Goal: Communication & Community: Answer question/provide support

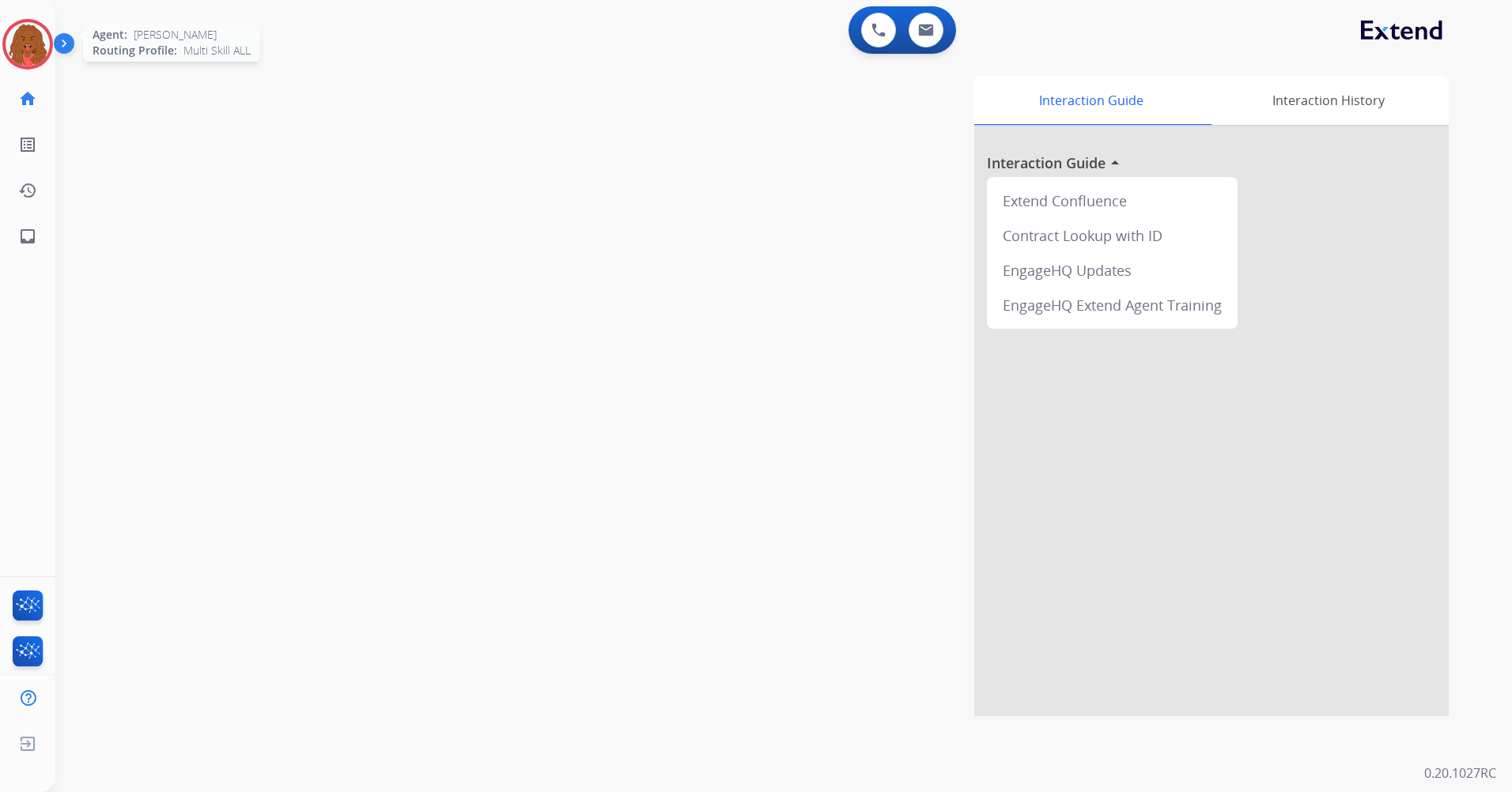
click at [37, 60] on img at bounding box center [27, 44] width 44 height 44
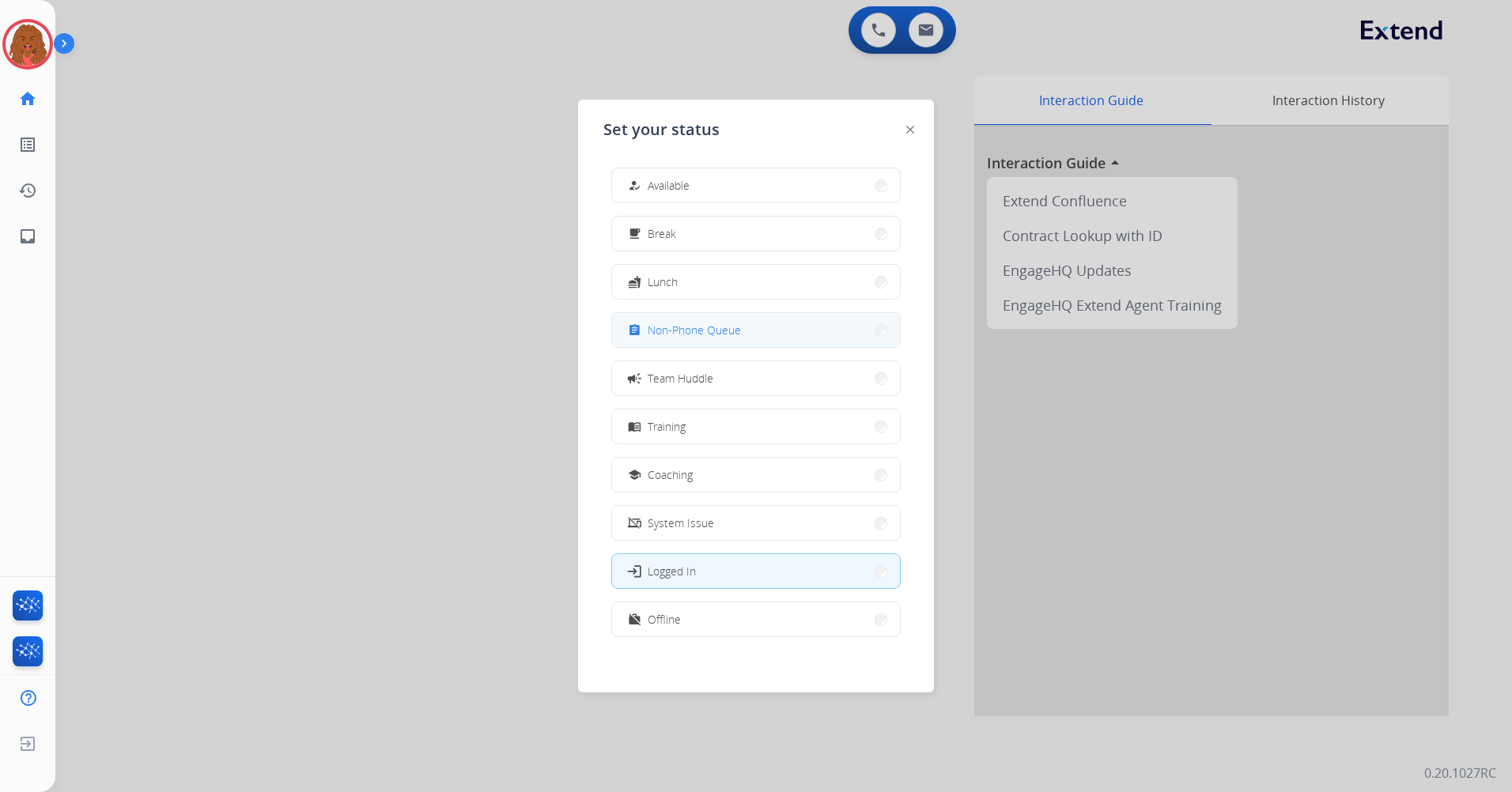
click at [752, 336] on button "assignment Non-Phone Queue" at bounding box center [756, 329] width 288 height 34
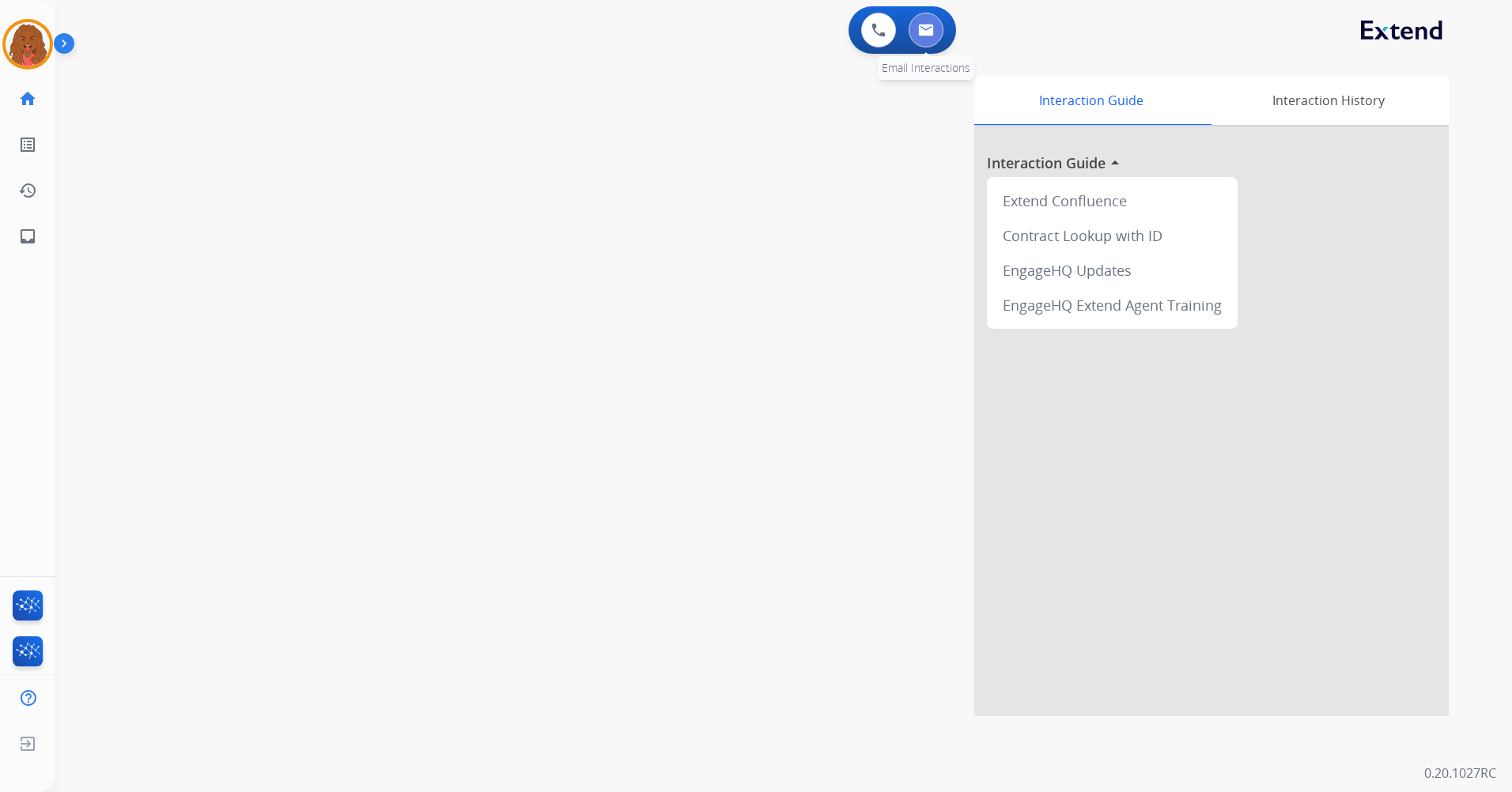
click at [936, 40] on button at bounding box center [926, 30] width 35 height 35
select select "**********"
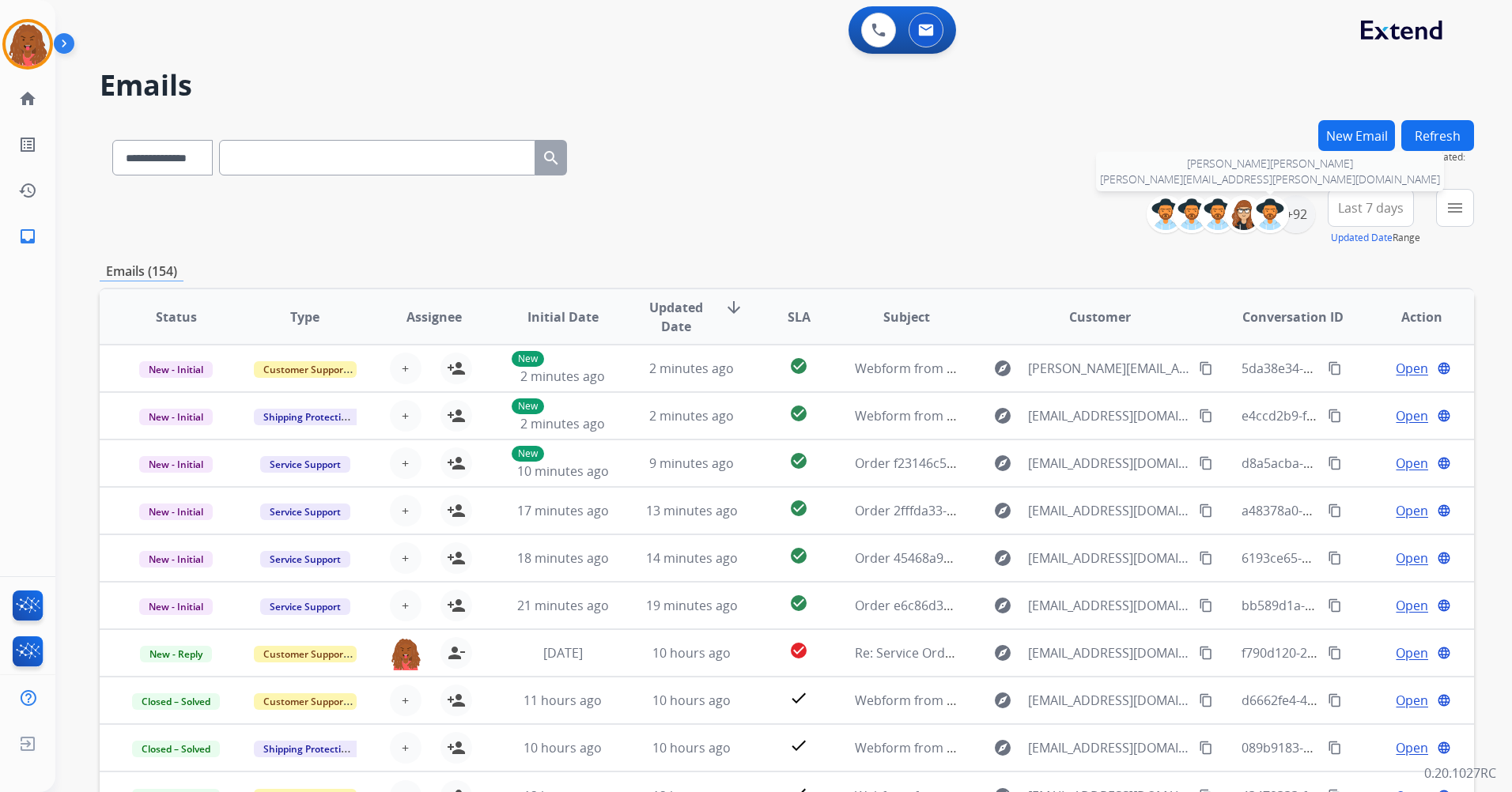
click at [1005, 210] on div at bounding box center [1270, 213] width 38 height 38
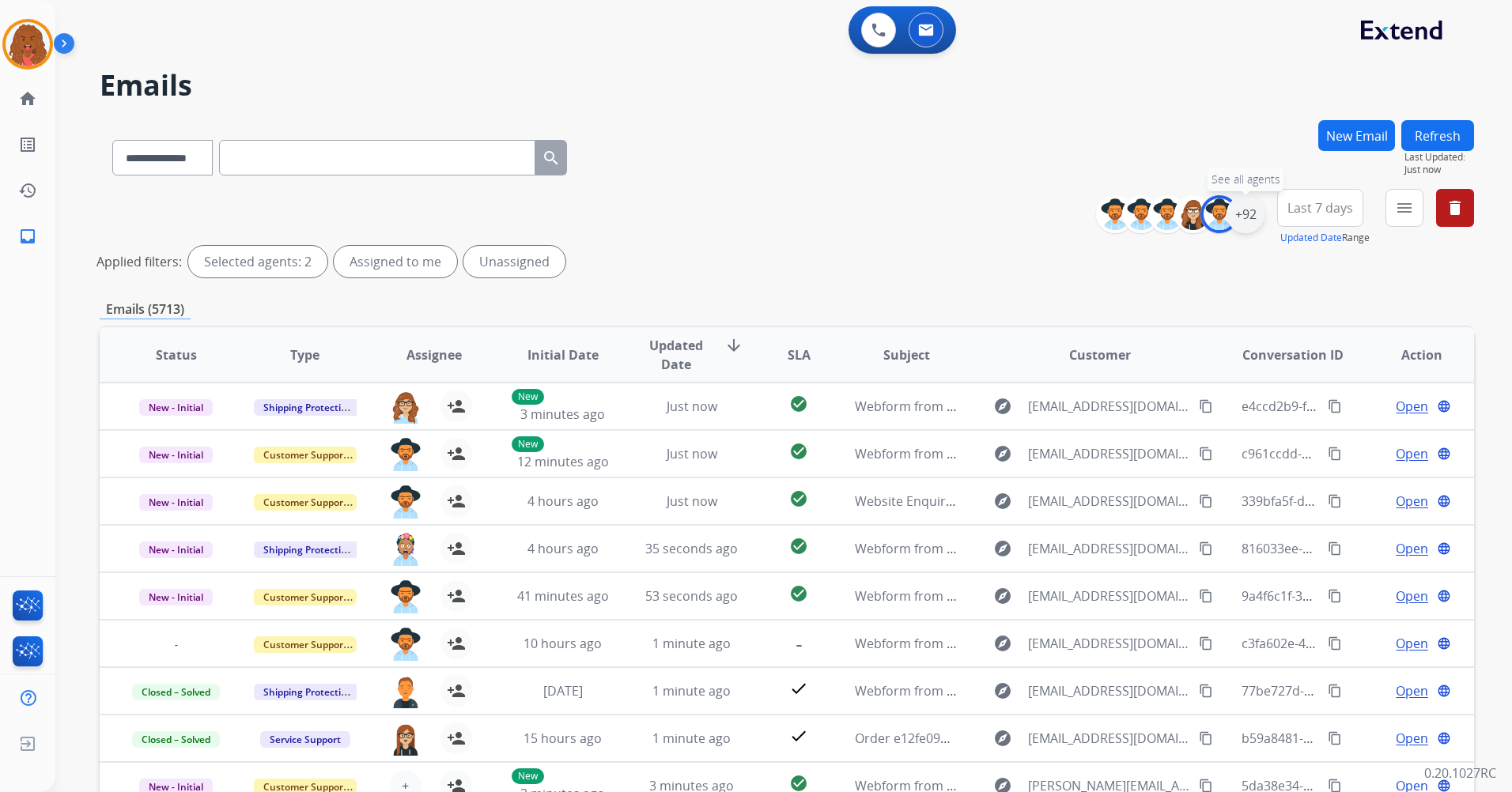
click at [1005, 222] on div "+92" at bounding box center [1245, 213] width 38 height 38
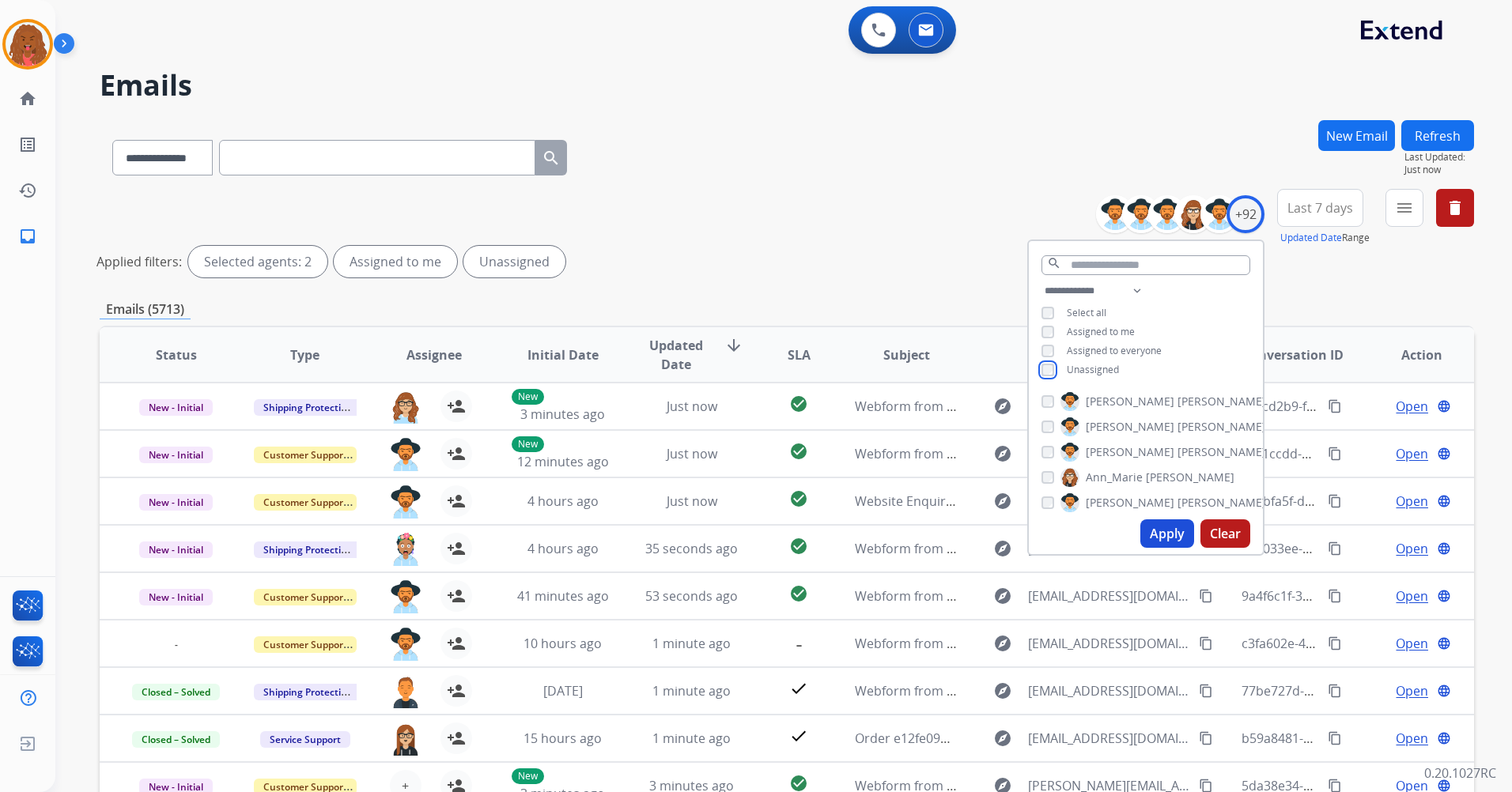
click at [1005, 375] on div "**********" at bounding box center [1146, 331] width 234 height 101
click at [1005, 365] on div "**********" at bounding box center [1146, 331] width 234 height 101
click at [1005, 469] on button "Apply" at bounding box center [1167, 533] width 54 height 28
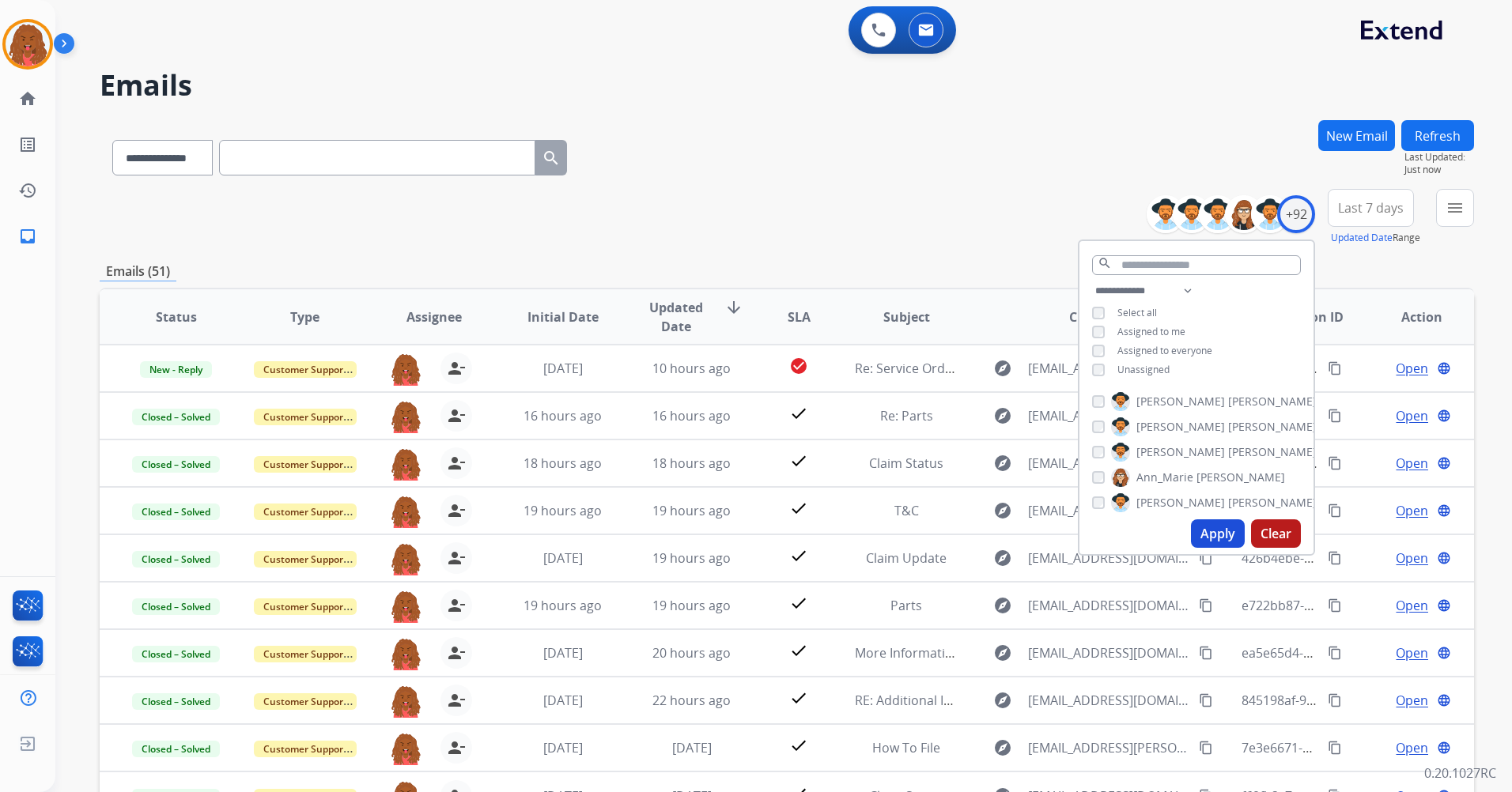
click at [944, 191] on div "**********" at bounding box center [786, 217] width 1375 height 57
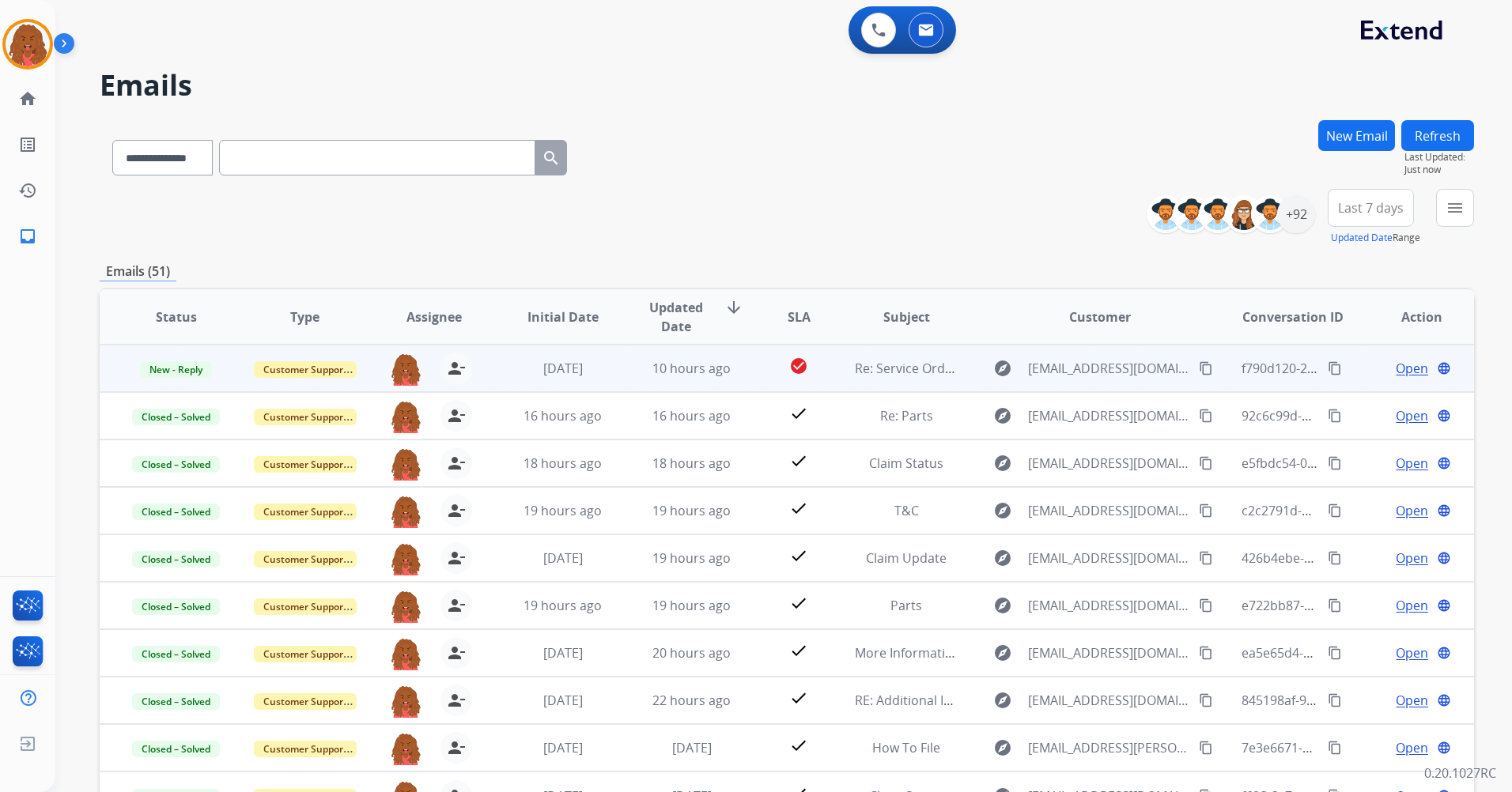
click at [1005, 371] on div "Open language" at bounding box center [1422, 369] width 103 height 19
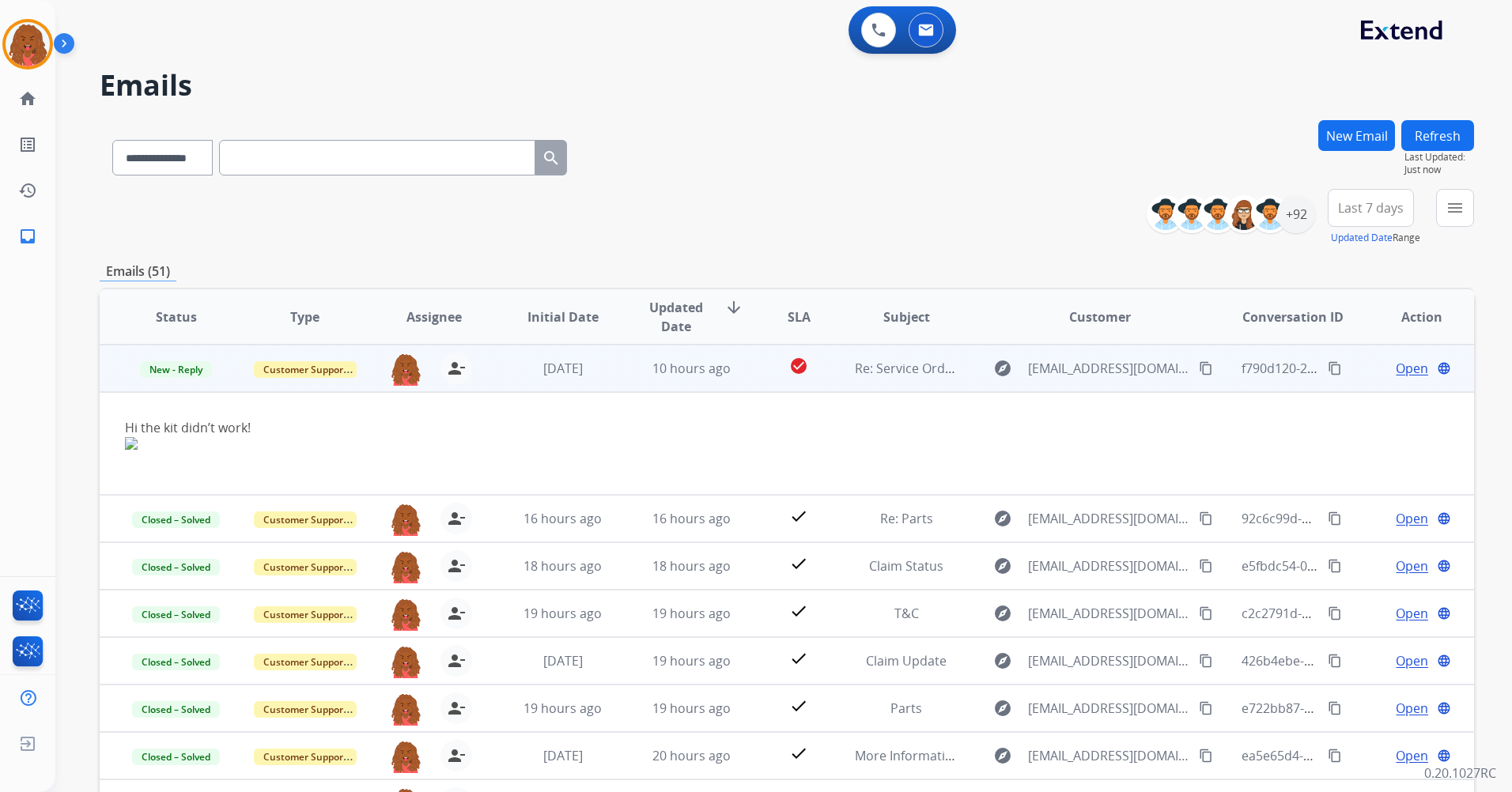
click at [1005, 371] on span "Open" at bounding box center [1412, 369] width 33 height 19
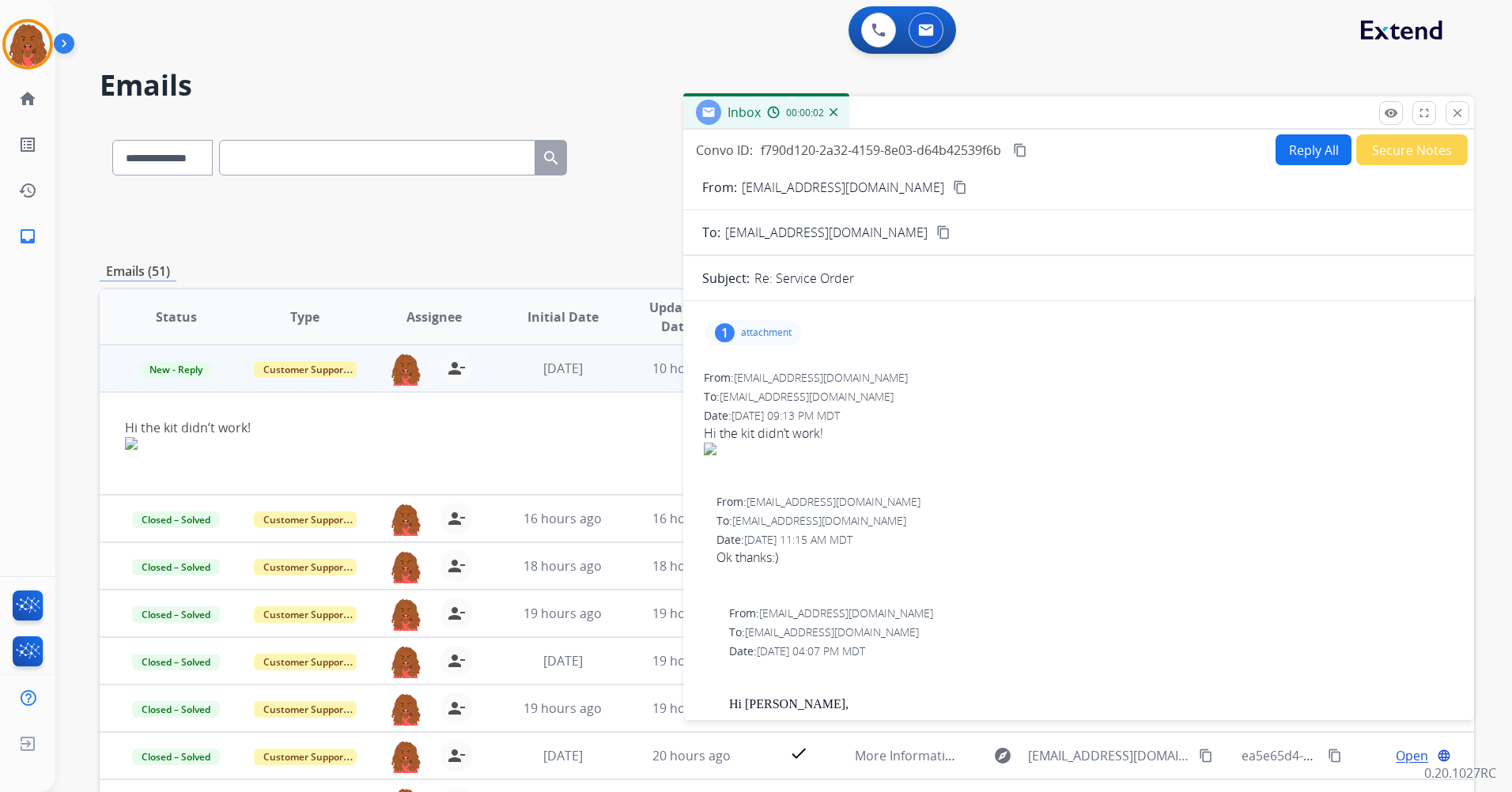
click at [748, 323] on div "1 attachment" at bounding box center [753, 333] width 96 height 25
click at [769, 393] on div at bounding box center [761, 376] width 79 height 55
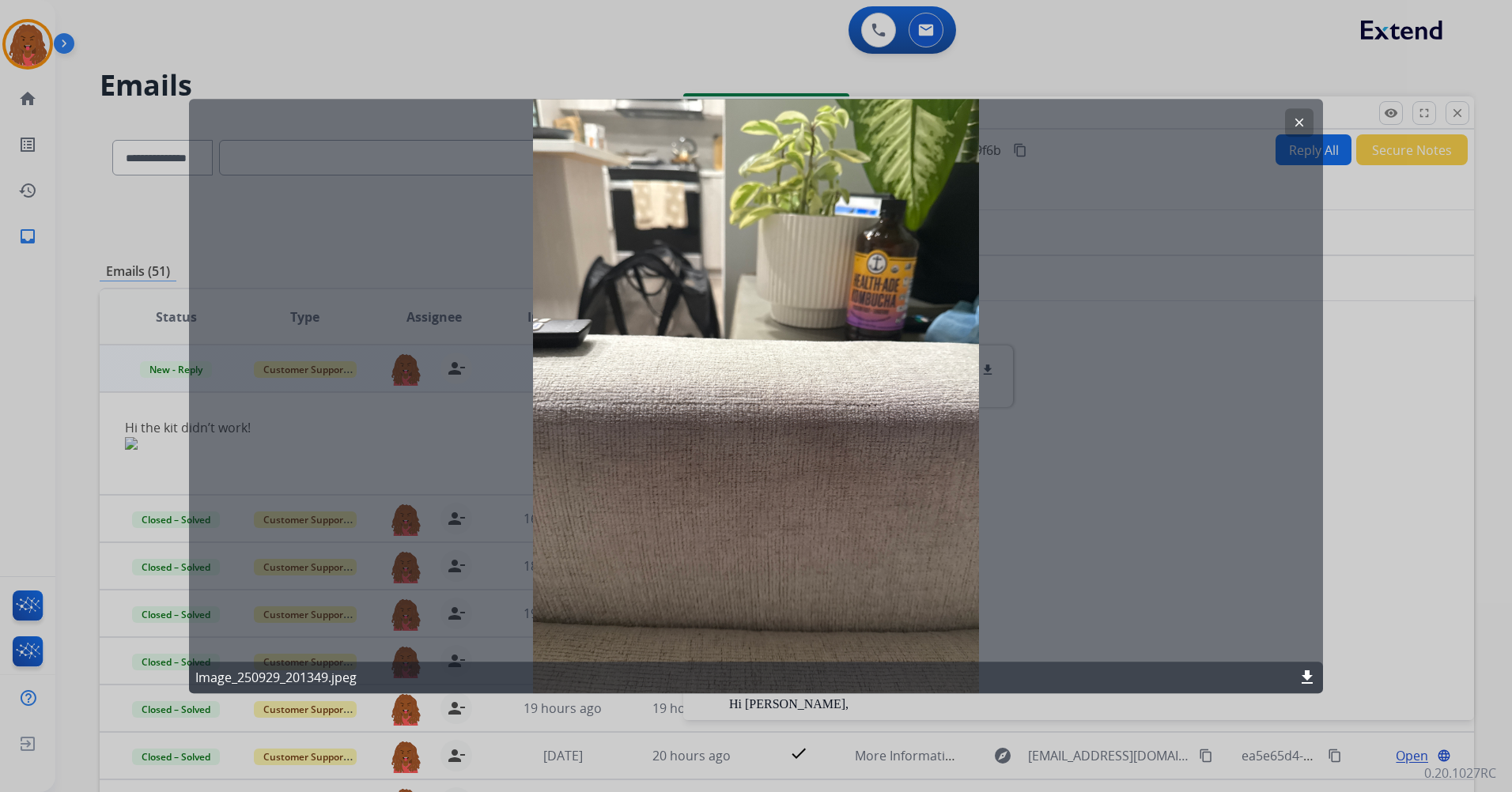
click at [1005, 133] on button "clear" at bounding box center [1299, 122] width 28 height 28
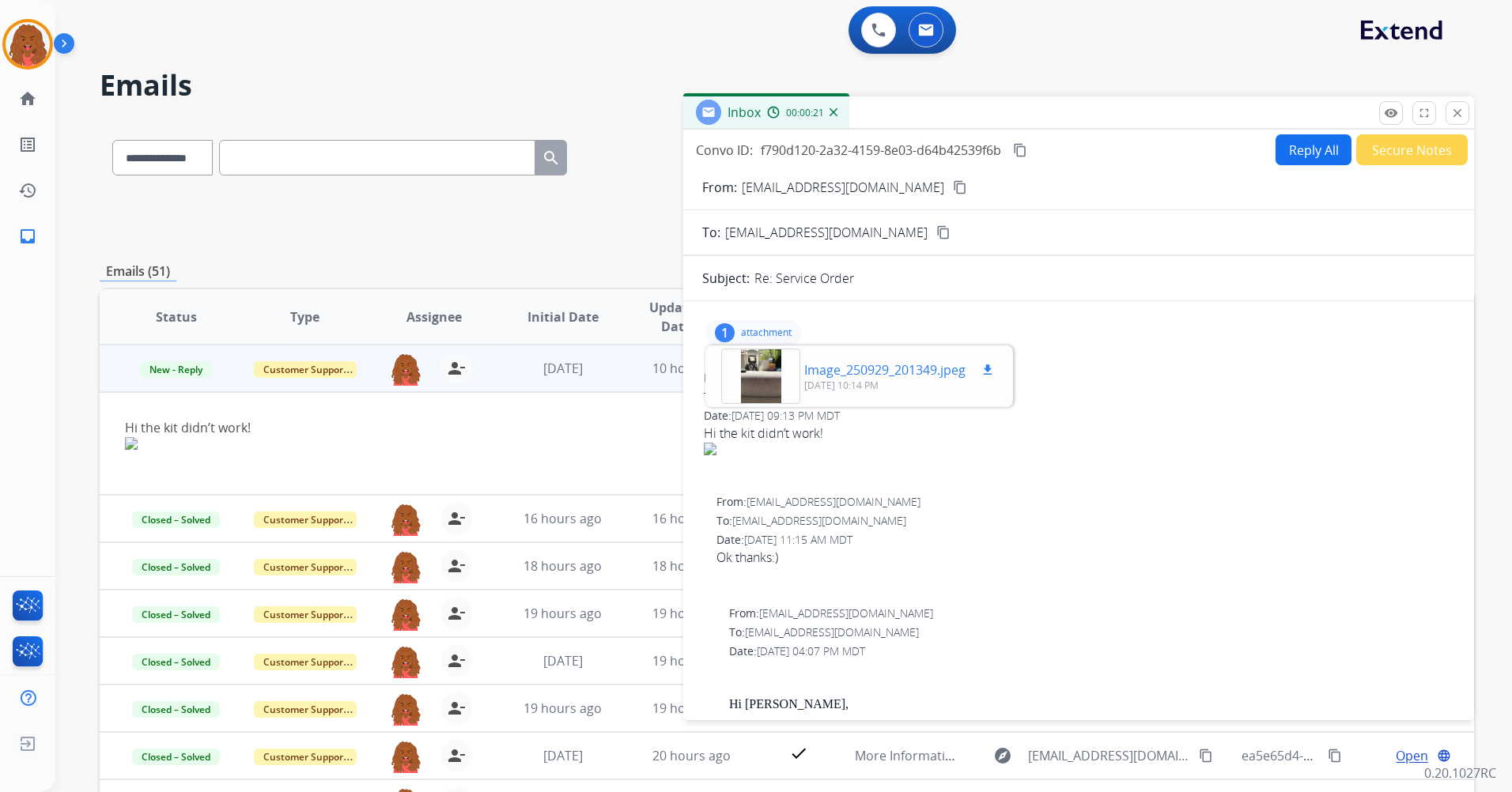
click at [987, 359] on div "Image_250929_201349.jpeg download 09/29/2025, 10:14 PM" at bounding box center [859, 376] width 301 height 55
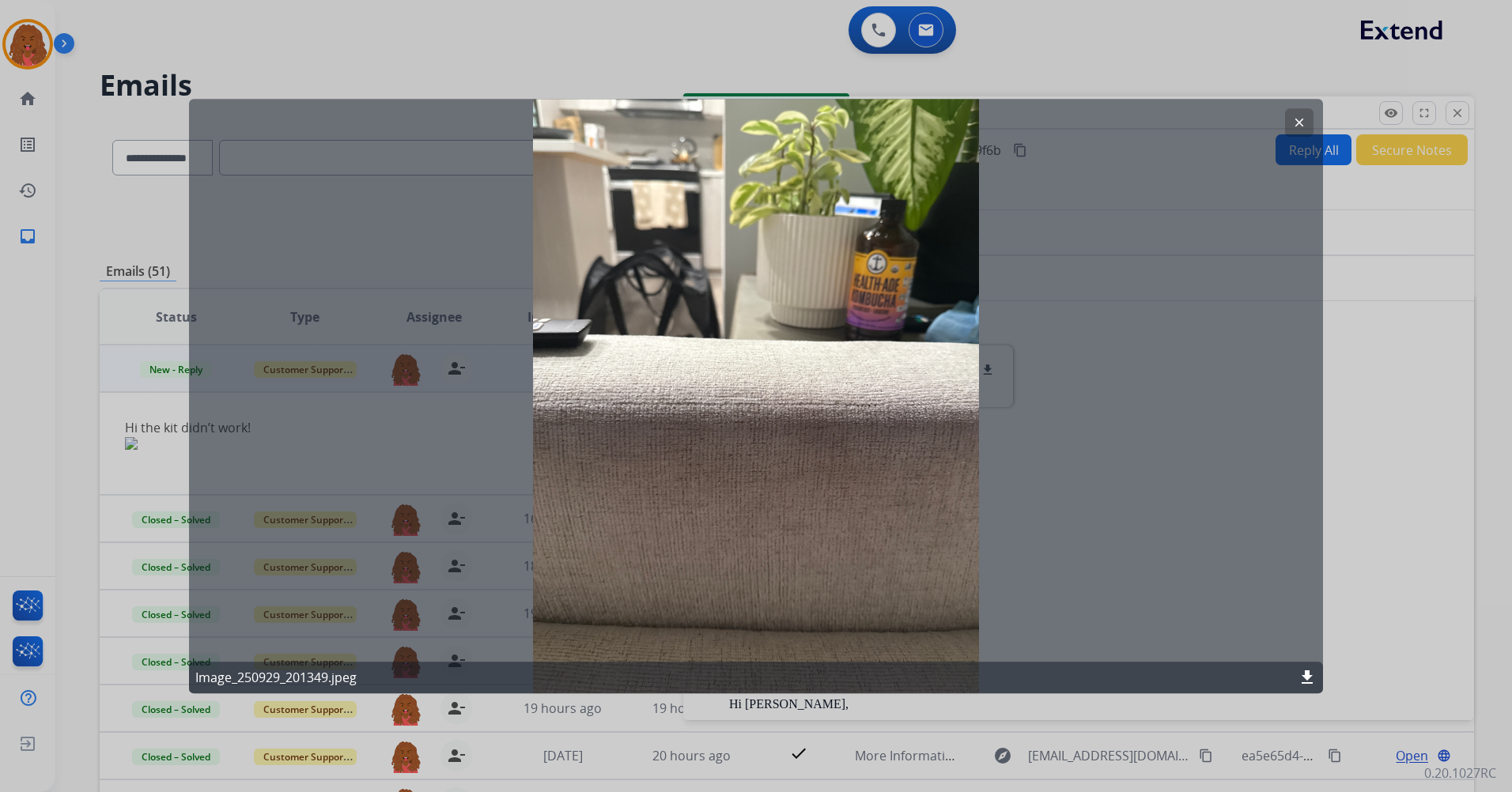
click at [1005, 469] on mat-icon "download" at bounding box center [1307, 678] width 19 height 19
click at [1005, 122] on mat-icon "clear" at bounding box center [1299, 122] width 14 height 14
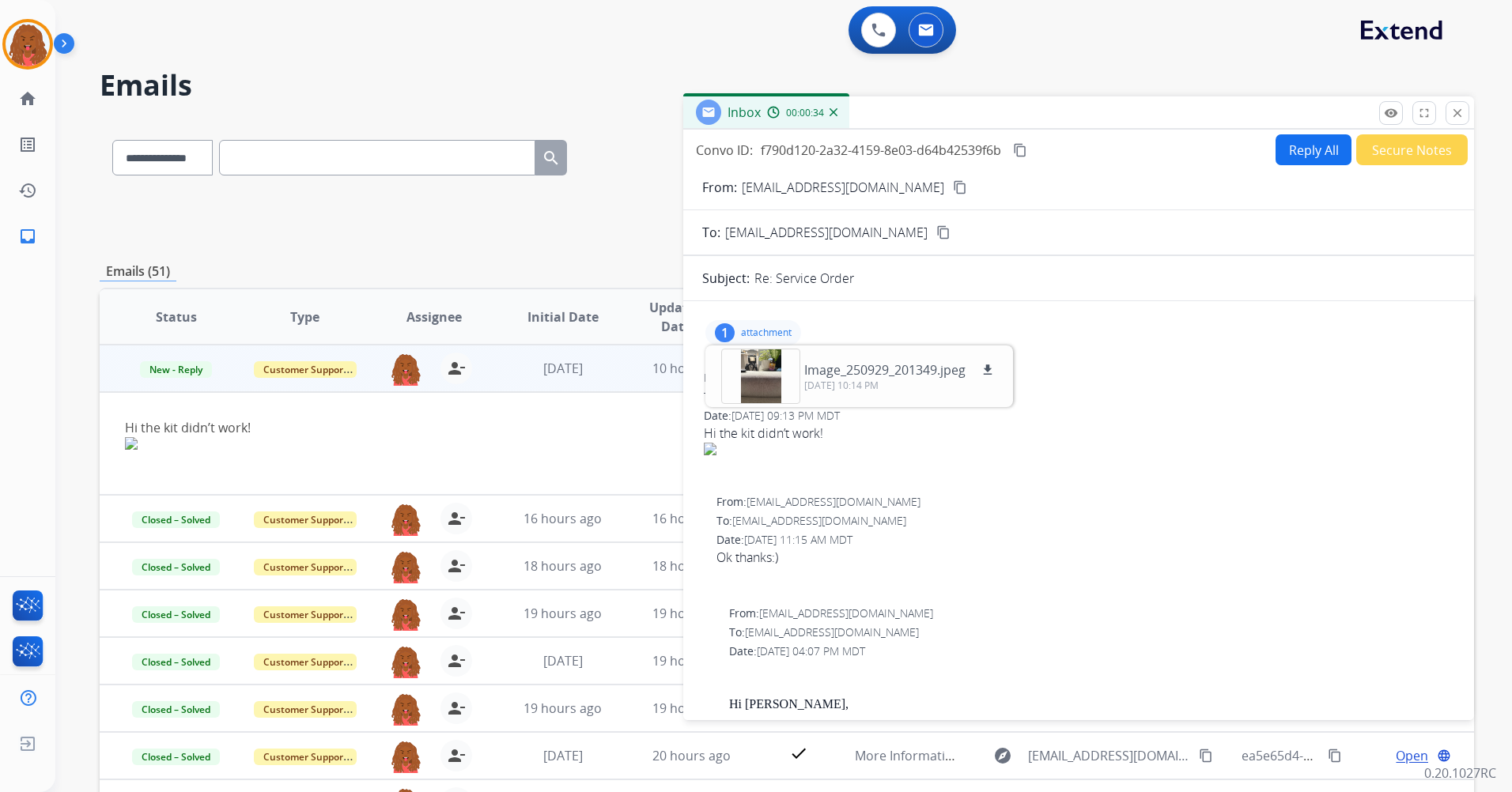
click at [1005, 156] on button "Reply All" at bounding box center [1313, 149] width 76 height 31
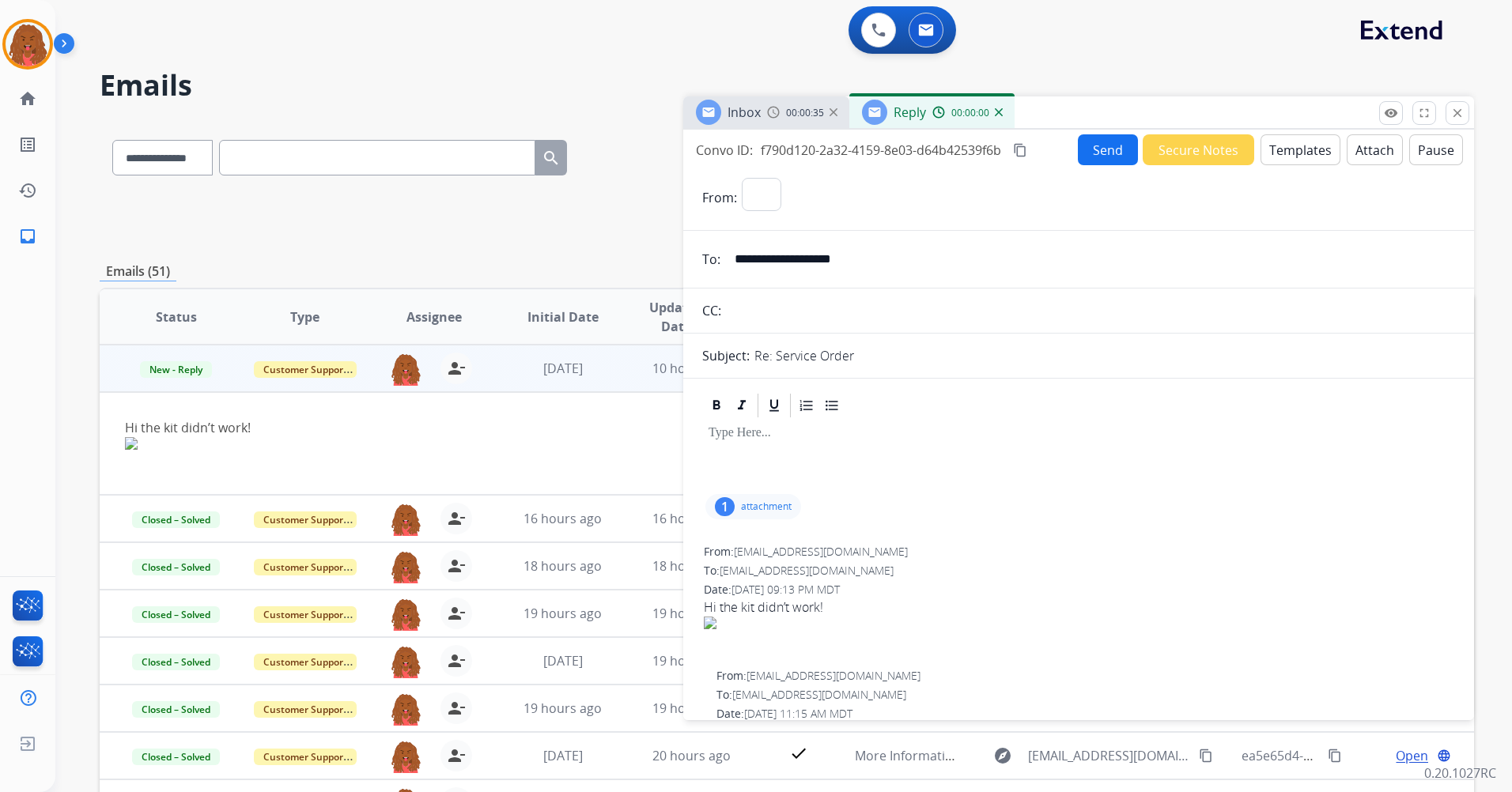
select select "**********"
drag, startPoint x: 677, startPoint y: 252, endPoint x: 561, endPoint y: 252, distance: 116.0
click at [558, 251] on div "**********" at bounding box center [786, 510] width 1375 height 780
click at [1005, 148] on button "Templates" at bounding box center [1300, 149] width 80 height 31
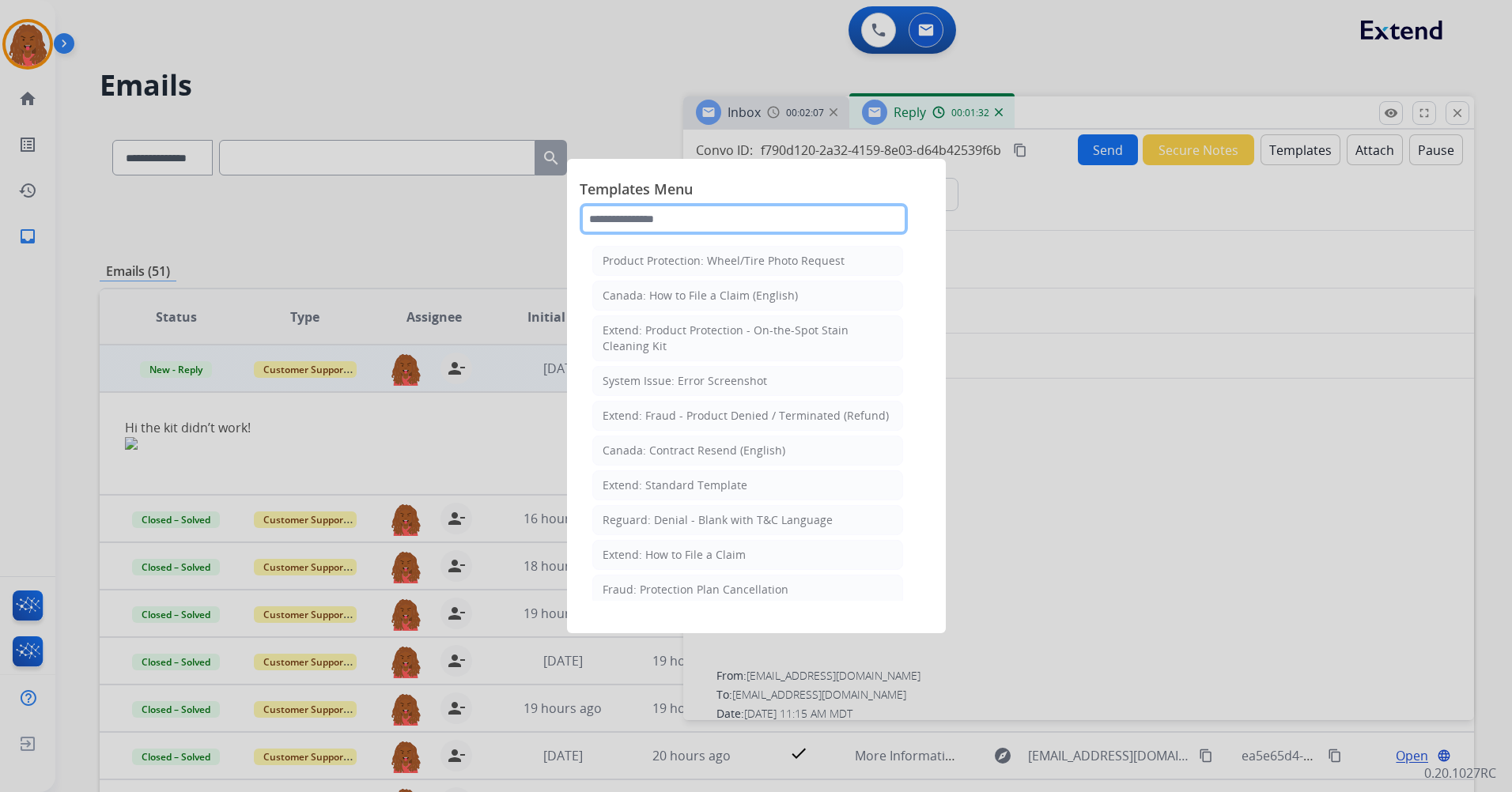
click at [647, 227] on input "text" at bounding box center [744, 219] width 329 height 32
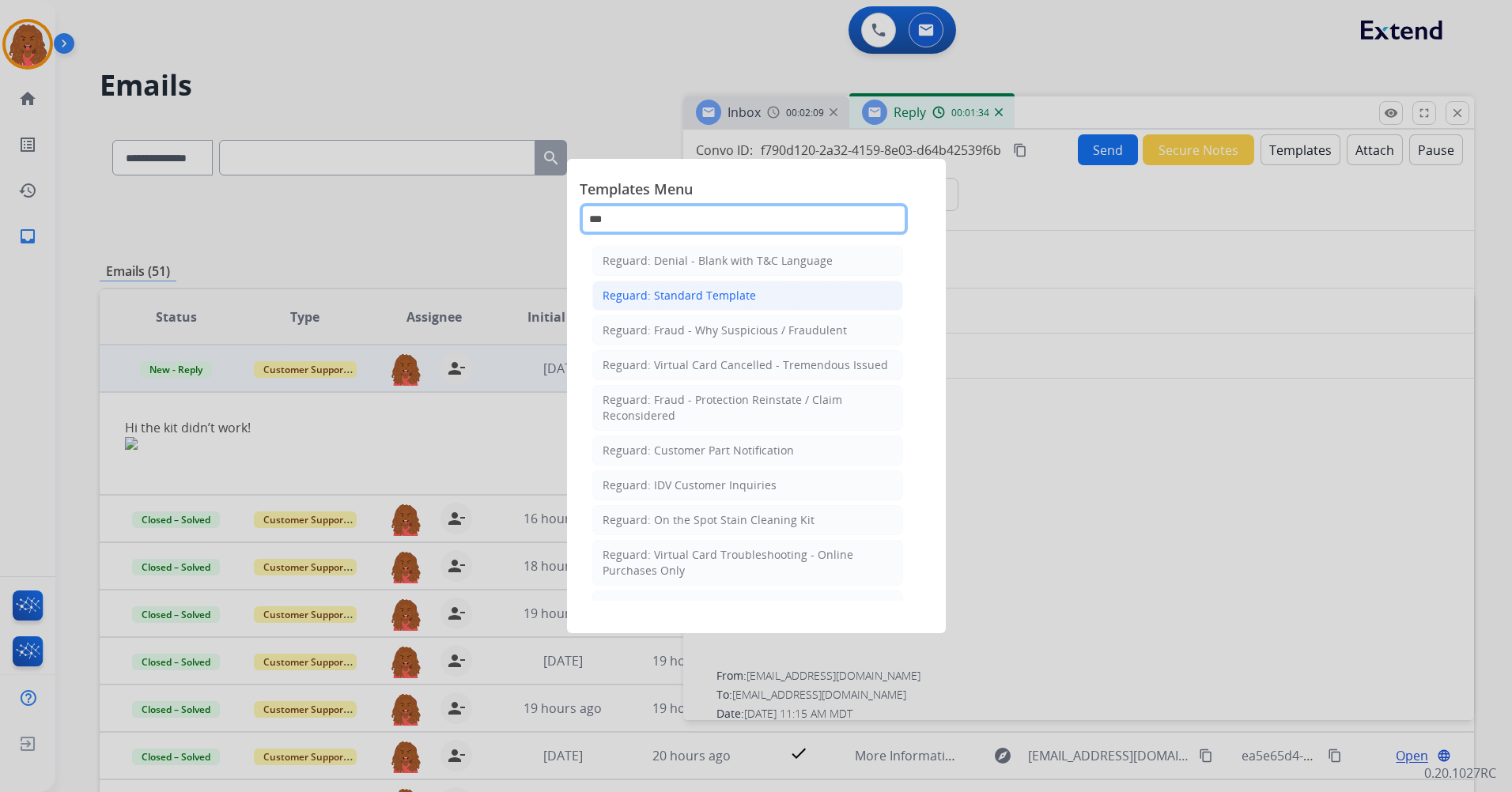
type input "***"
click at [670, 297] on div "Reguard: Standard Template" at bounding box center [679, 296] width 154 height 16
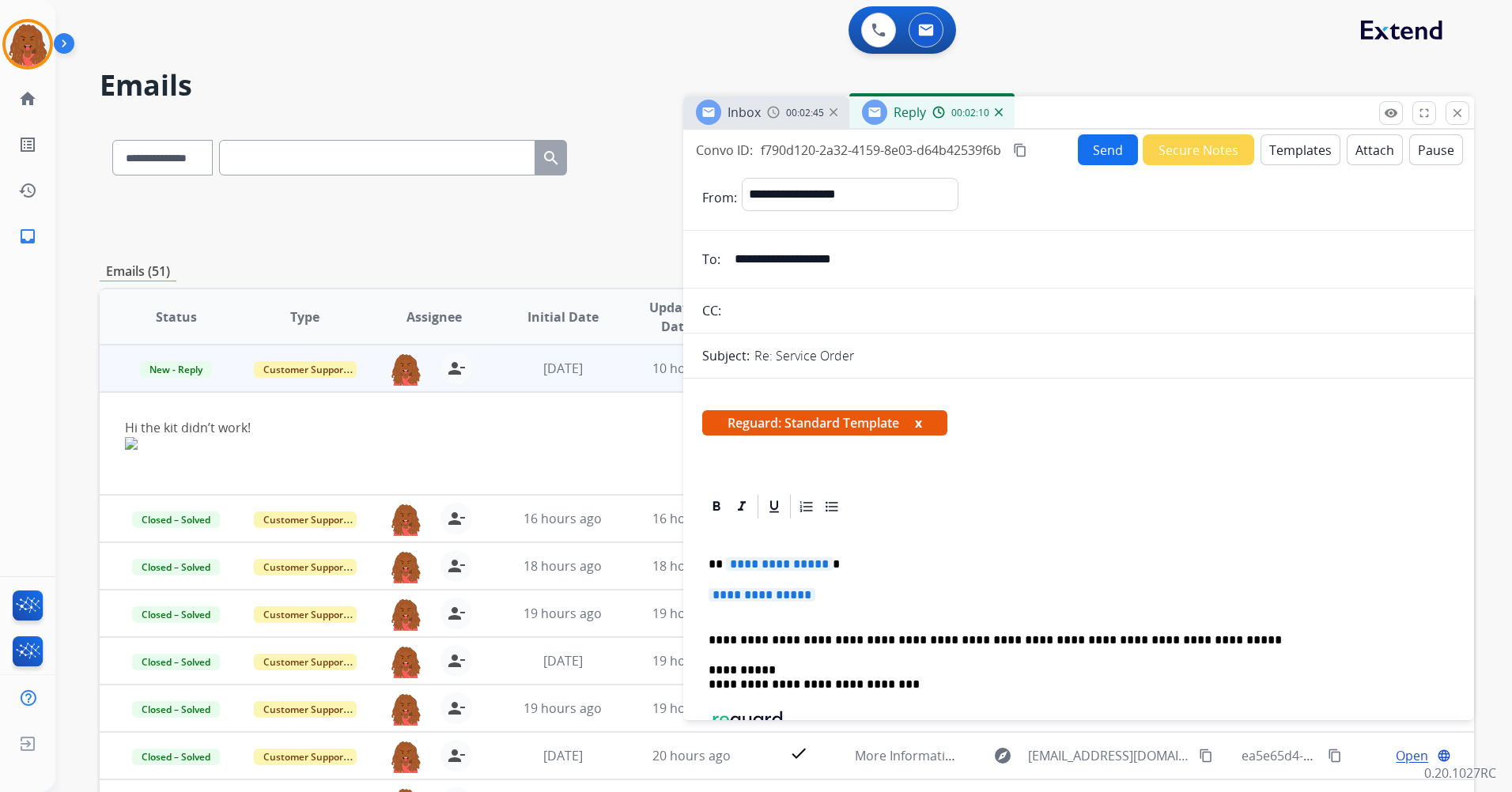
click at [839, 469] on p "**********" at bounding box center [1079, 602] width 741 height 29
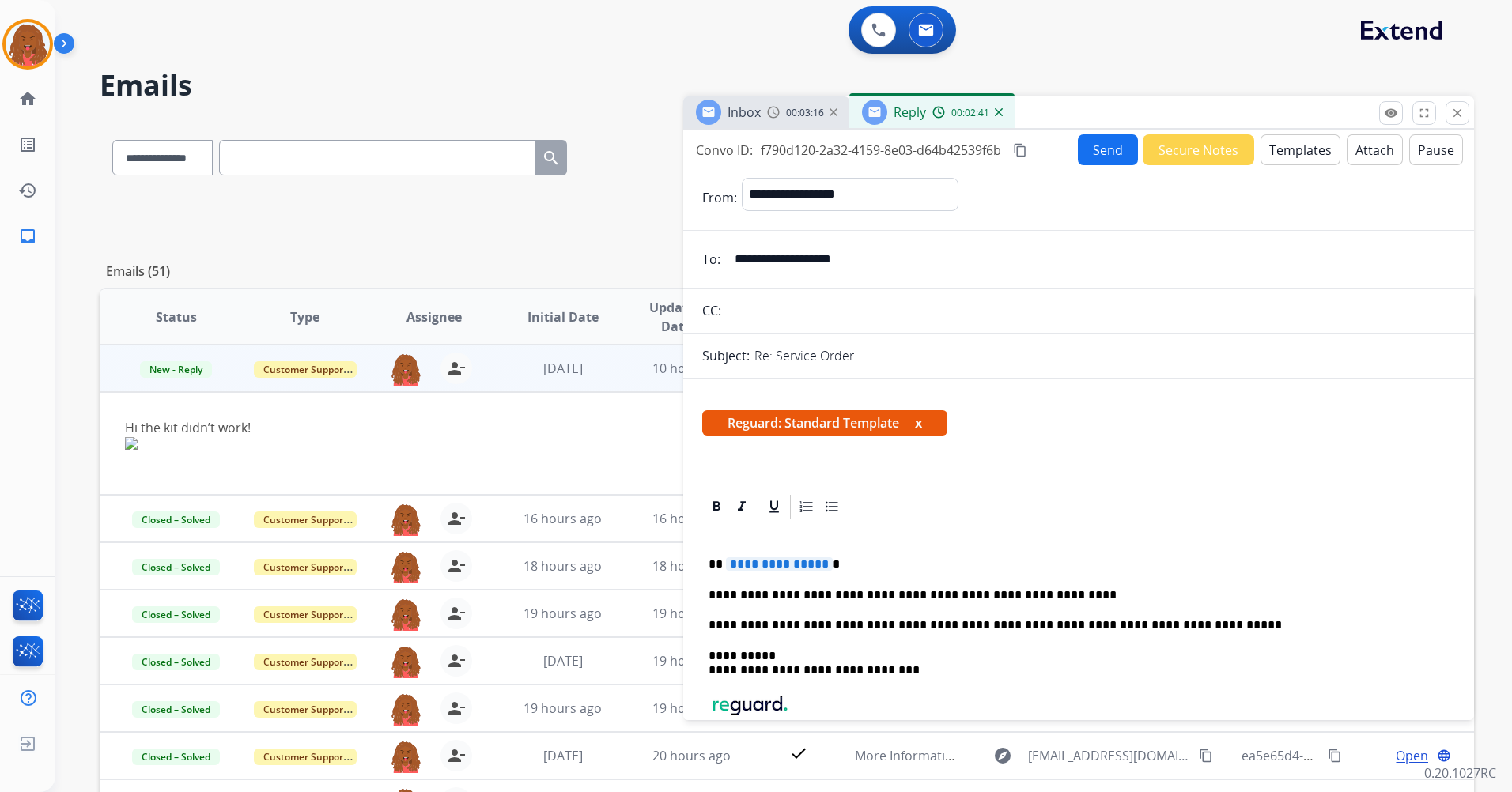
click at [1005, 469] on p "**********" at bounding box center [1073, 595] width 727 height 14
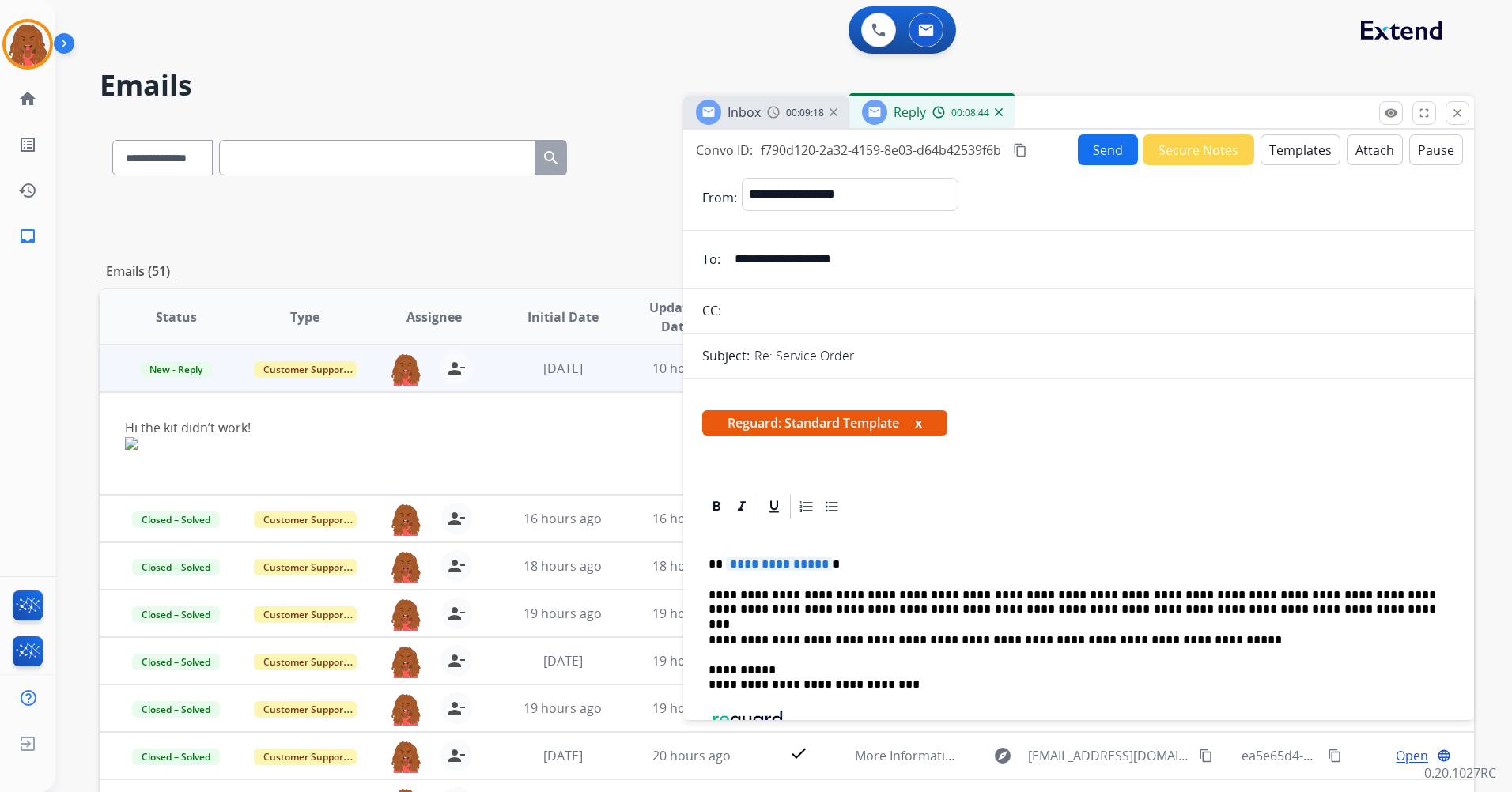
click at [874, 469] on p "**********" at bounding box center [1073, 602] width 727 height 29
click at [1005, 469] on p "**********" at bounding box center [1073, 602] width 727 height 29
click at [822, 469] on p "**********" at bounding box center [1073, 565] width 727 height 14
click at [1005, 139] on button "Send" at bounding box center [1108, 149] width 60 height 31
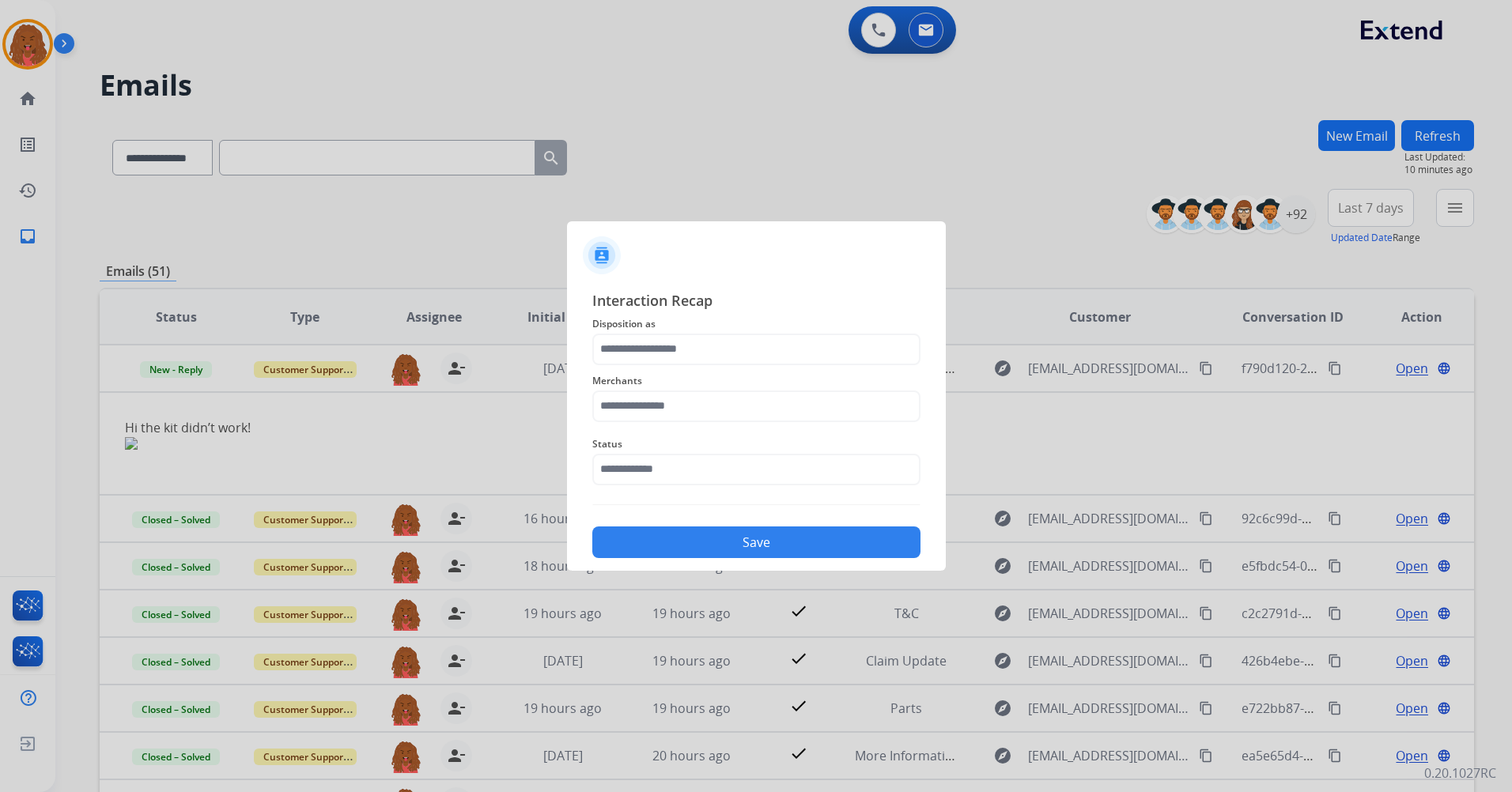
click at [683, 330] on span "Disposition as" at bounding box center [756, 324] width 329 height 19
click at [676, 349] on input "text" at bounding box center [756, 349] width 329 height 32
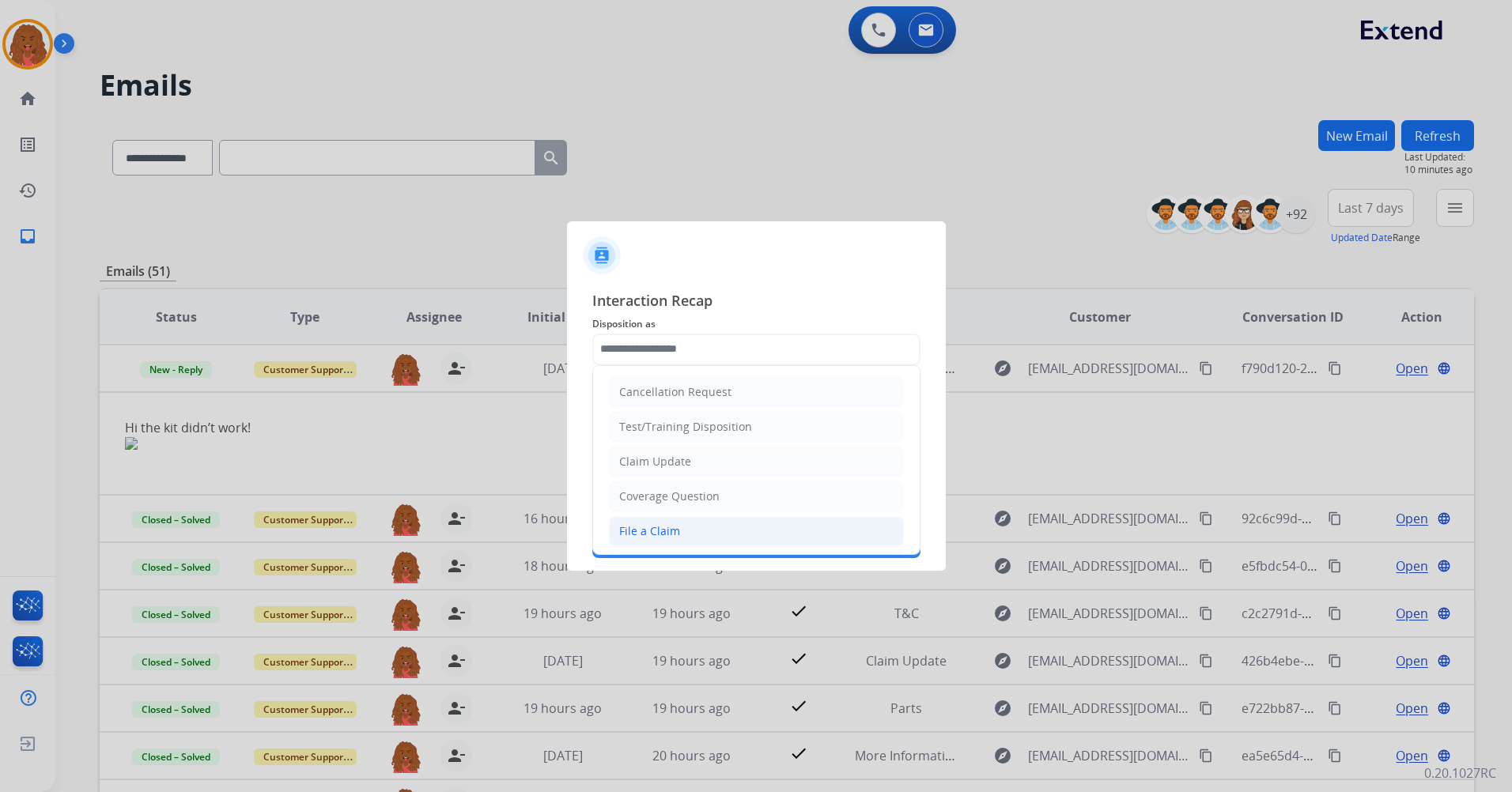
click at [662, 469] on div "File a Claim" at bounding box center [649, 531] width 61 height 16
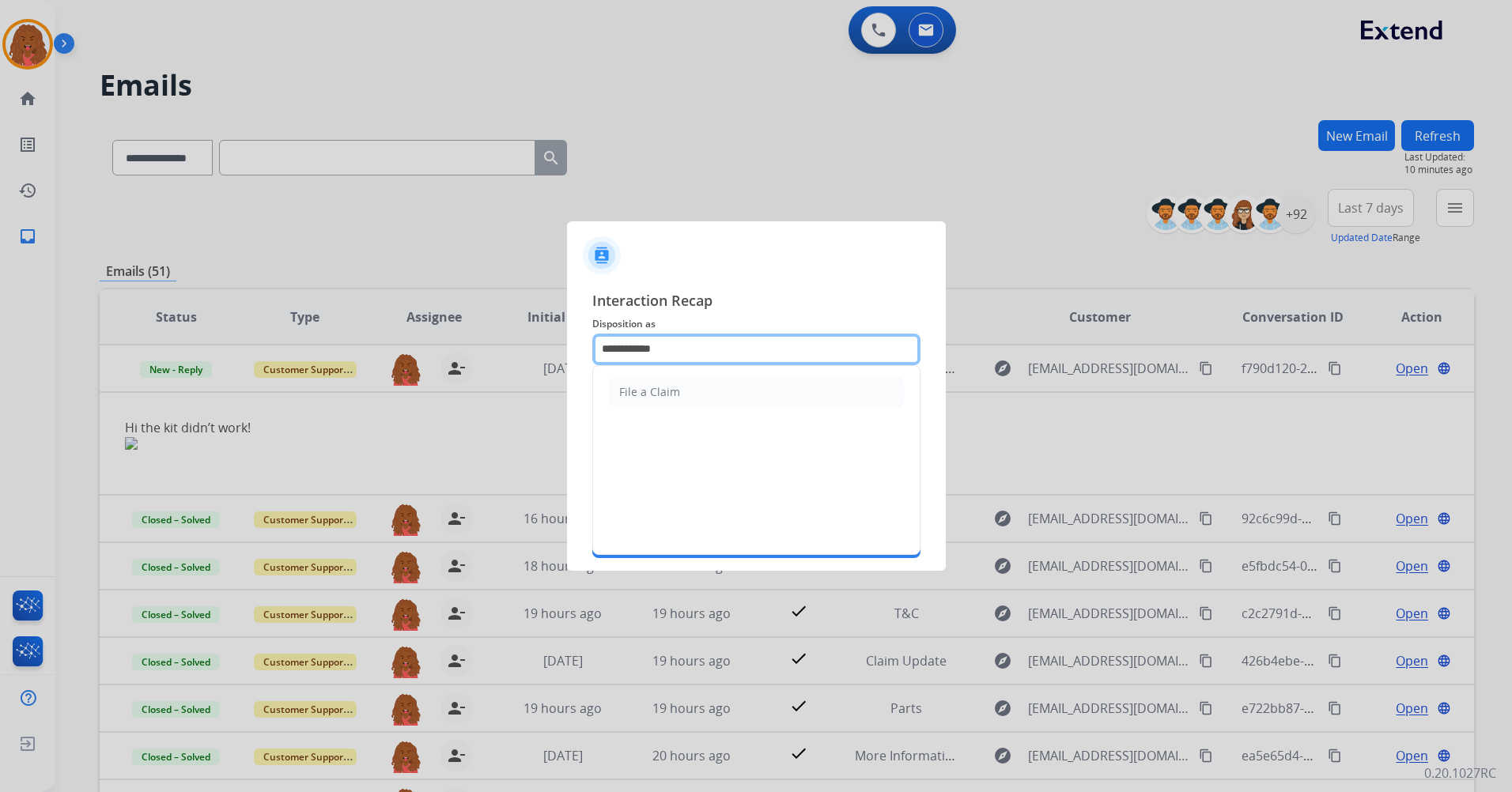
click at [669, 347] on input "**********" at bounding box center [756, 349] width 329 height 32
drag, startPoint x: 270, startPoint y: 363, endPoint x: 177, endPoint y: 364, distance: 93.0
click at [0, 364] on app-contact-recap-modal "**********" at bounding box center [0, 396] width 0 height 792
click at [639, 384] on div "Claim Update" at bounding box center [655, 392] width 72 height 16
type input "**********"
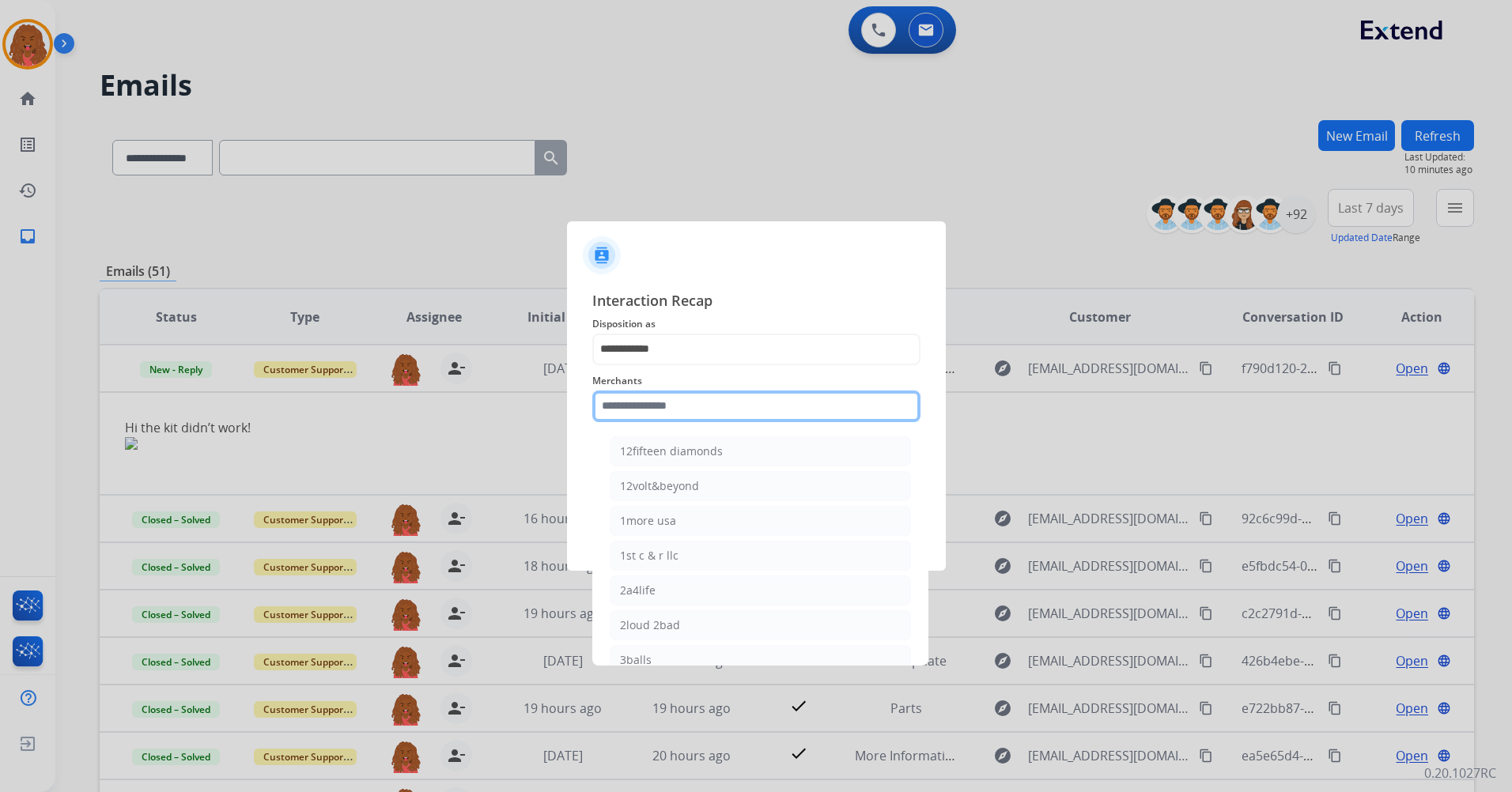
click at [657, 414] on input "text" at bounding box center [756, 407] width 329 height 32
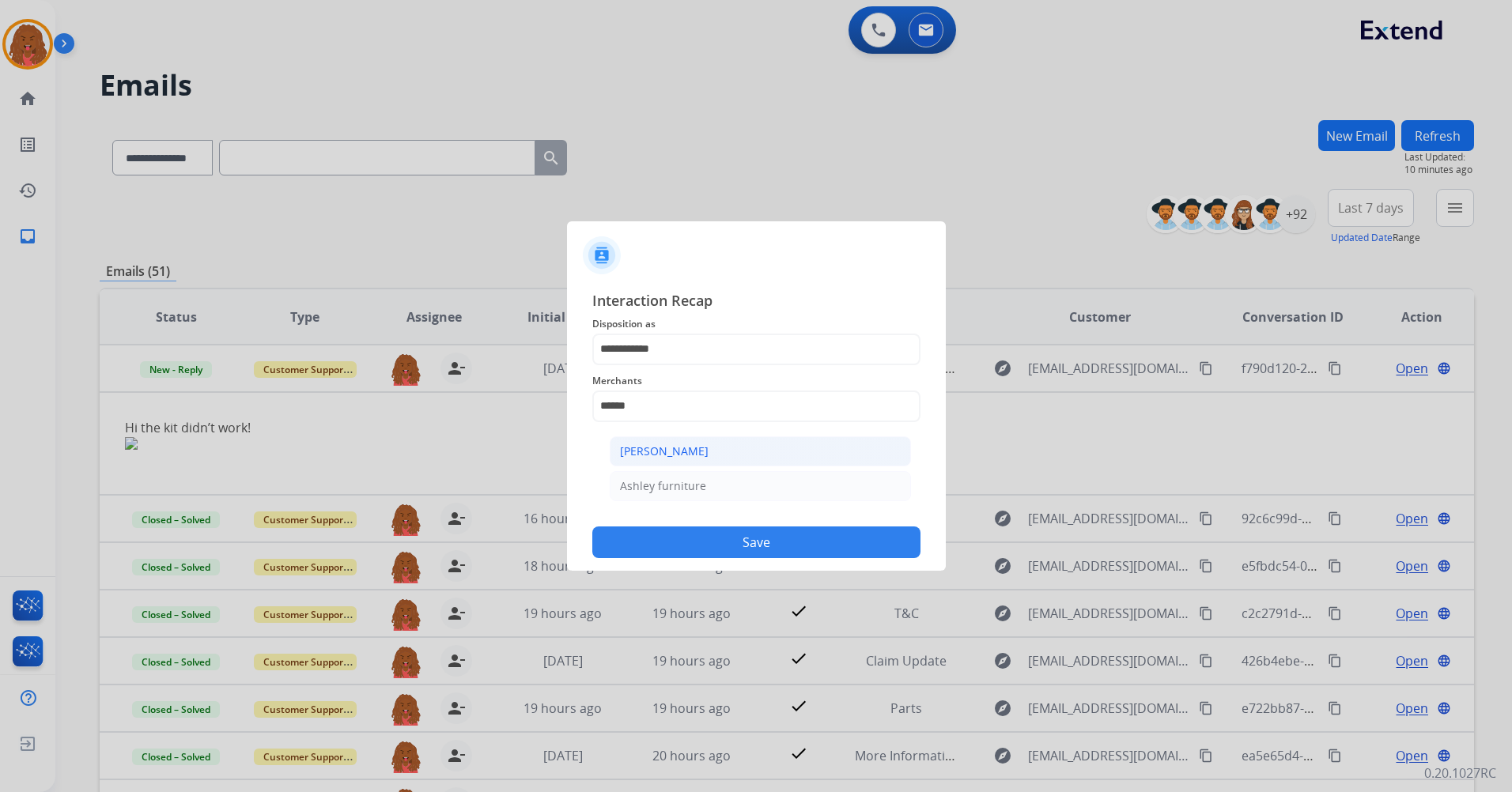
click at [720, 450] on li "Ashley - Reguard" at bounding box center [760, 451] width 301 height 30
type input "**********"
click at [781, 469] on div "**********" at bounding box center [756, 424] width 379 height 295
click at [716, 469] on input "text" at bounding box center [756, 470] width 329 height 32
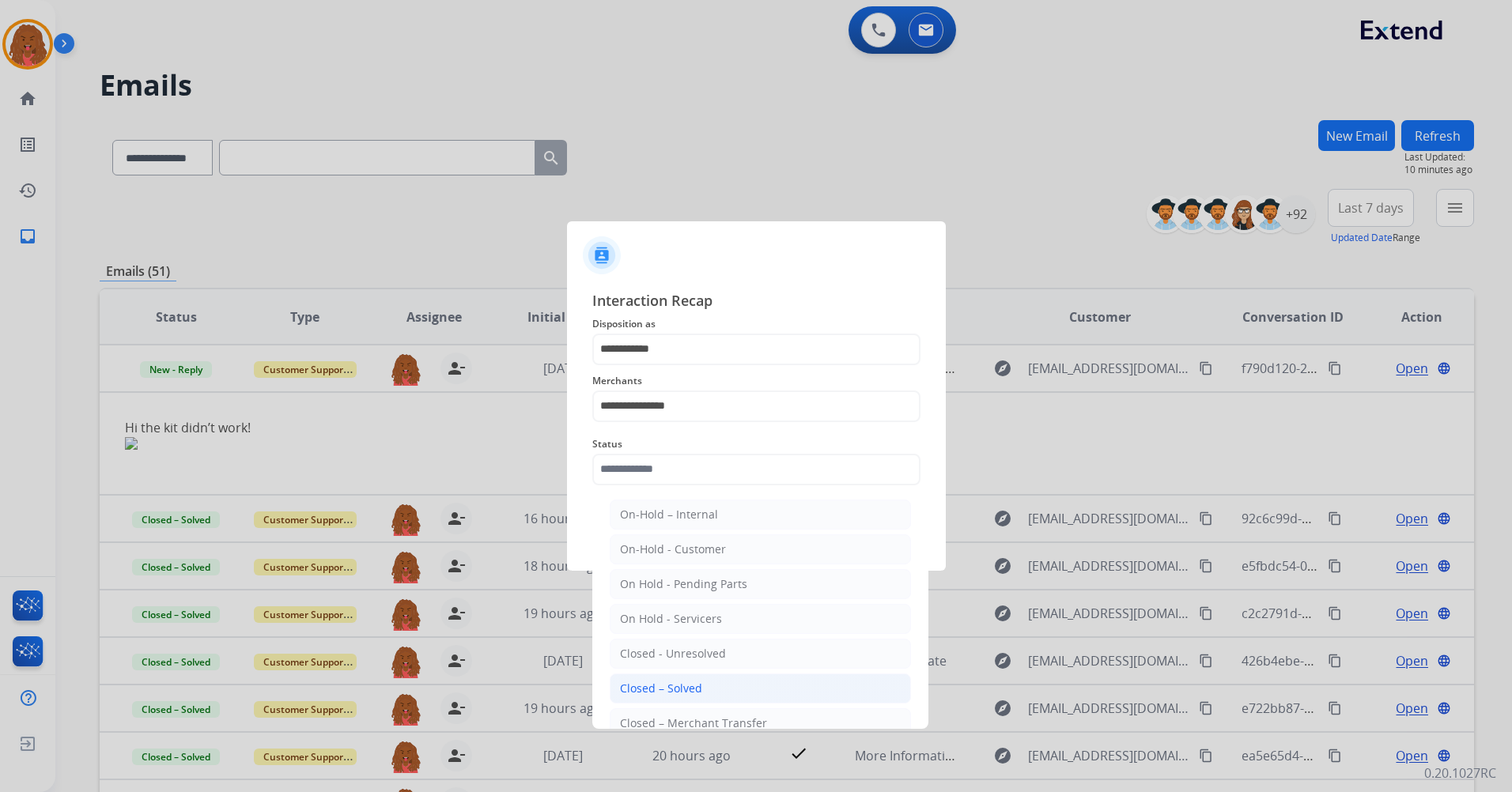
click at [655, 469] on div "Closed – Solved" at bounding box center [662, 688] width 83 height 16
type input "**********"
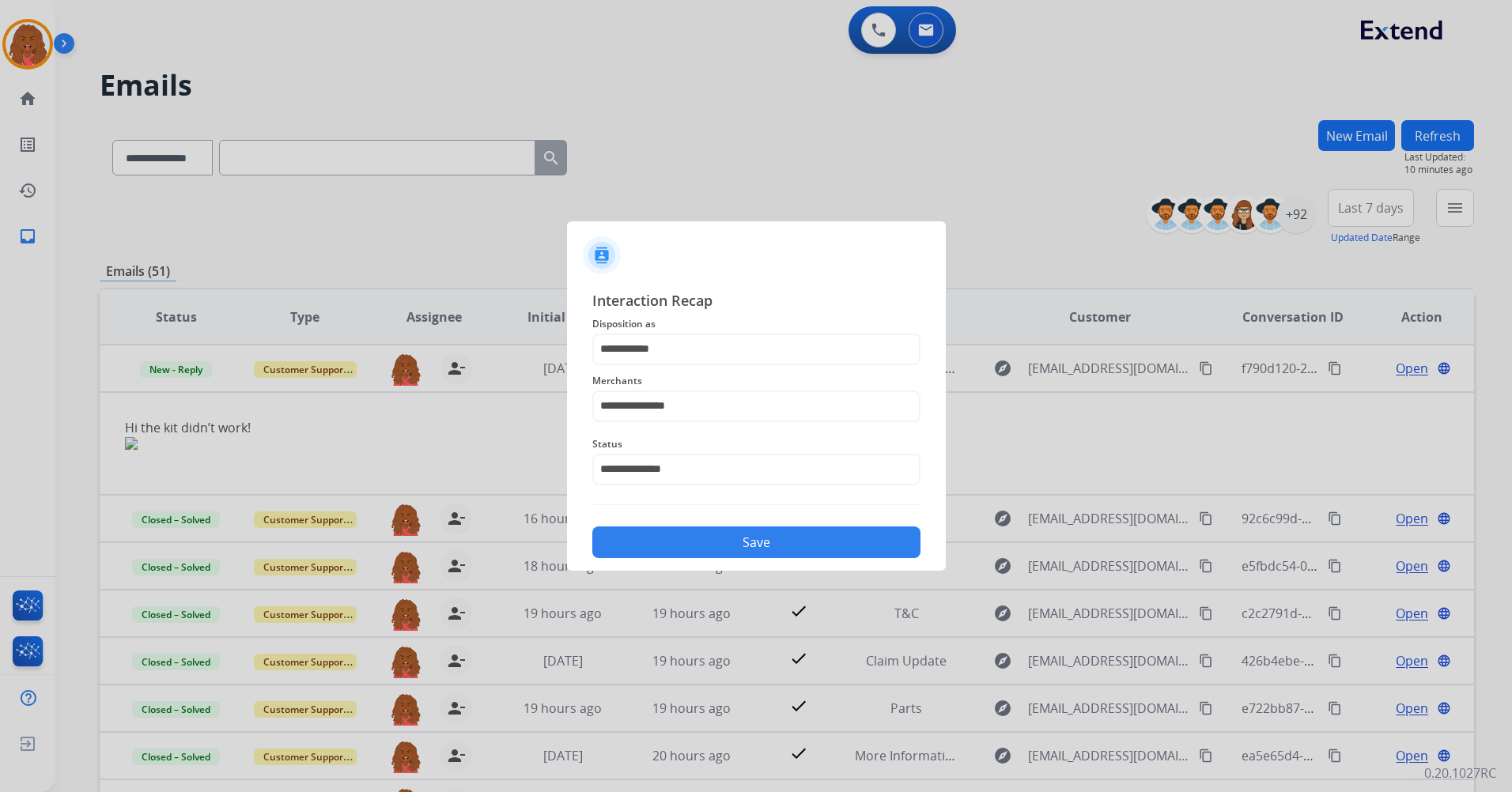
click at [689, 469] on button "Save" at bounding box center [756, 543] width 329 height 32
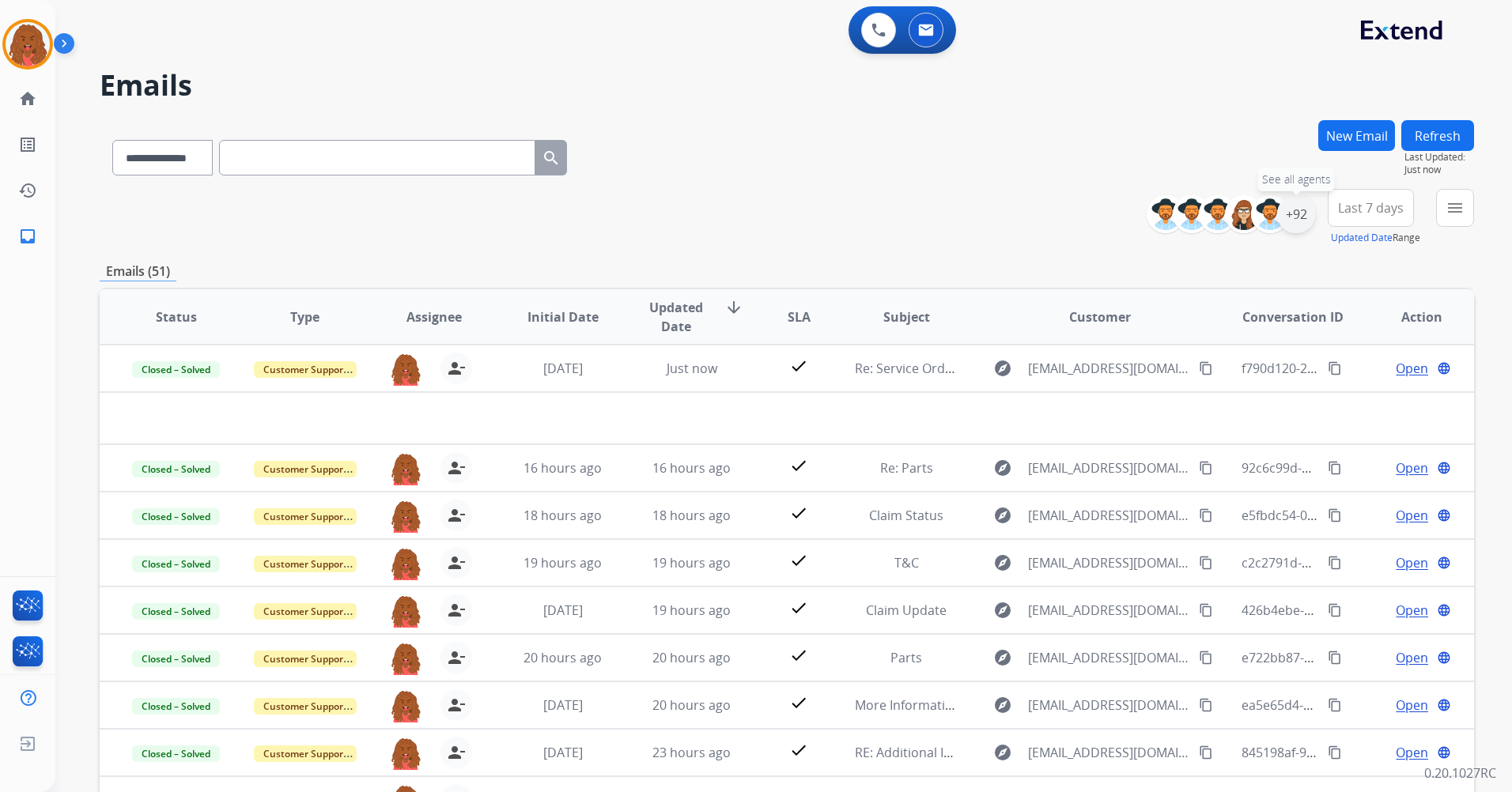
click at [1005, 229] on div "+92" at bounding box center [1296, 213] width 38 height 38
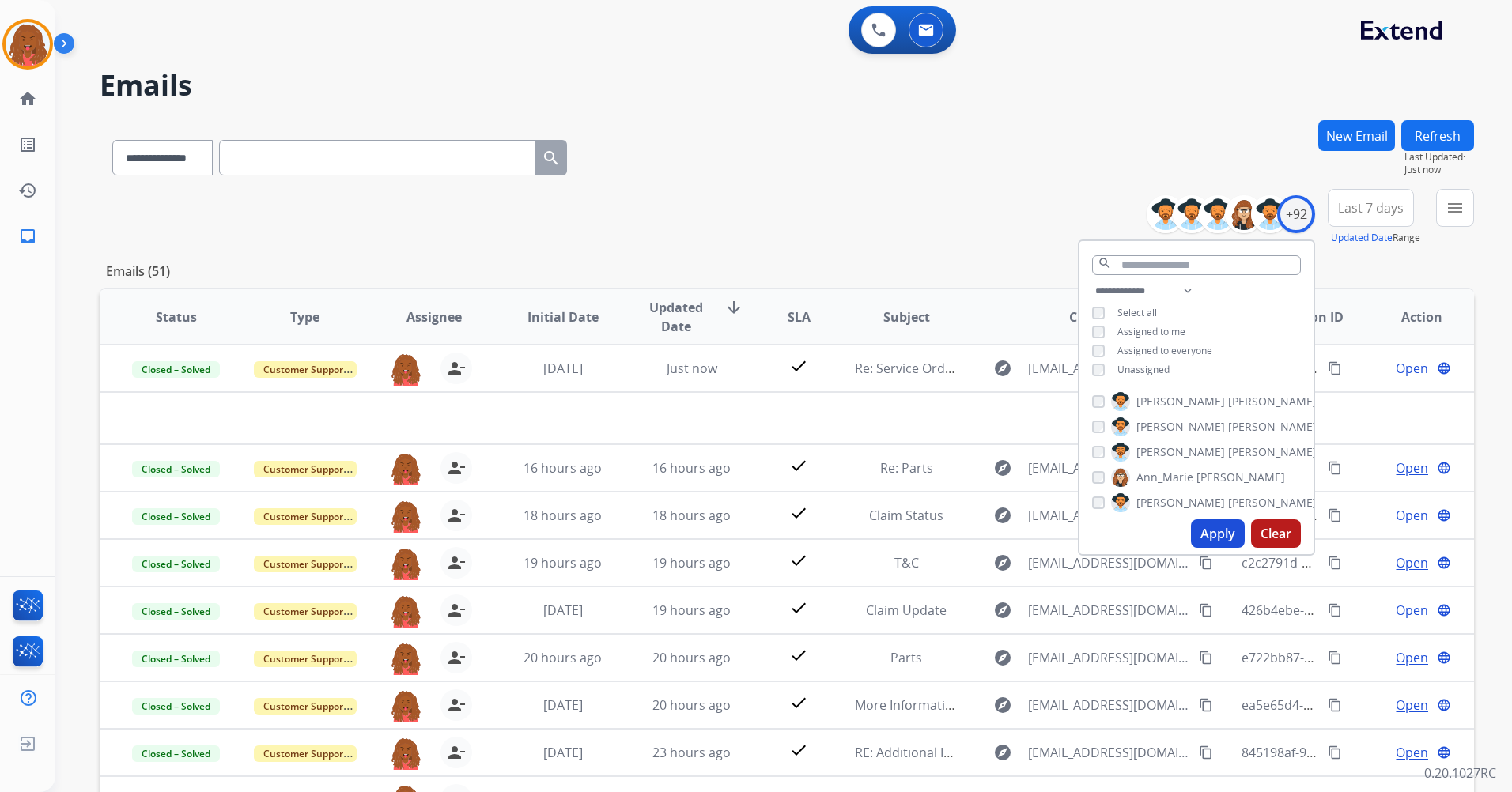
click at [1005, 469] on button "Apply" at bounding box center [1218, 533] width 54 height 28
click at [1005, 205] on mat-icon "menu" at bounding box center [1456, 208] width 19 height 19
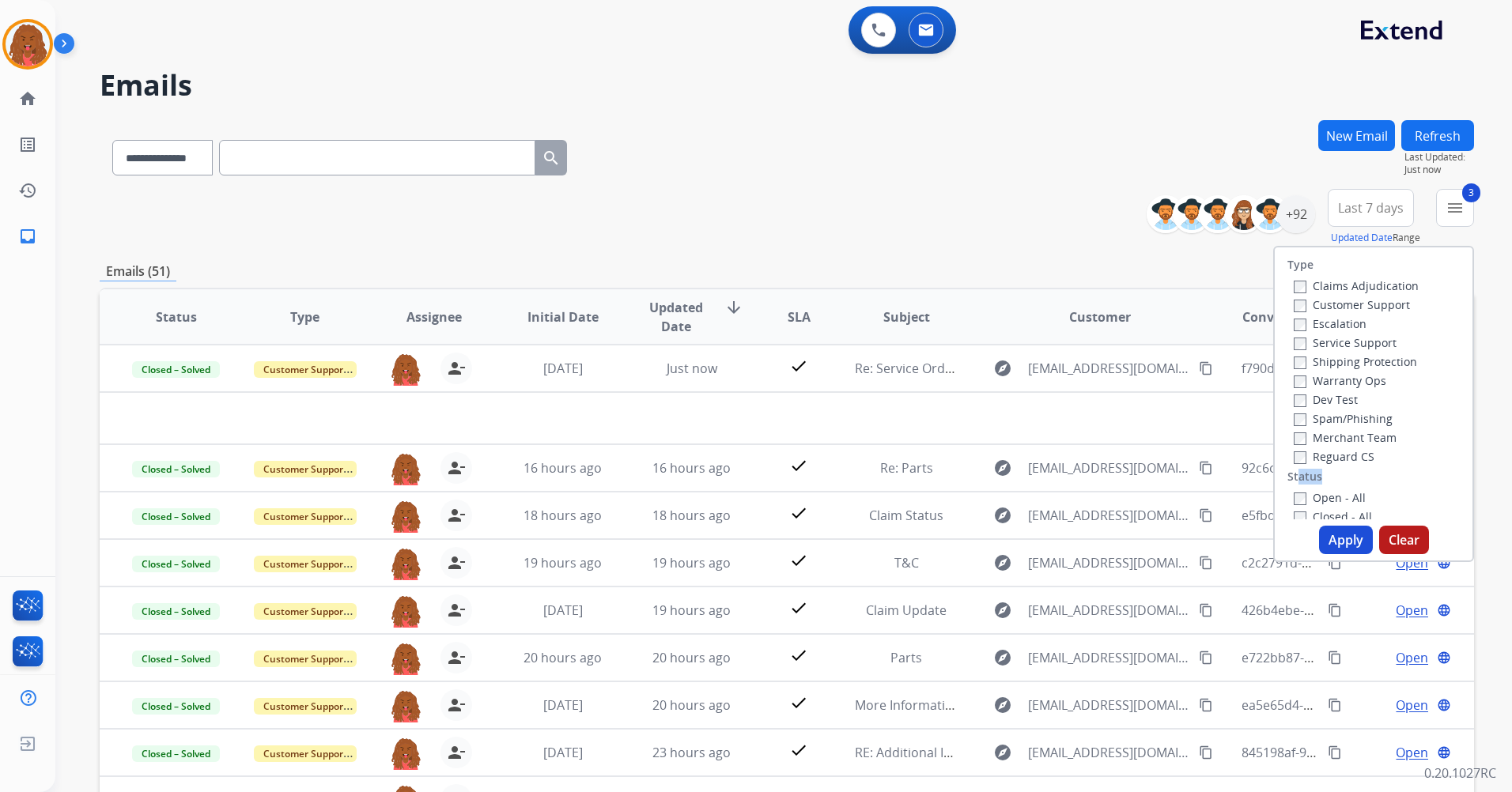
click at [1005, 469] on div "Type Claims Adjudication Customer Support Escalation Service Support Shipping P…" at bounding box center [1373, 384] width 198 height 272
drag, startPoint x: 1356, startPoint y: 538, endPoint x: 1364, endPoint y: 544, distance: 10.0
click at [1005, 469] on button "Apply" at bounding box center [1346, 540] width 54 height 28
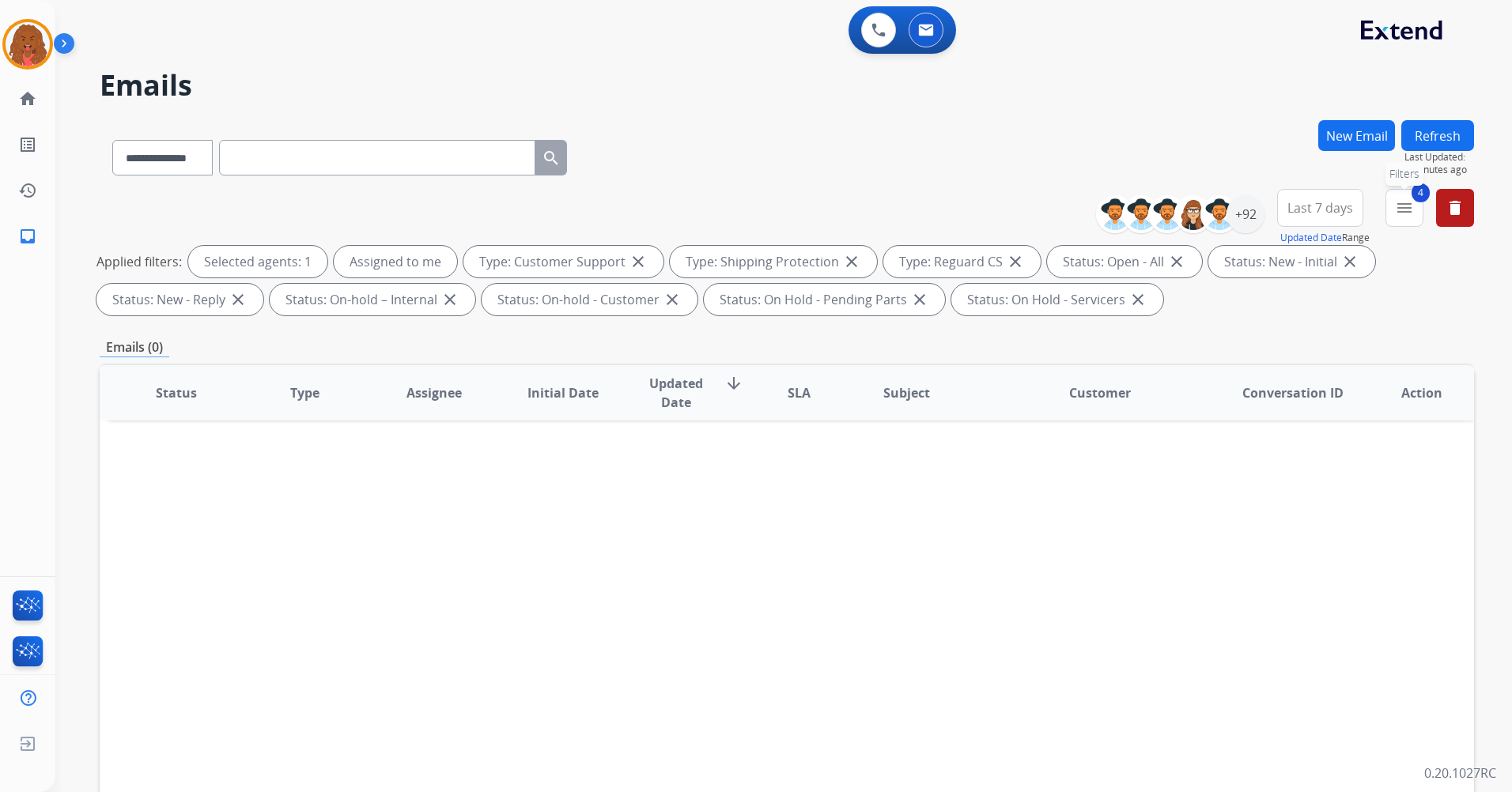
click at [1005, 209] on button "4 menu Filters" at bounding box center [1404, 207] width 38 height 38
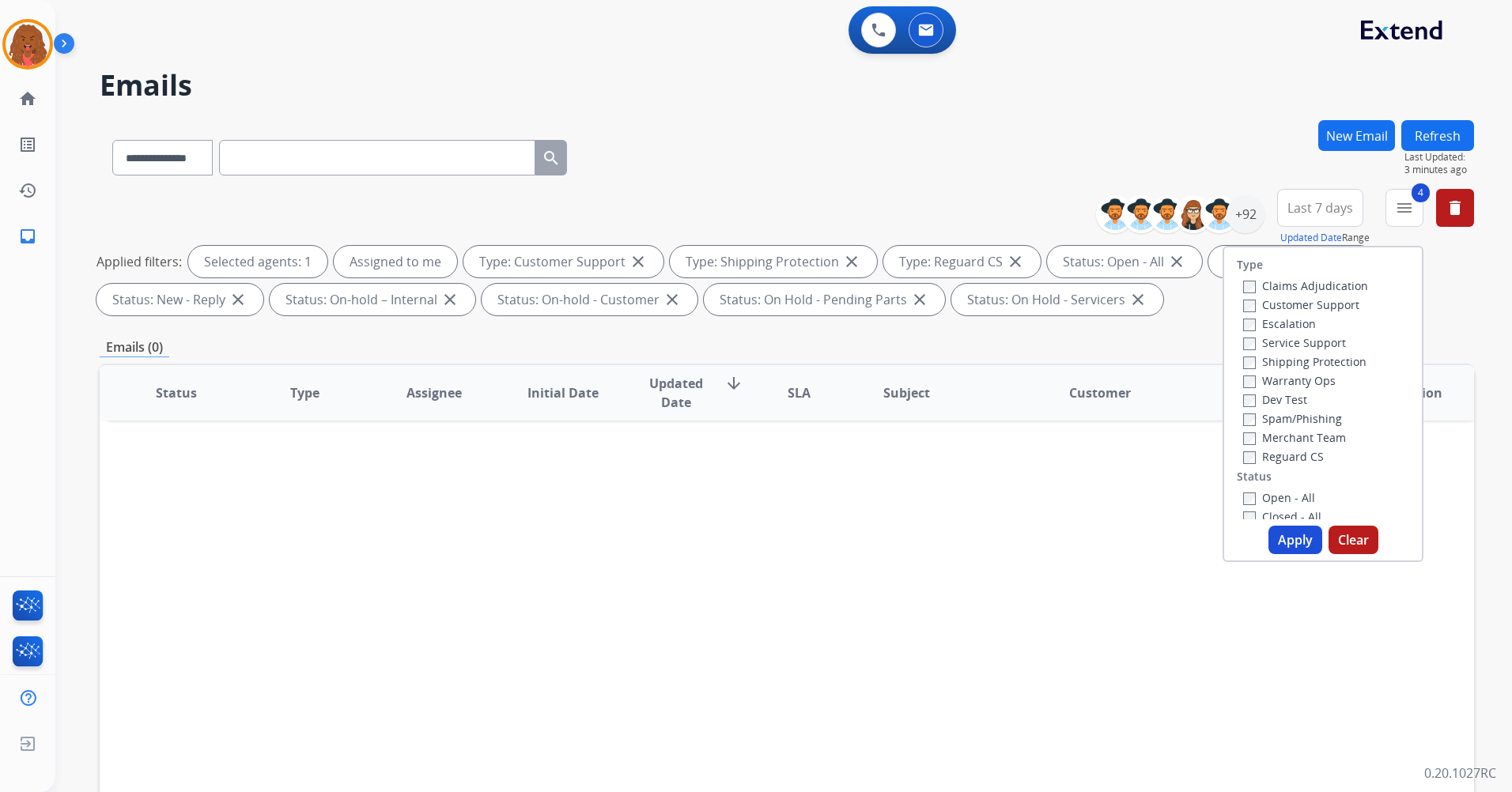
click at [1005, 469] on div "Type Claims Adjudication Customer Support Escalation Service Support Shipping P…" at bounding box center [1323, 404] width 201 height 316
click at [1005, 469] on button "Apply" at bounding box center [1295, 540] width 54 height 28
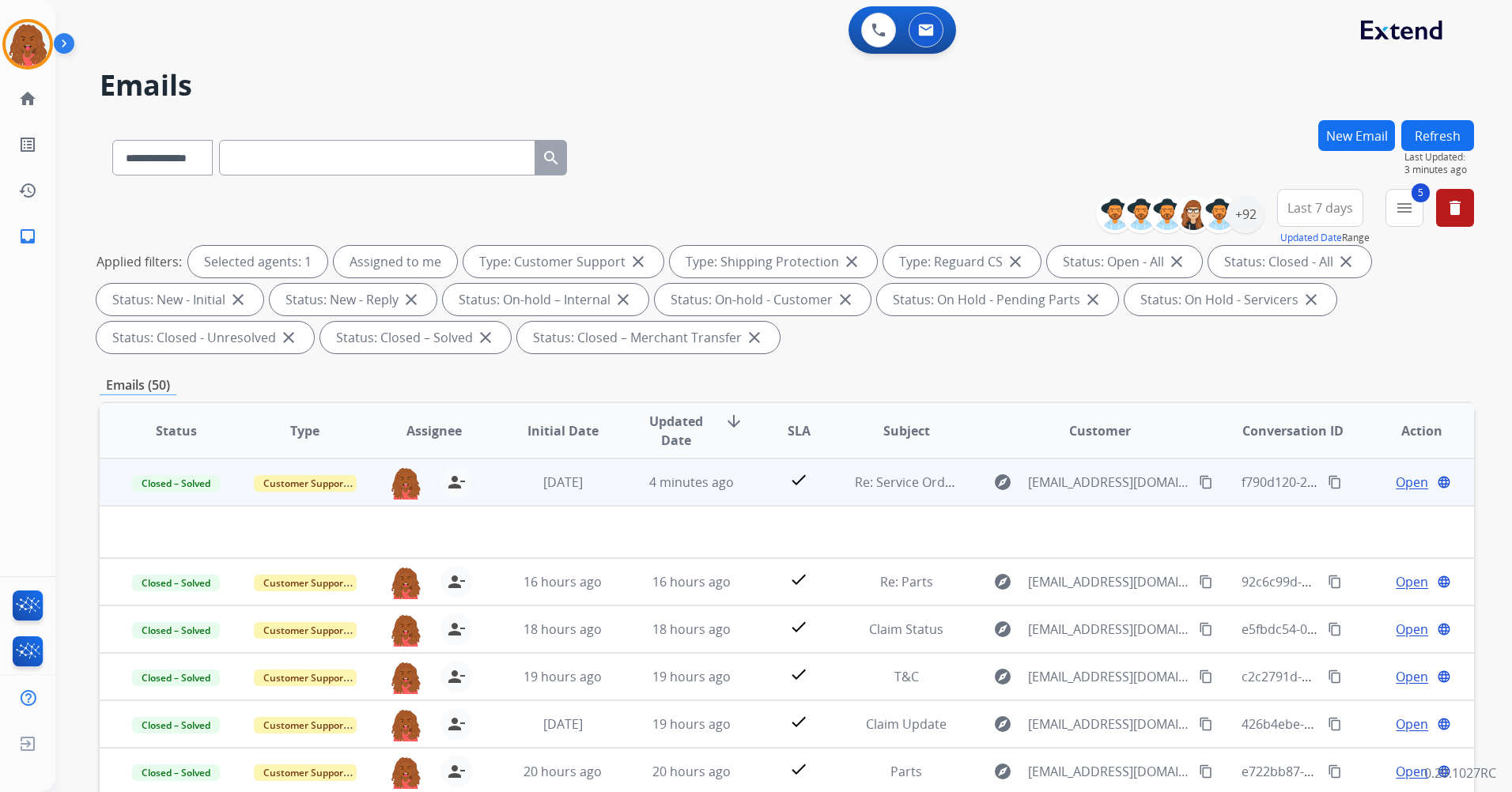
click at [1005, 469] on td "Open language" at bounding box center [1409, 482] width 129 height 47
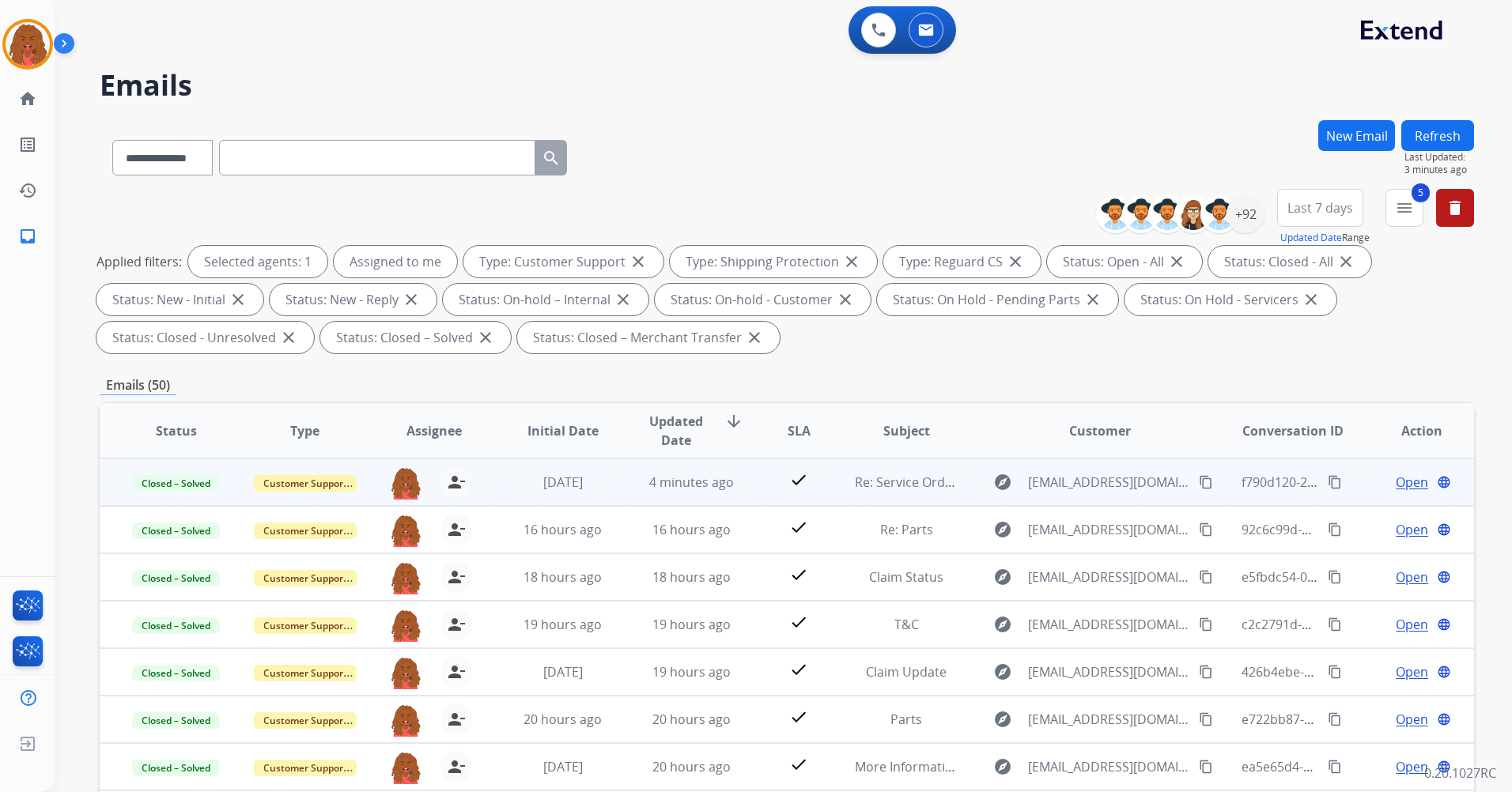
click at [1005, 469] on mat-icon "content_copy" at bounding box center [1335, 482] width 14 height 14
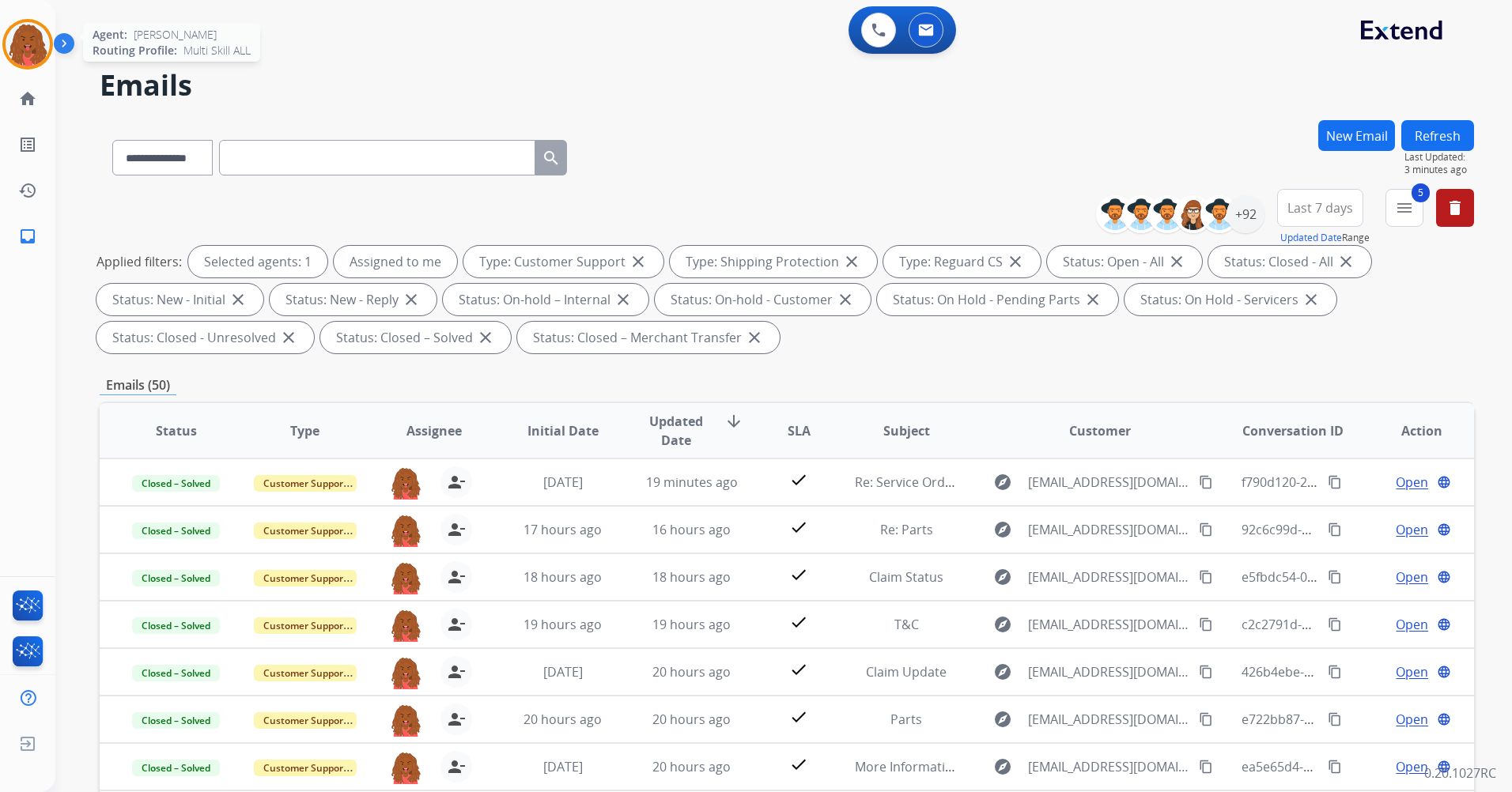
click at [39, 58] on img at bounding box center [27, 44] width 44 height 44
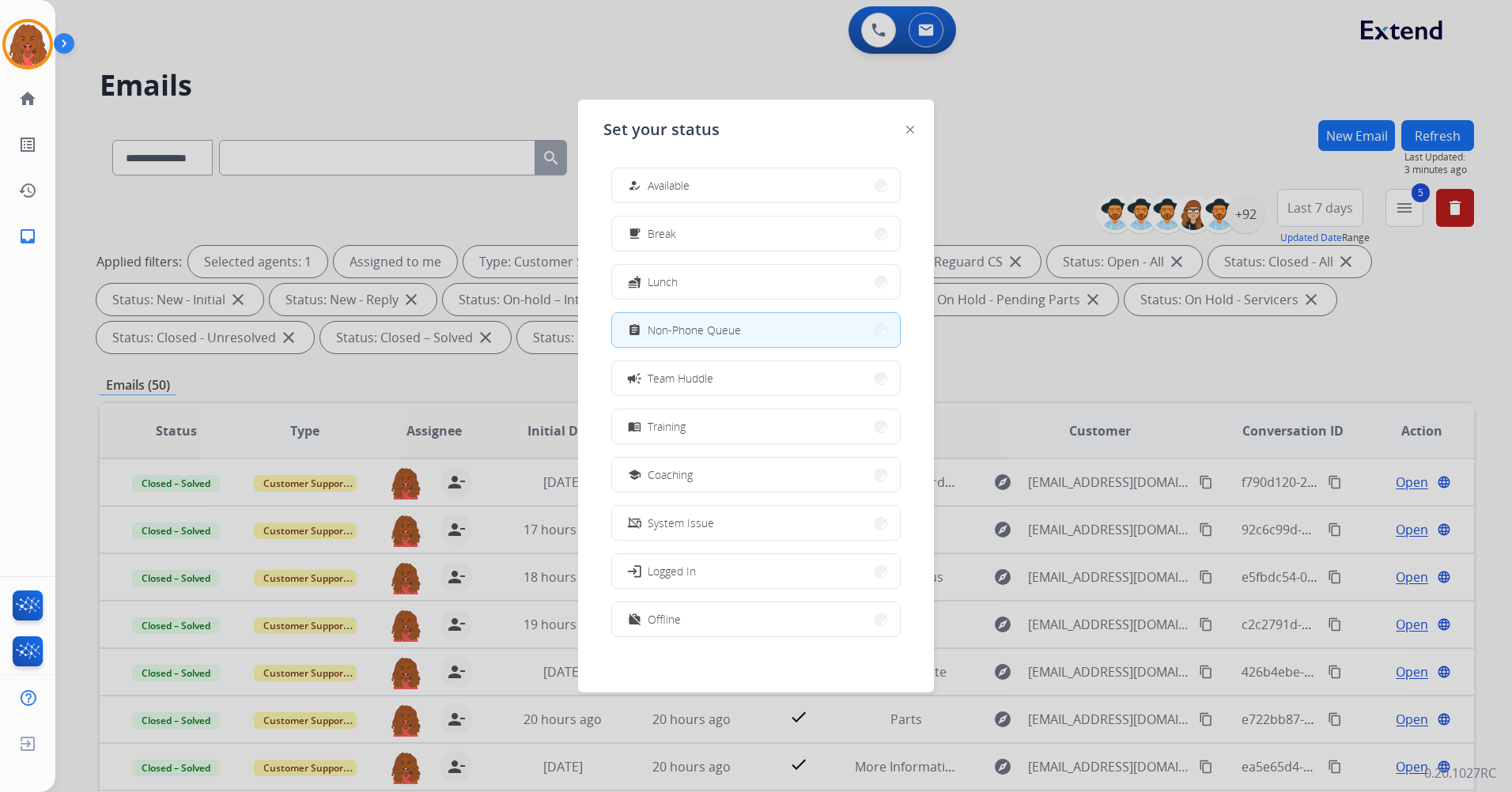
click at [829, 254] on div "how_to_reg Available free_breakfast Break fastfood Lunch assignment Non-Phone Q…" at bounding box center [756, 403] width 305 height 498
click at [505, 68] on div at bounding box center [756, 396] width 1512 height 792
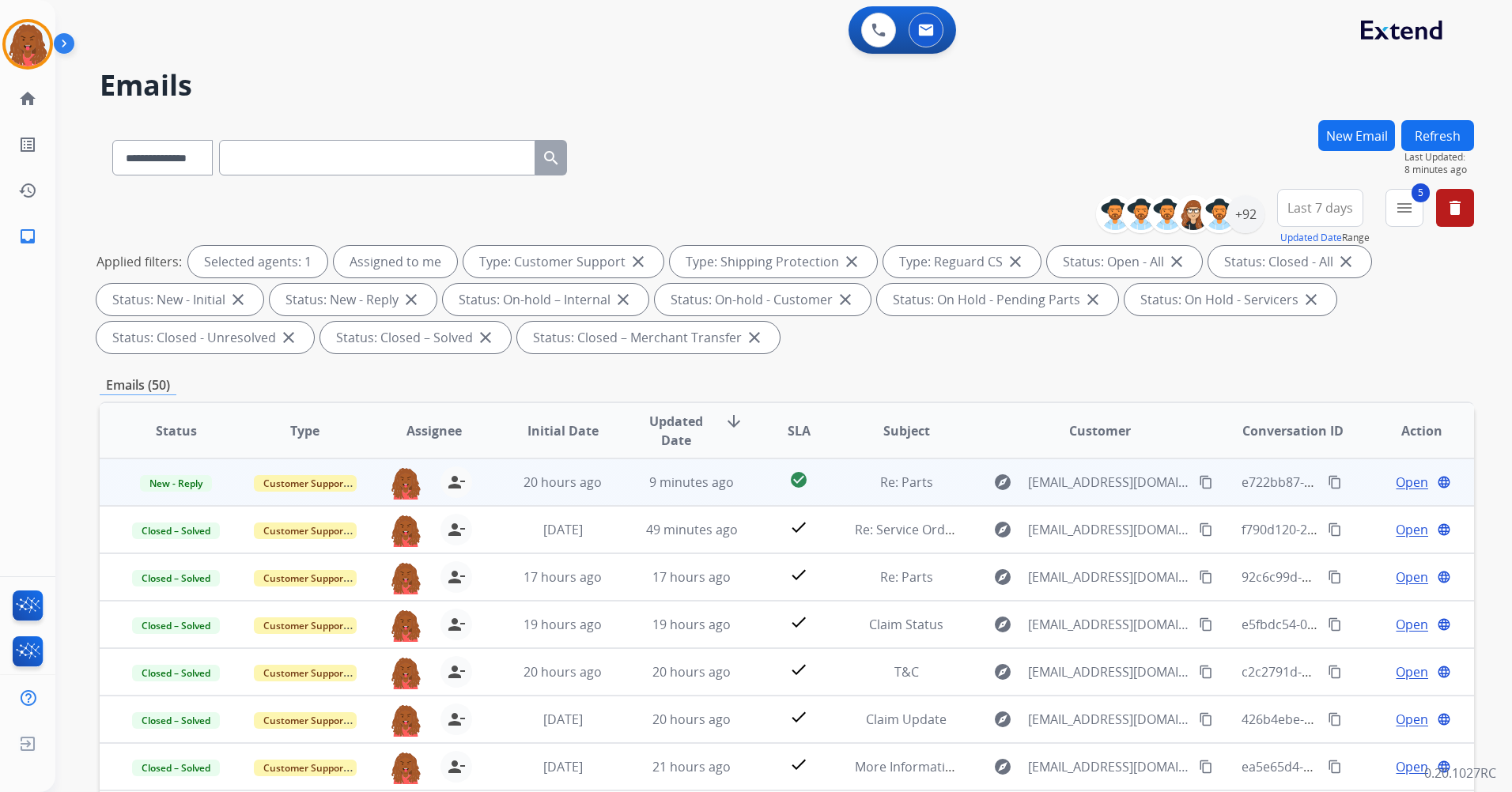
click at [1005, 469] on span "Open" at bounding box center [1412, 482] width 33 height 19
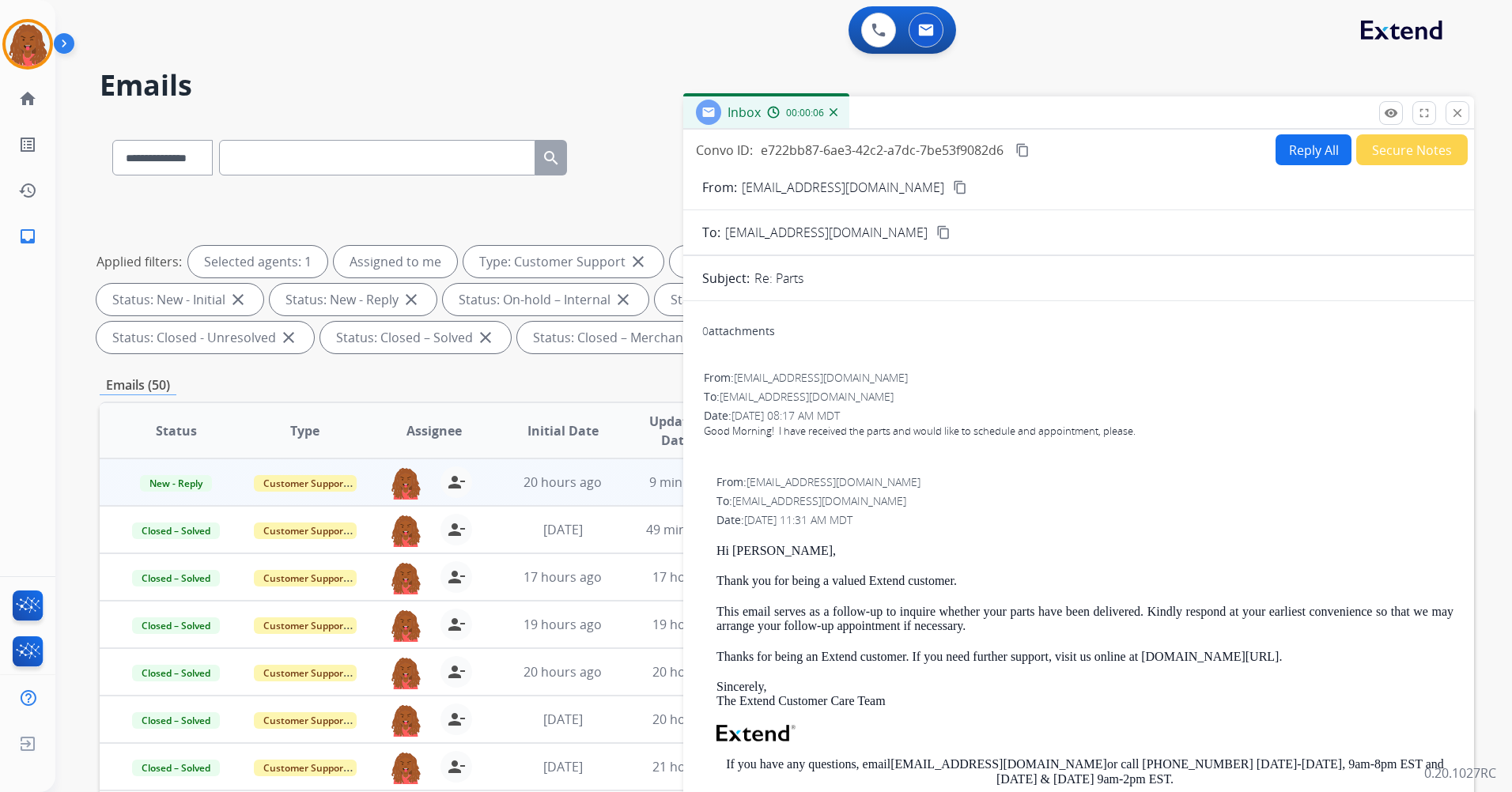
click at [953, 186] on mat-icon "content_copy" at bounding box center [960, 187] width 14 height 14
click at [29, 28] on img at bounding box center [27, 44] width 44 height 44
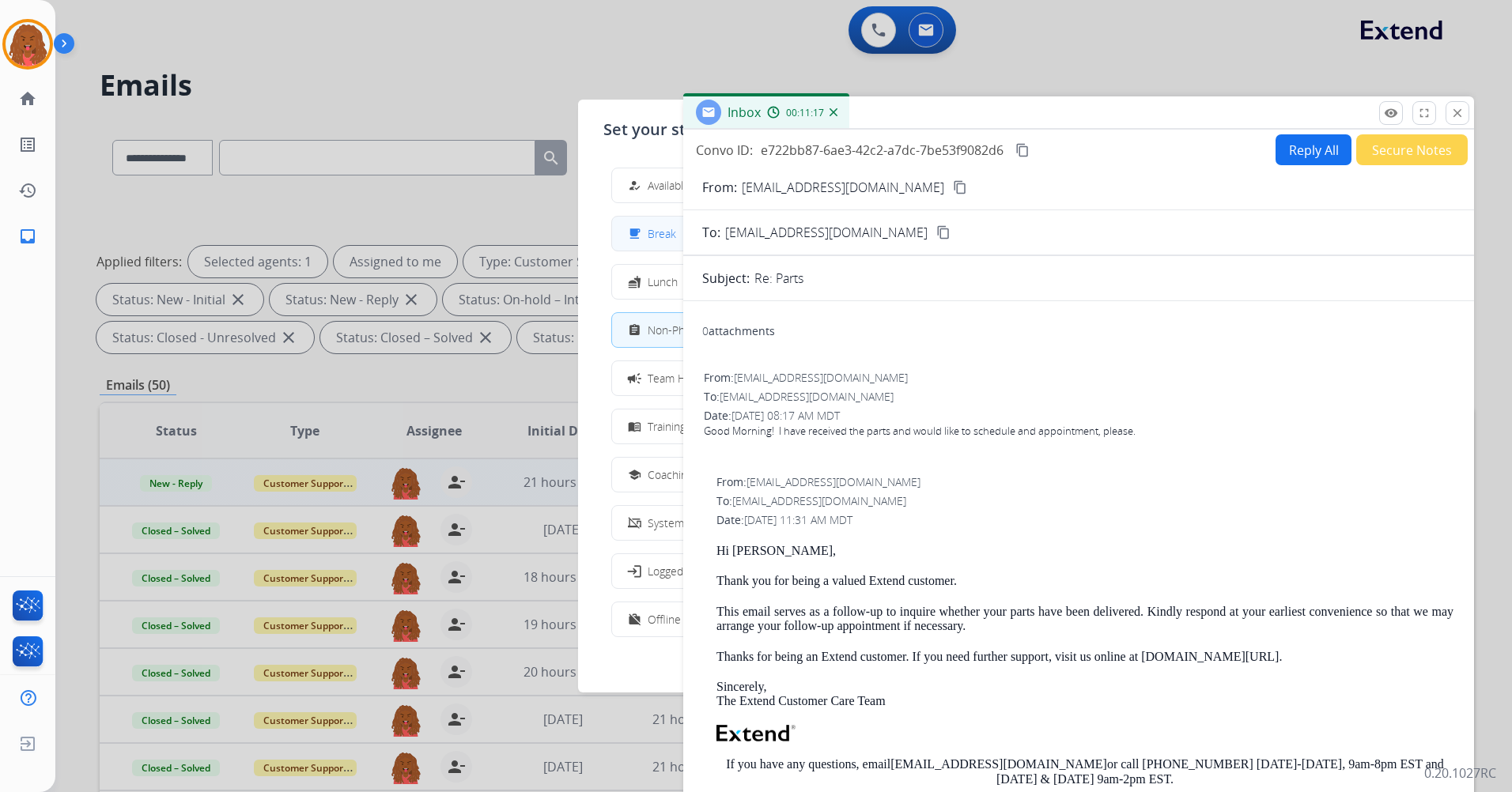
click at [642, 234] on div "free_breakfast" at bounding box center [636, 234] width 23 height 19
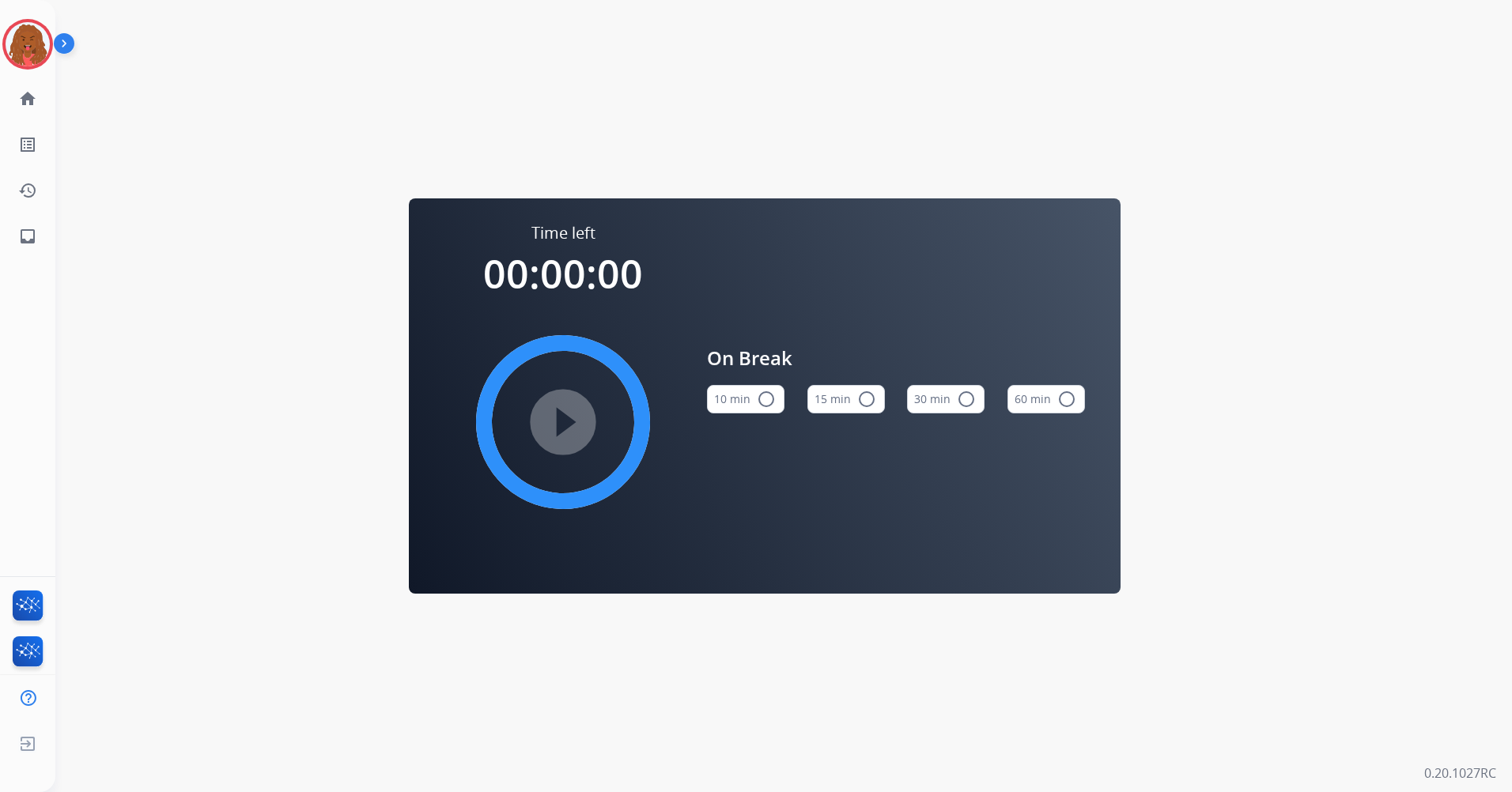
click at [867, 407] on mat-icon "radio_button_unchecked" at bounding box center [867, 400] width 19 height 19
click at [807, 385] on button "15 min check_circle" at bounding box center [846, 399] width 77 height 28
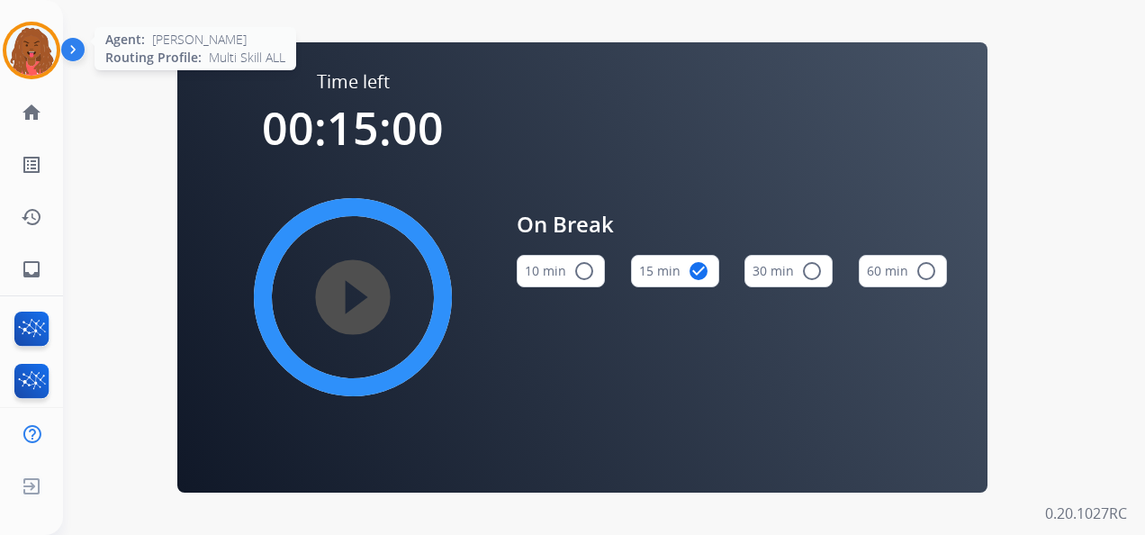
click at [50, 47] on img at bounding box center [31, 50] width 50 height 50
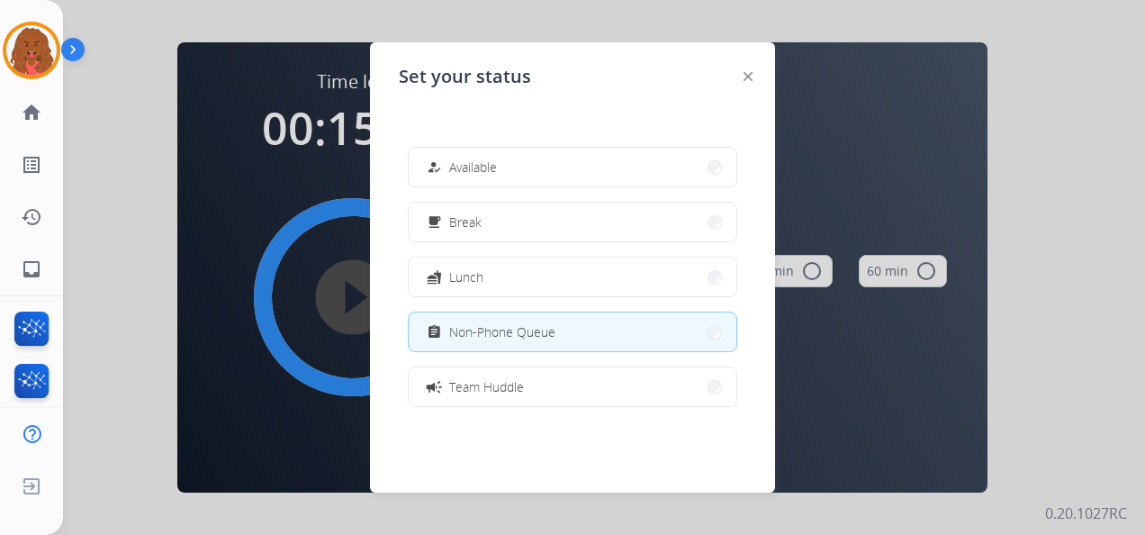
click at [909, 140] on div at bounding box center [572, 267] width 1145 height 535
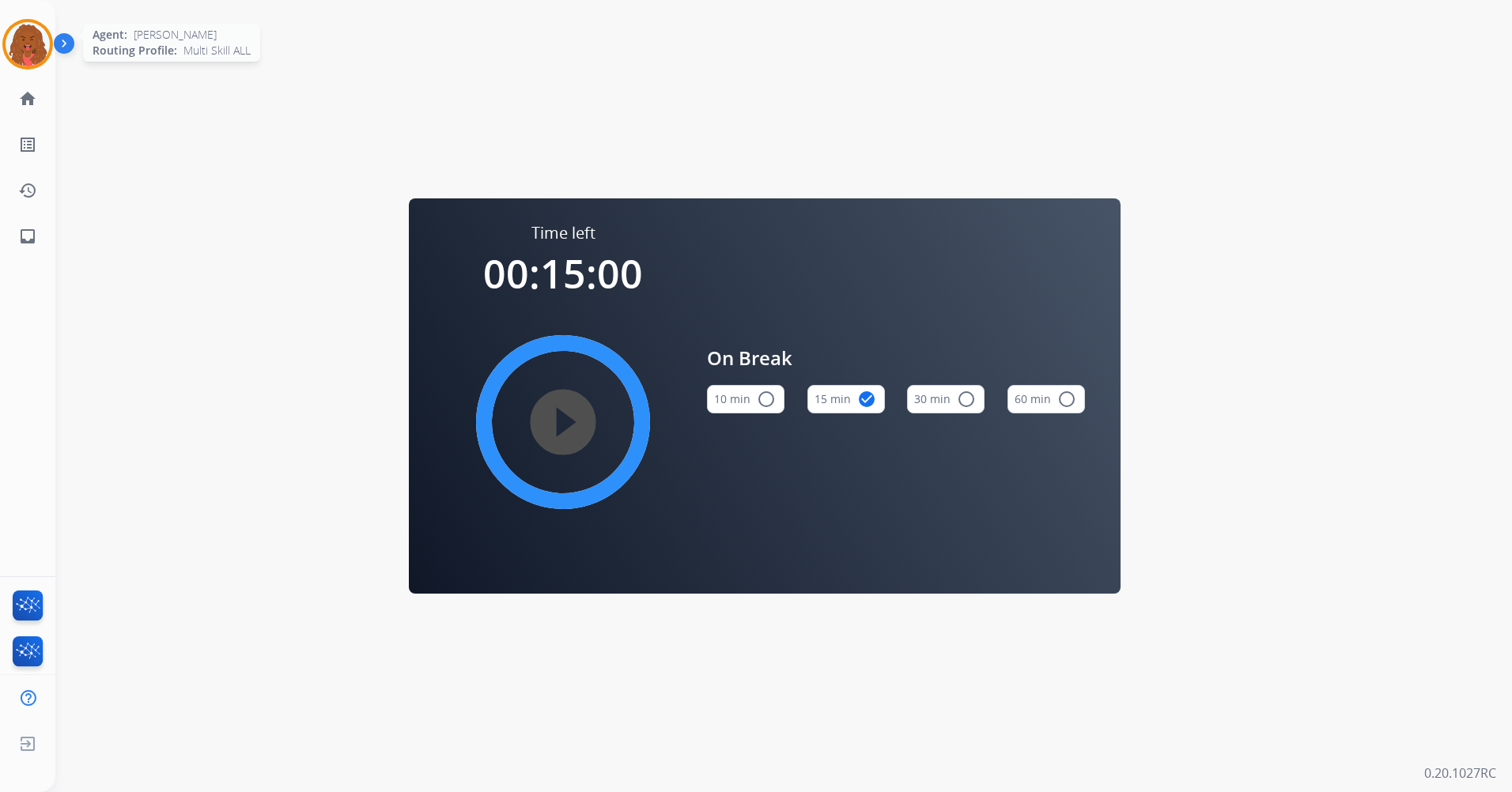
click at [29, 40] on img at bounding box center [27, 44] width 44 height 44
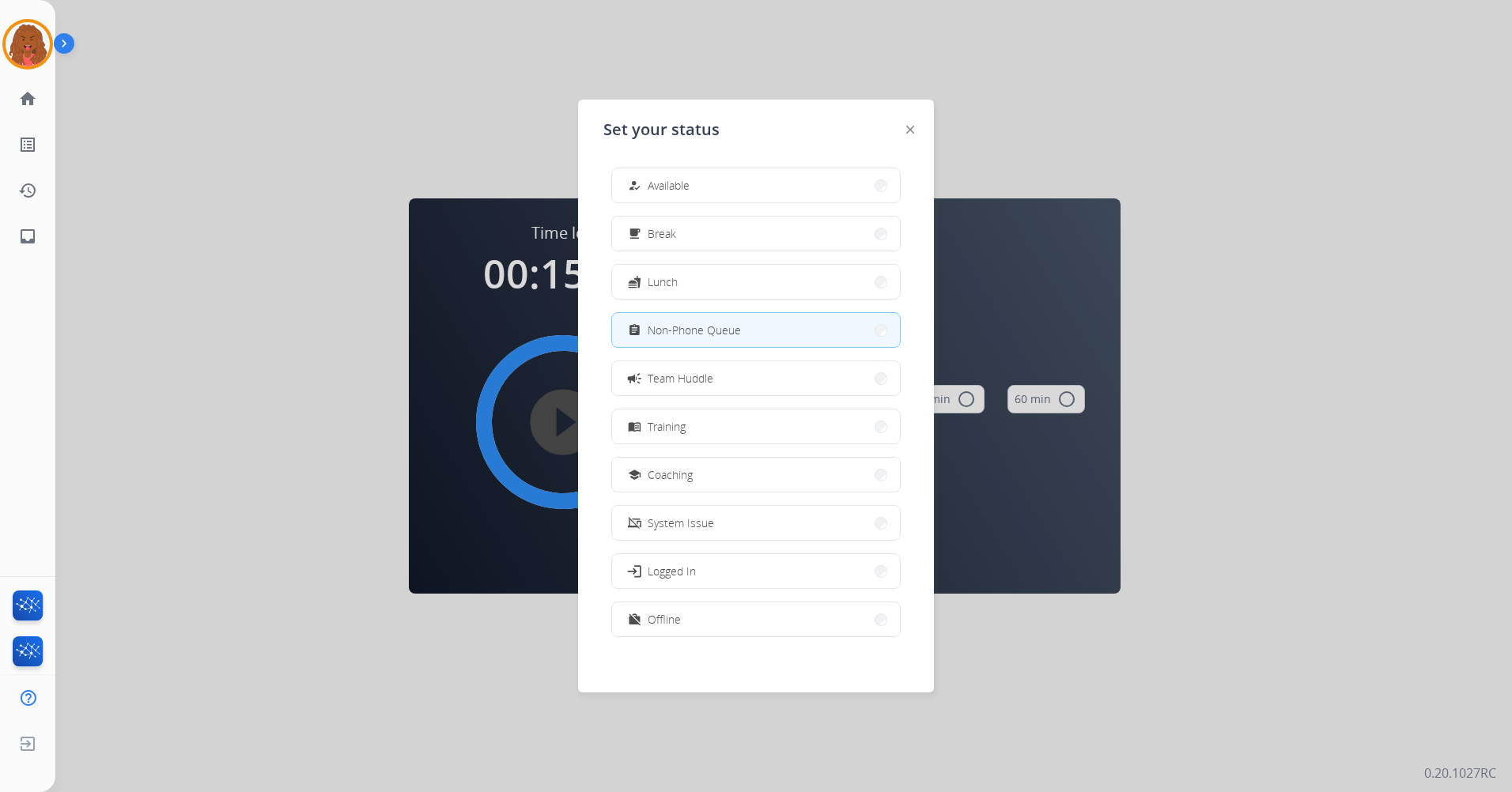
click at [701, 392] on button "campaign Team Huddle" at bounding box center [756, 378] width 288 height 34
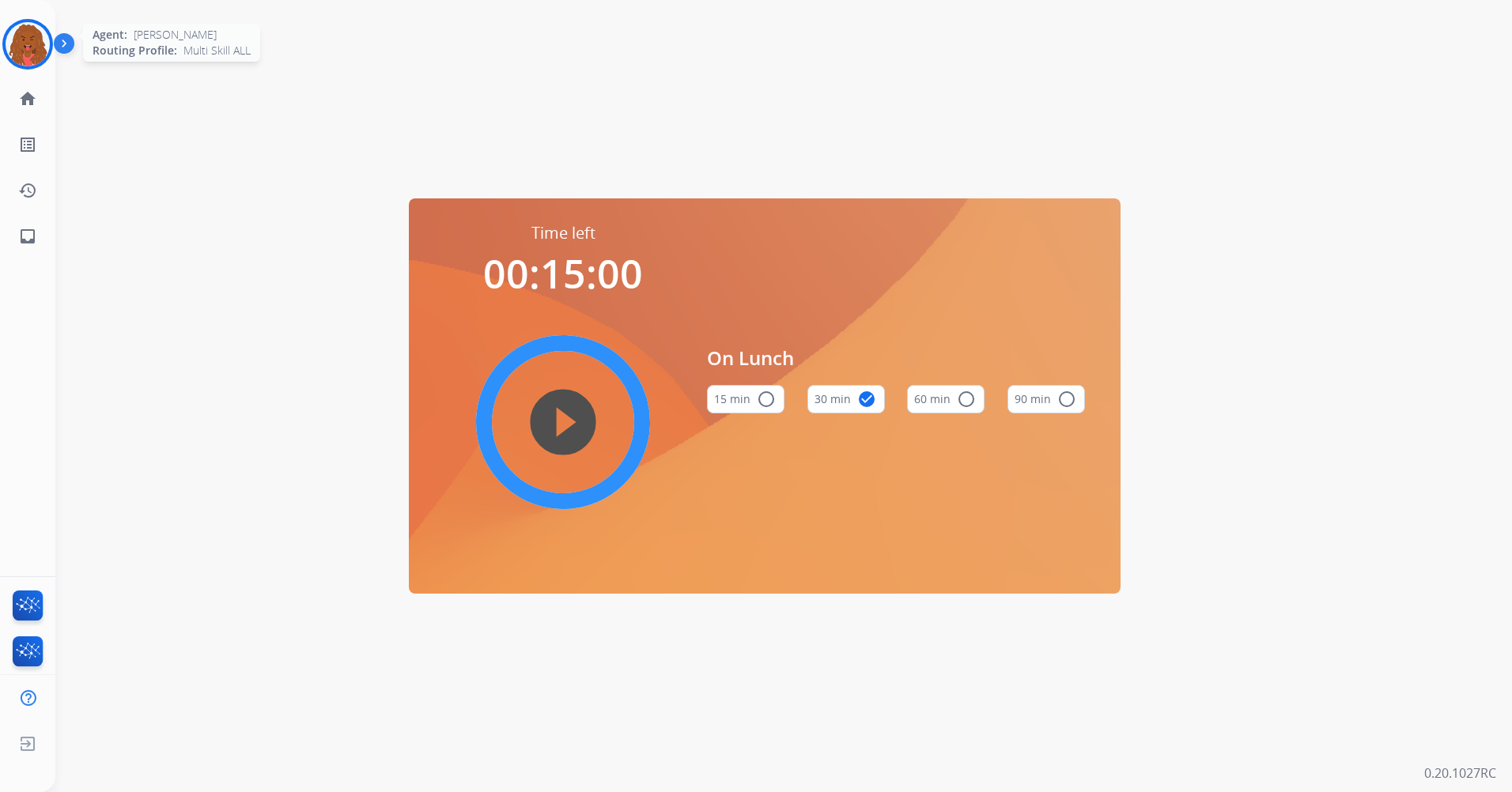
click at [39, 53] on img at bounding box center [27, 44] width 44 height 44
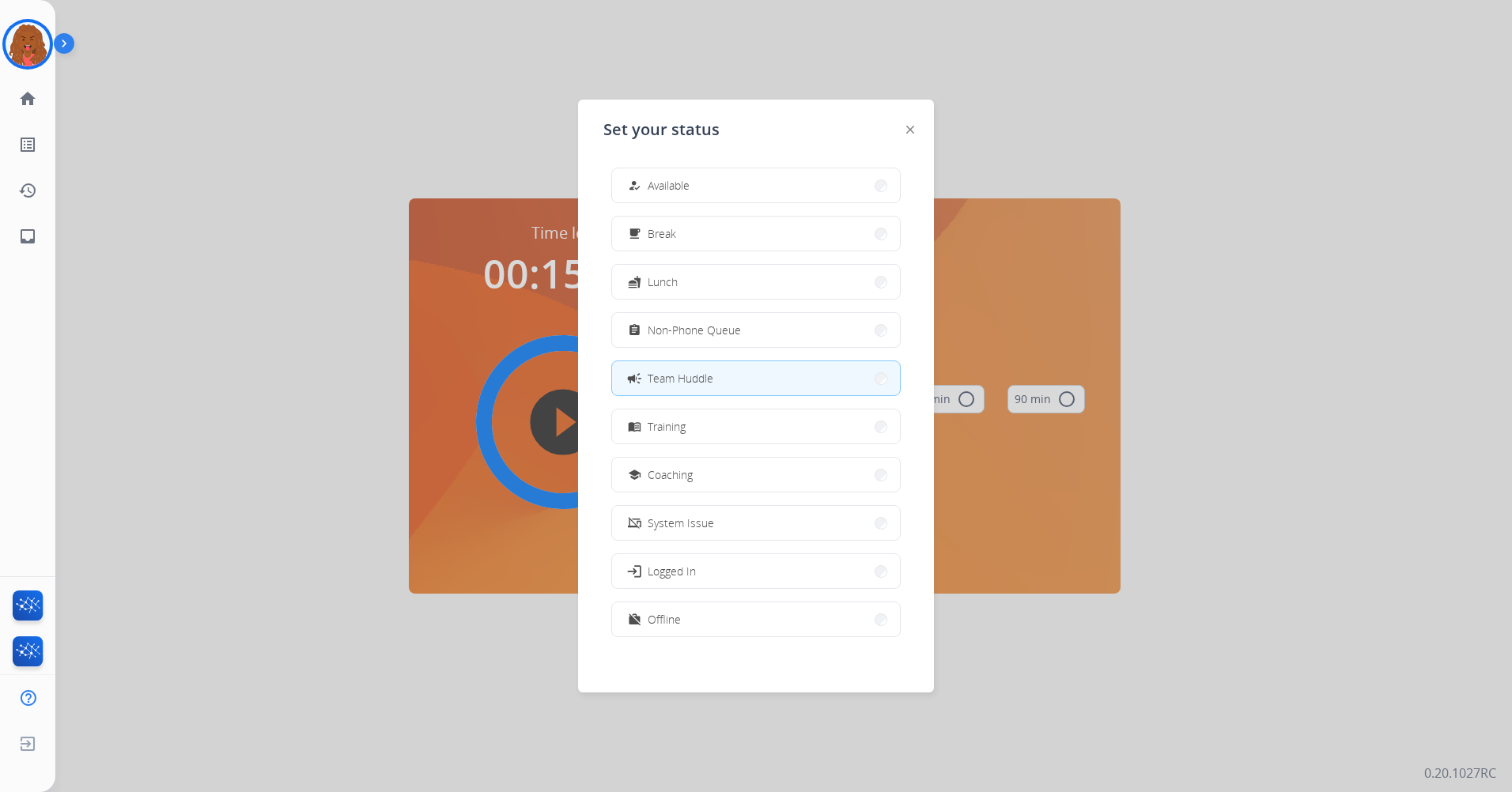
click at [808, 335] on button "assignment Non-Phone Queue" at bounding box center [756, 329] width 288 height 34
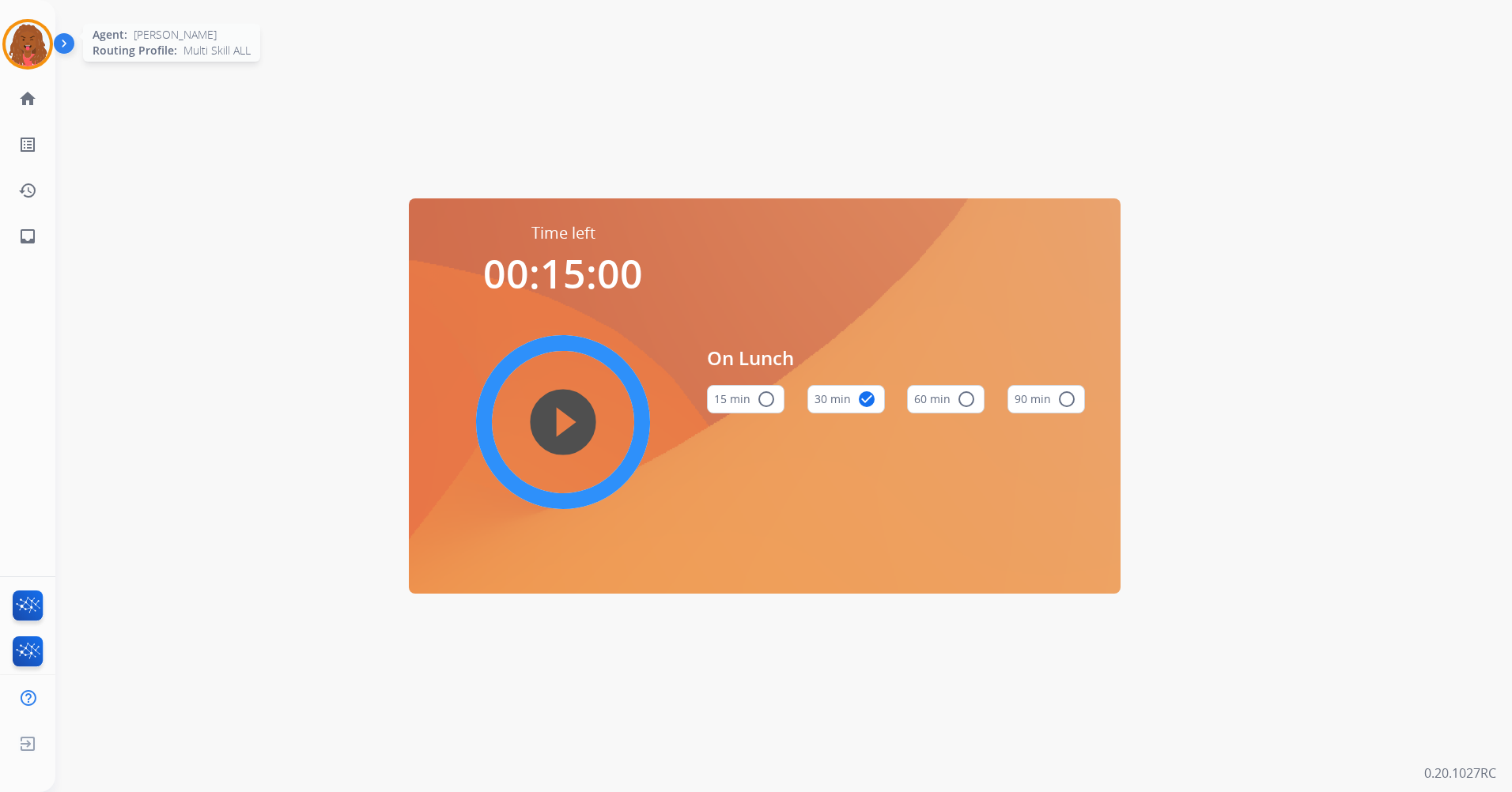
click at [33, 43] on img at bounding box center [27, 44] width 44 height 44
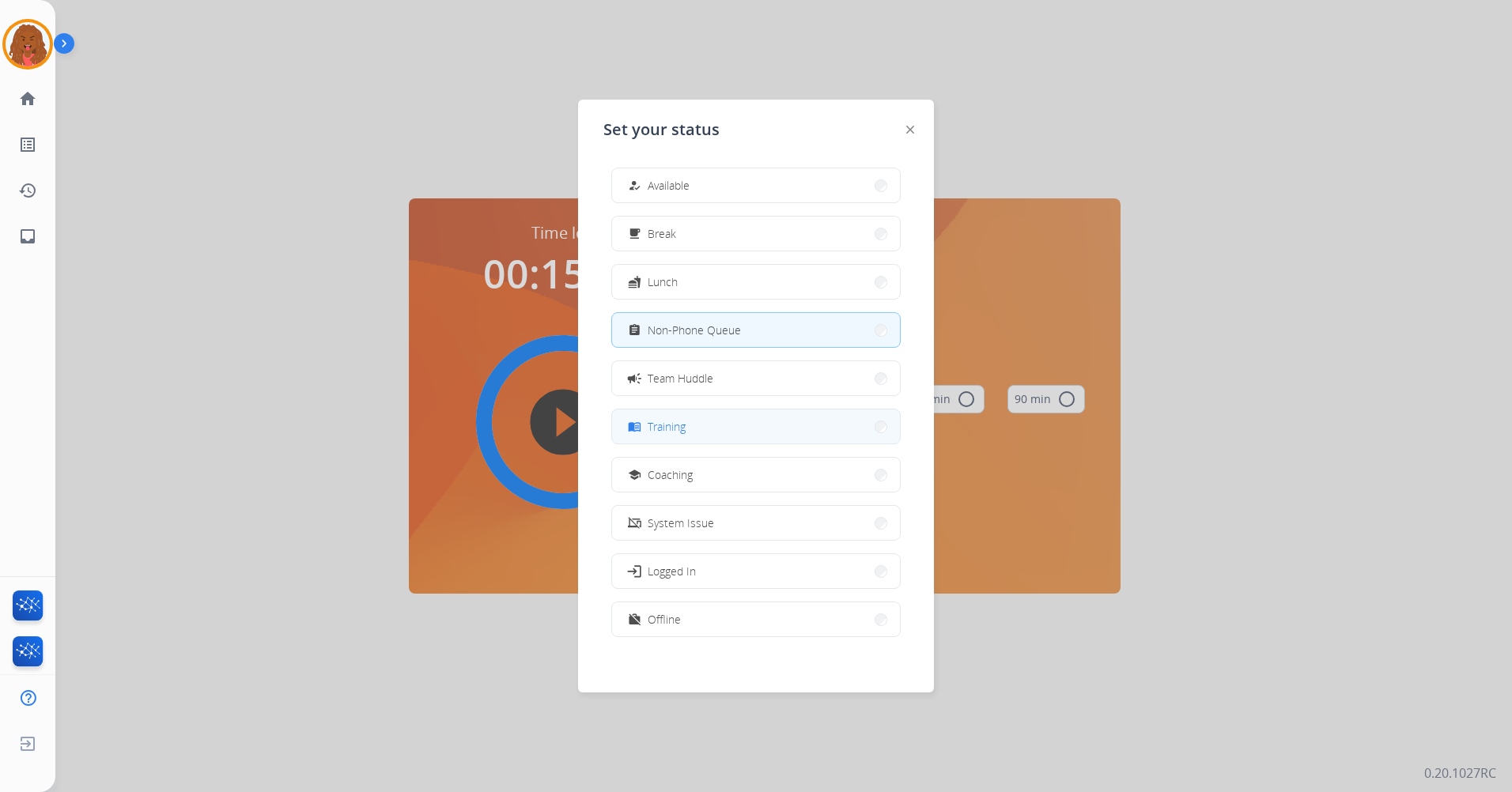
click at [692, 425] on button "menu_book Training" at bounding box center [756, 426] width 288 height 34
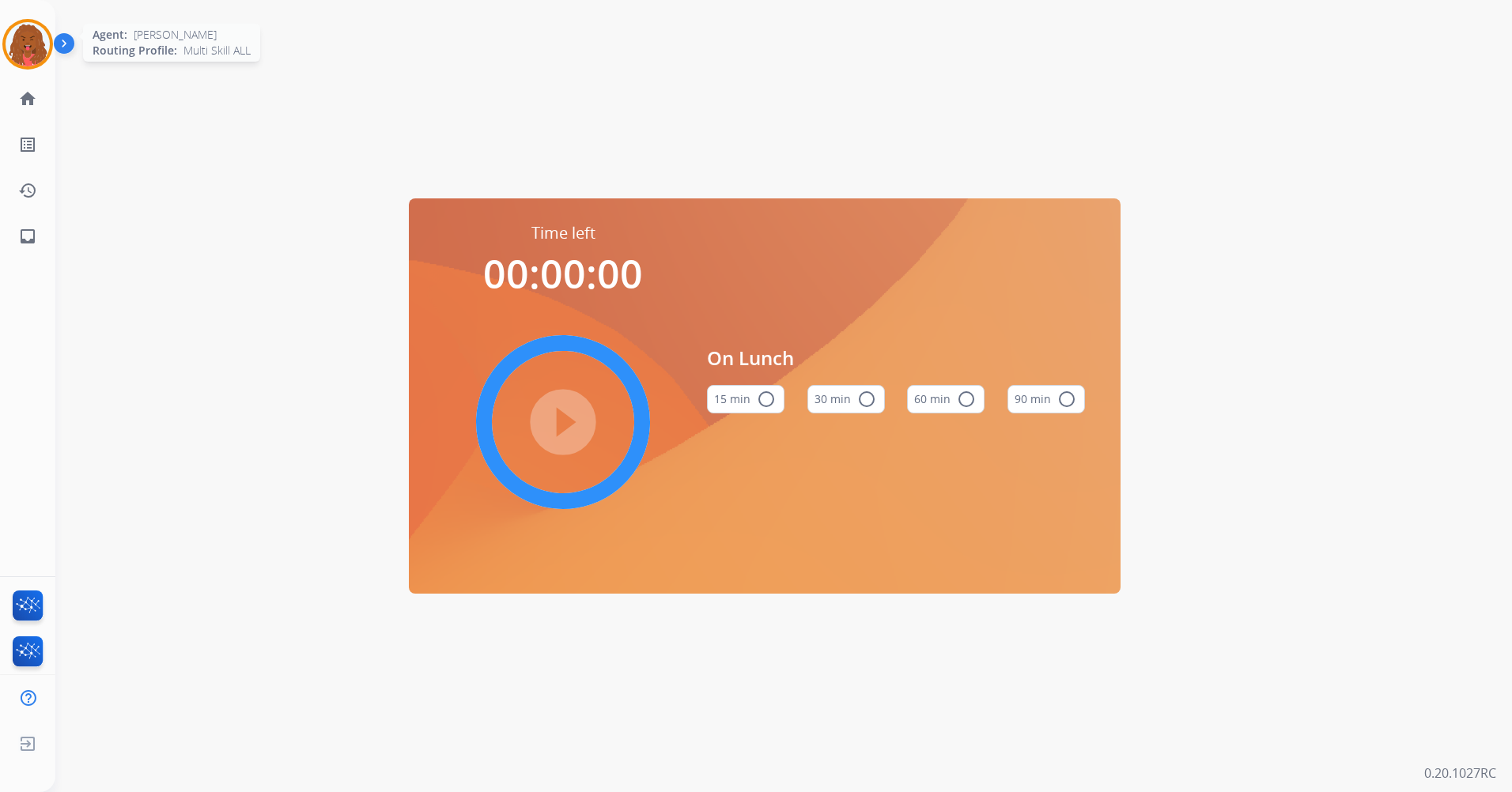
click at [33, 50] on img at bounding box center [27, 44] width 44 height 44
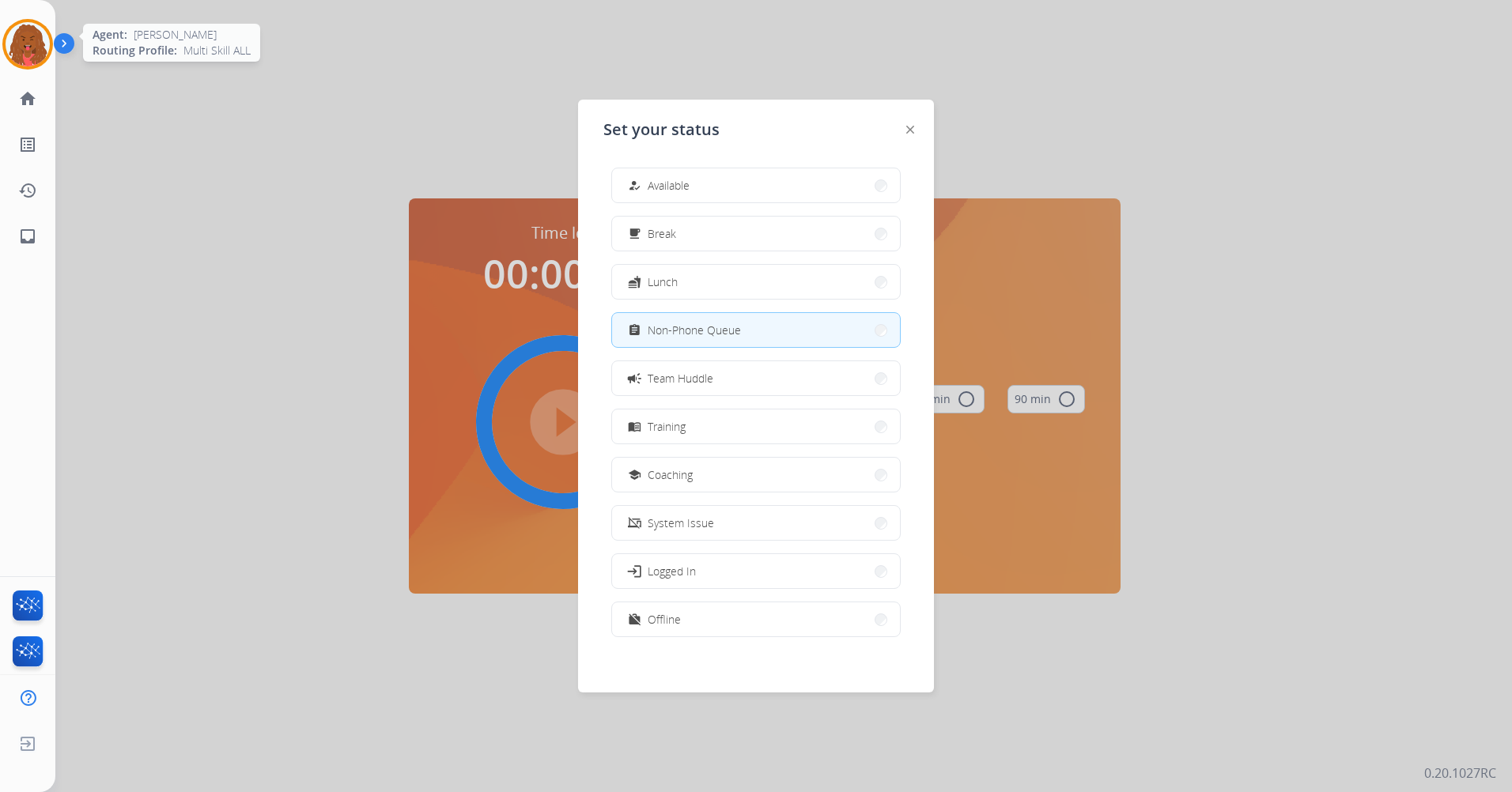
click at [33, 50] on img at bounding box center [27, 44] width 44 height 44
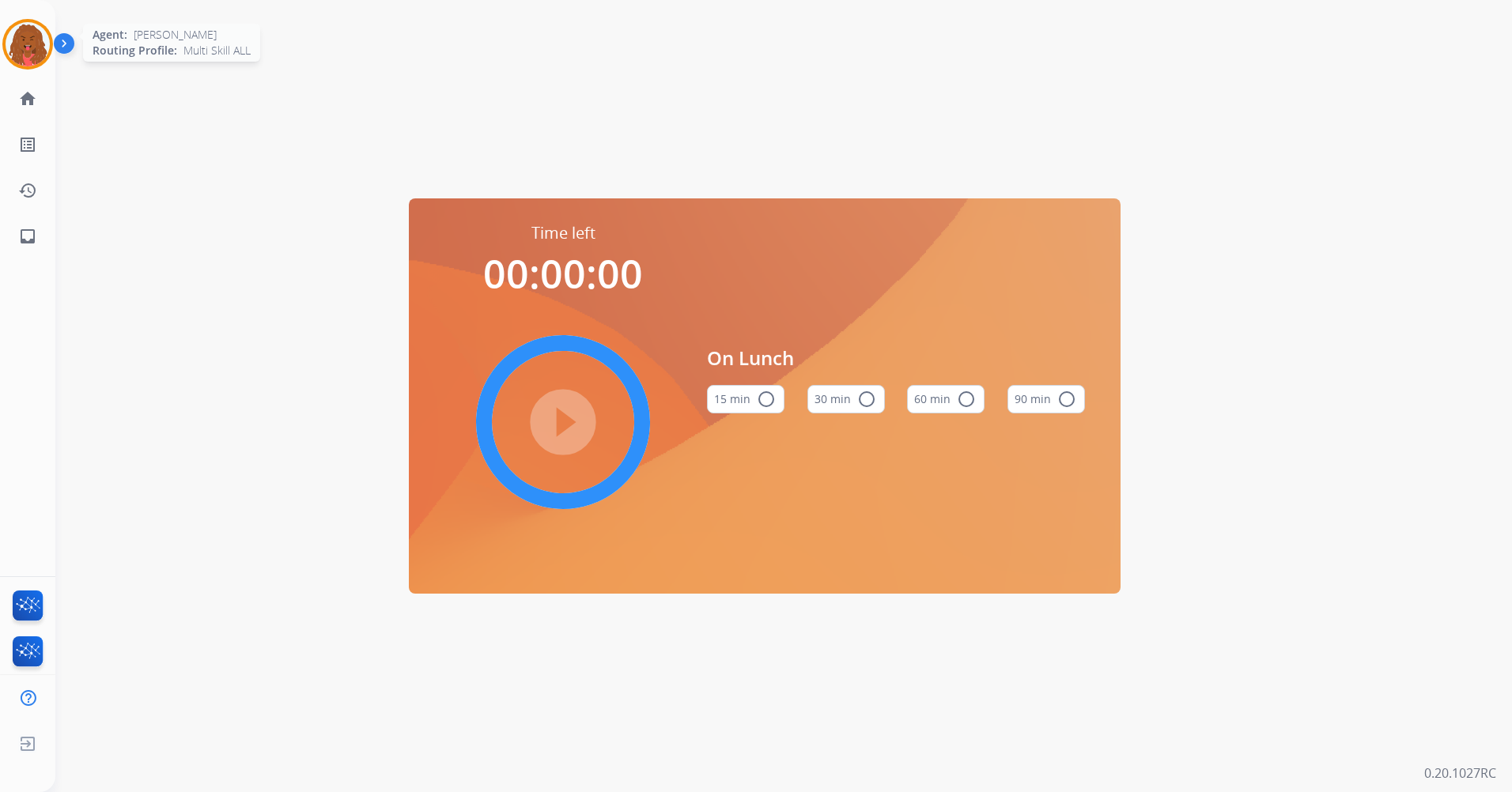
click at [38, 48] on img at bounding box center [27, 44] width 44 height 44
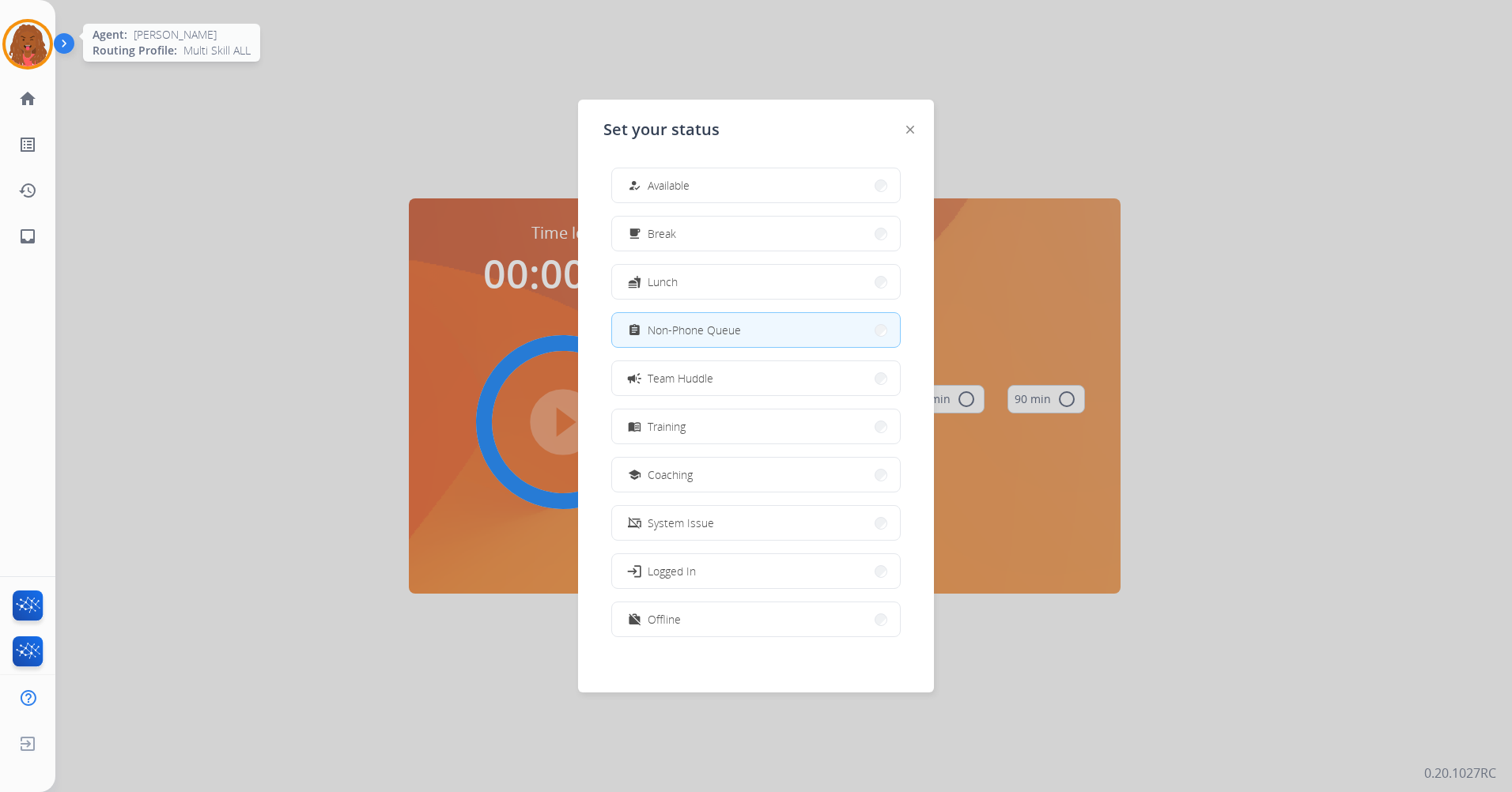
click at [38, 44] on img at bounding box center [27, 44] width 44 height 44
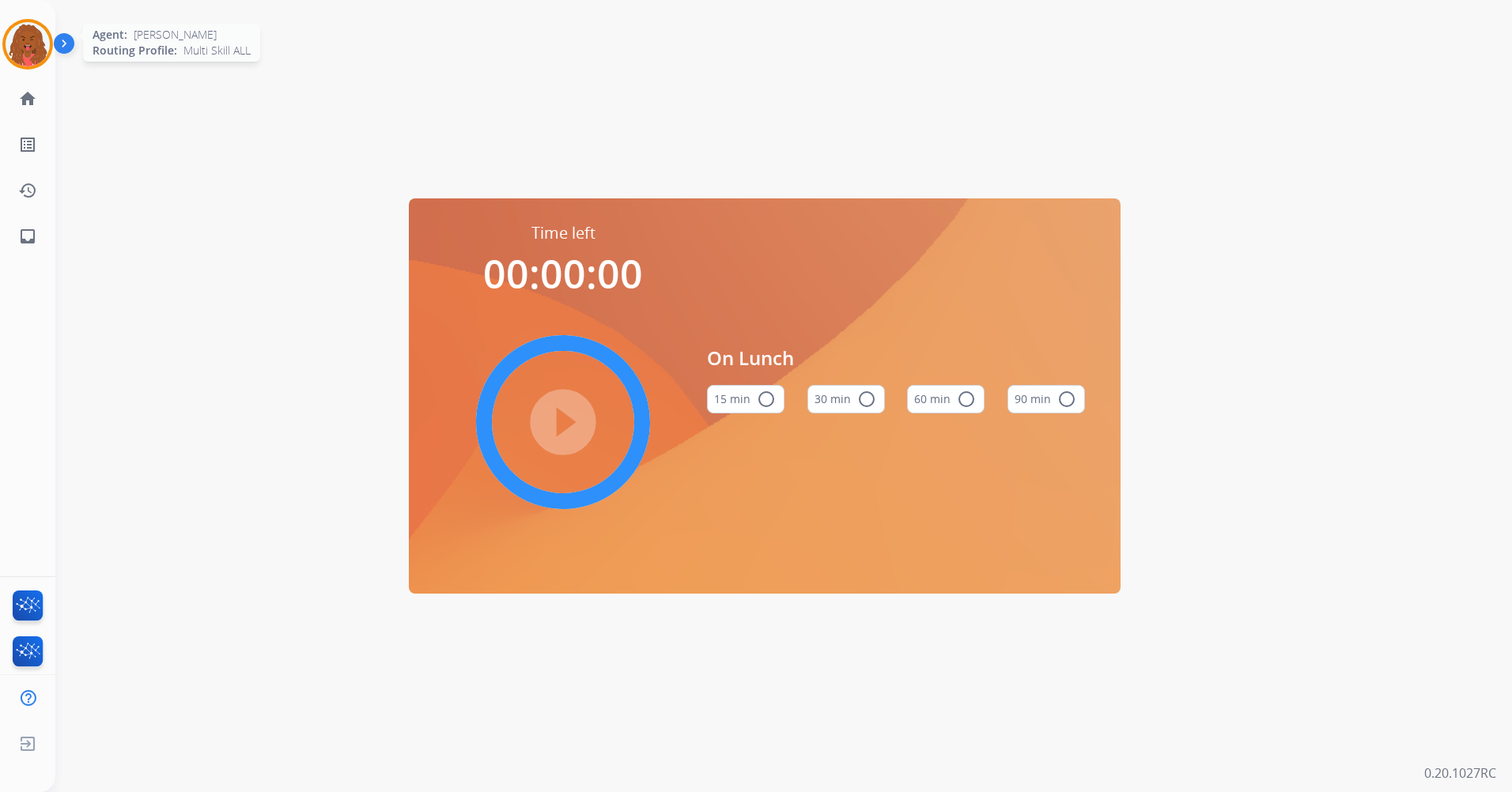
click at [40, 42] on img at bounding box center [27, 44] width 44 height 44
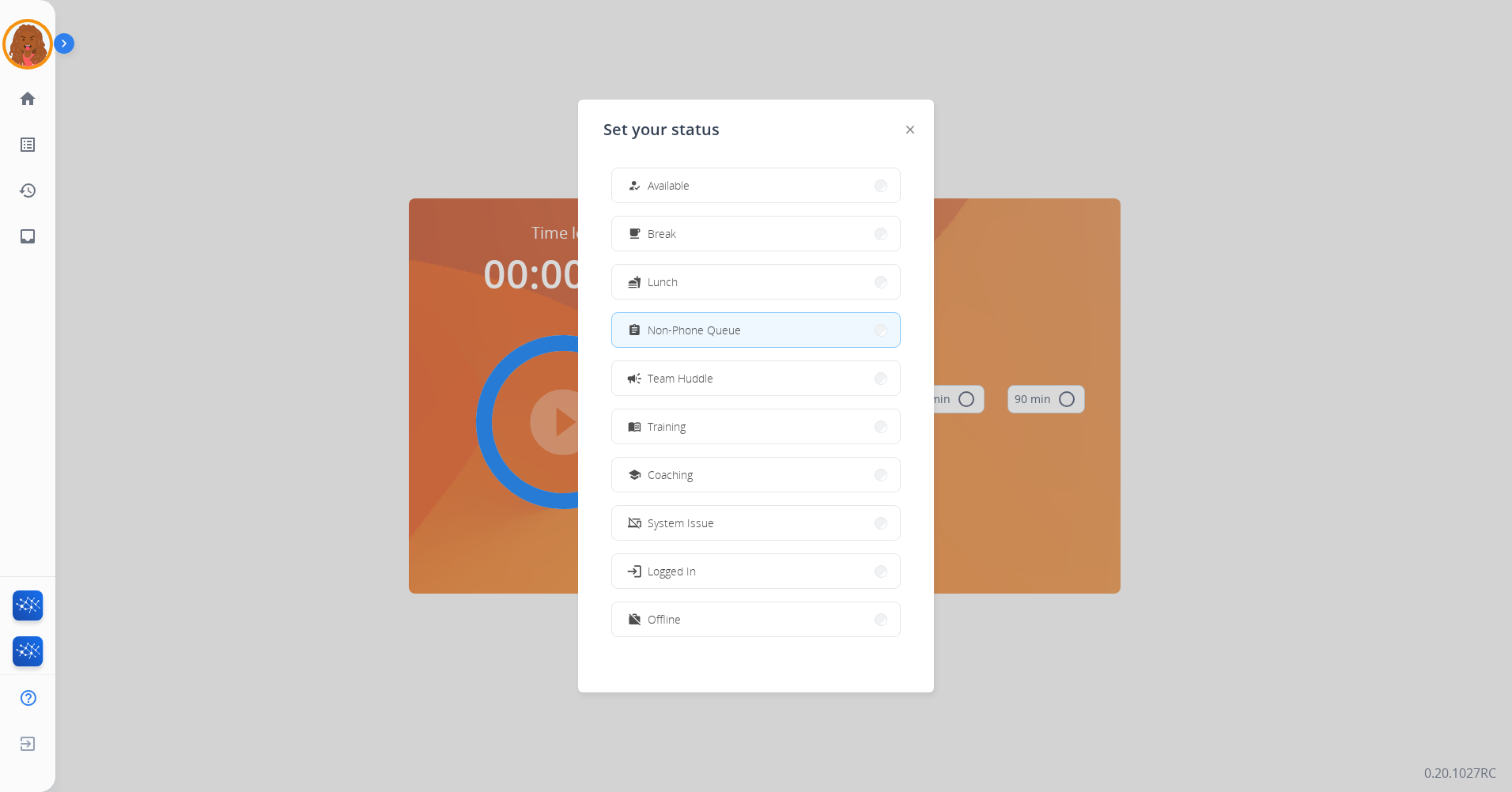
click at [787, 334] on button "assignment Non-Phone Queue" at bounding box center [756, 329] width 288 height 34
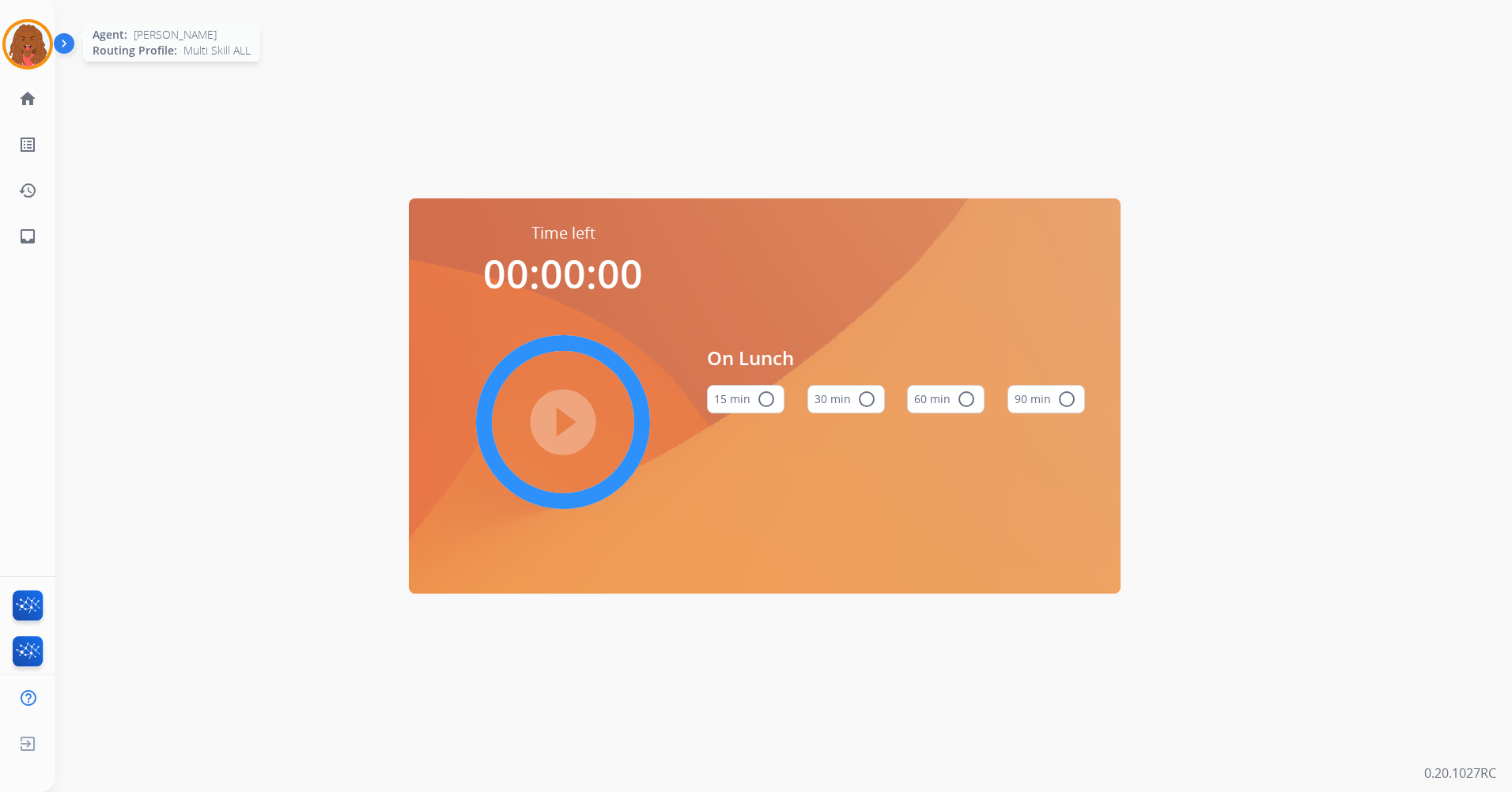
click at [22, 47] on img at bounding box center [27, 44] width 44 height 44
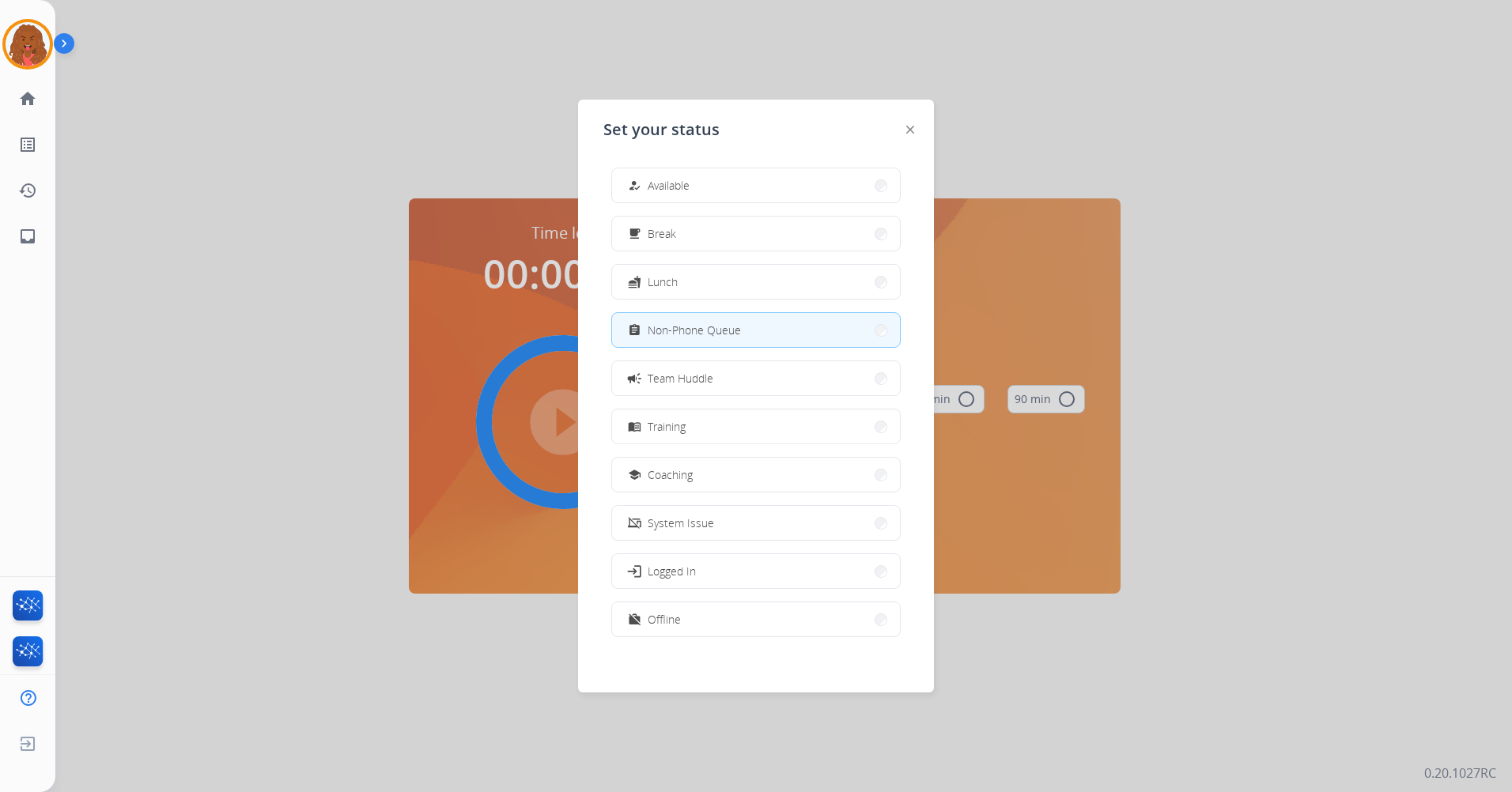
click at [699, 359] on div "how_to_reg Available free_breakfast Break fastfood Lunch assignment Non-Phone Q…" at bounding box center [756, 403] width 305 height 498
click at [697, 378] on span "Team Huddle" at bounding box center [680, 378] width 66 height 17
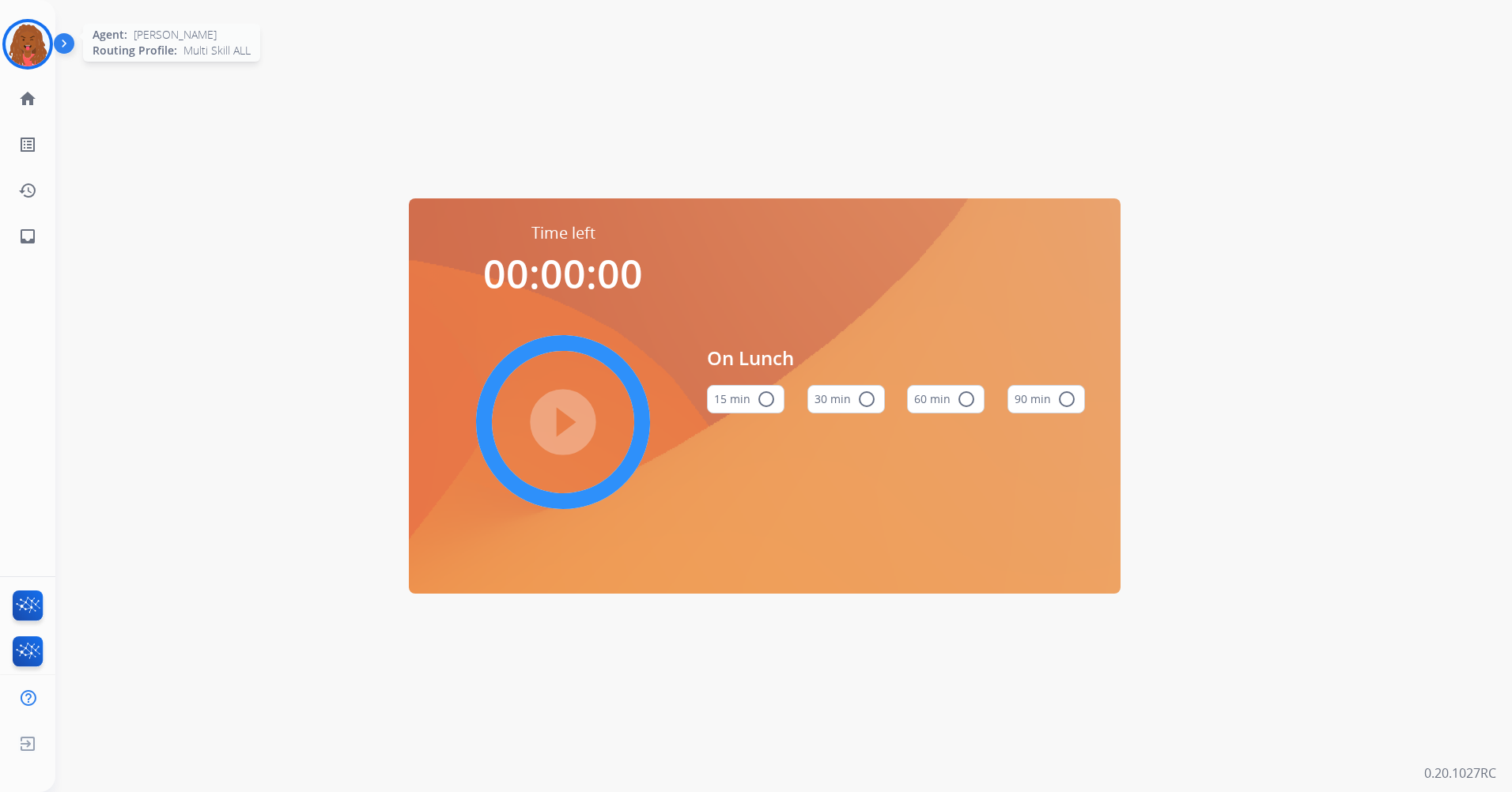
click at [35, 57] on img at bounding box center [27, 44] width 44 height 44
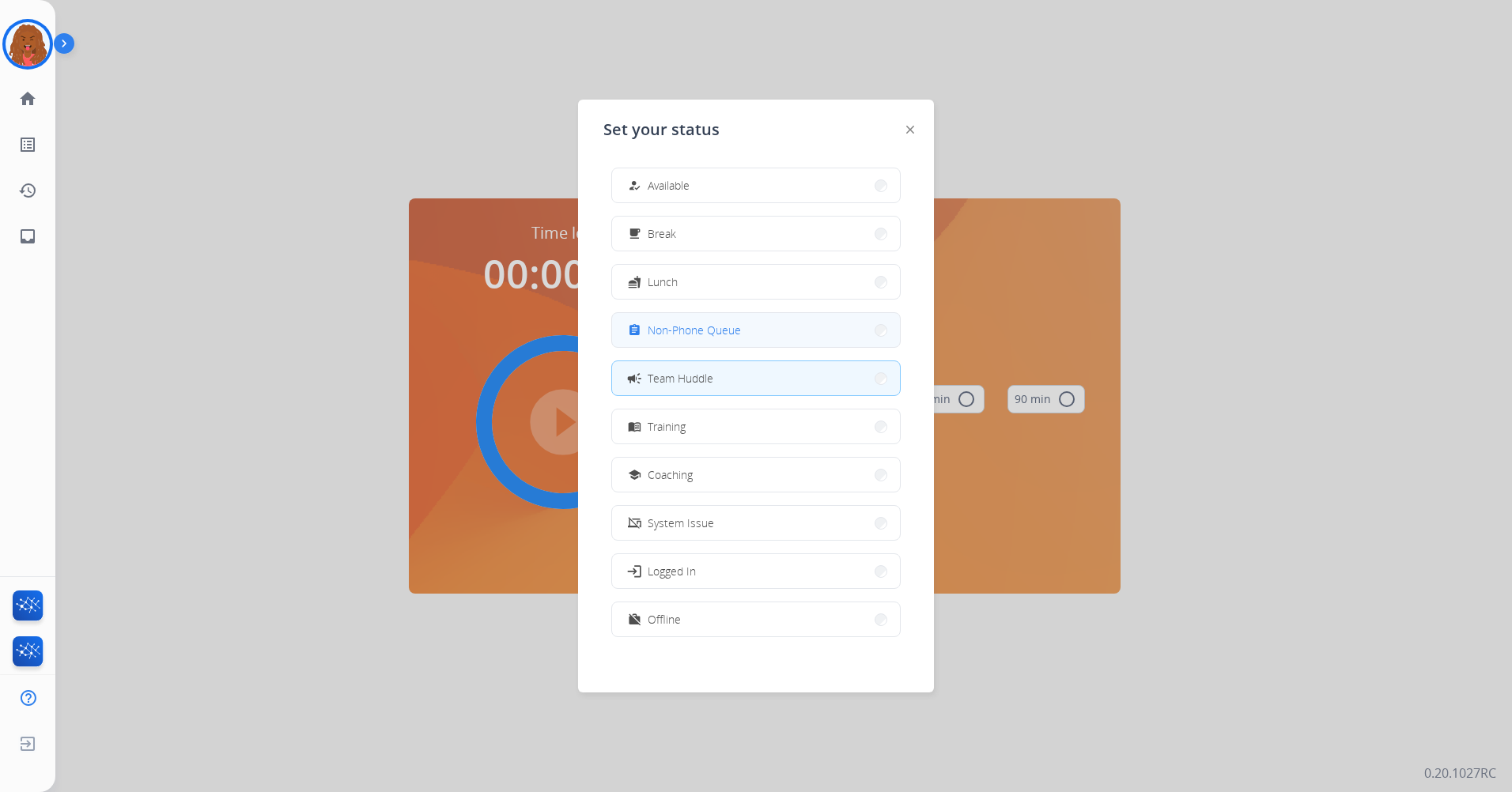
click at [710, 328] on span "Non-Phone Queue" at bounding box center [694, 329] width 93 height 17
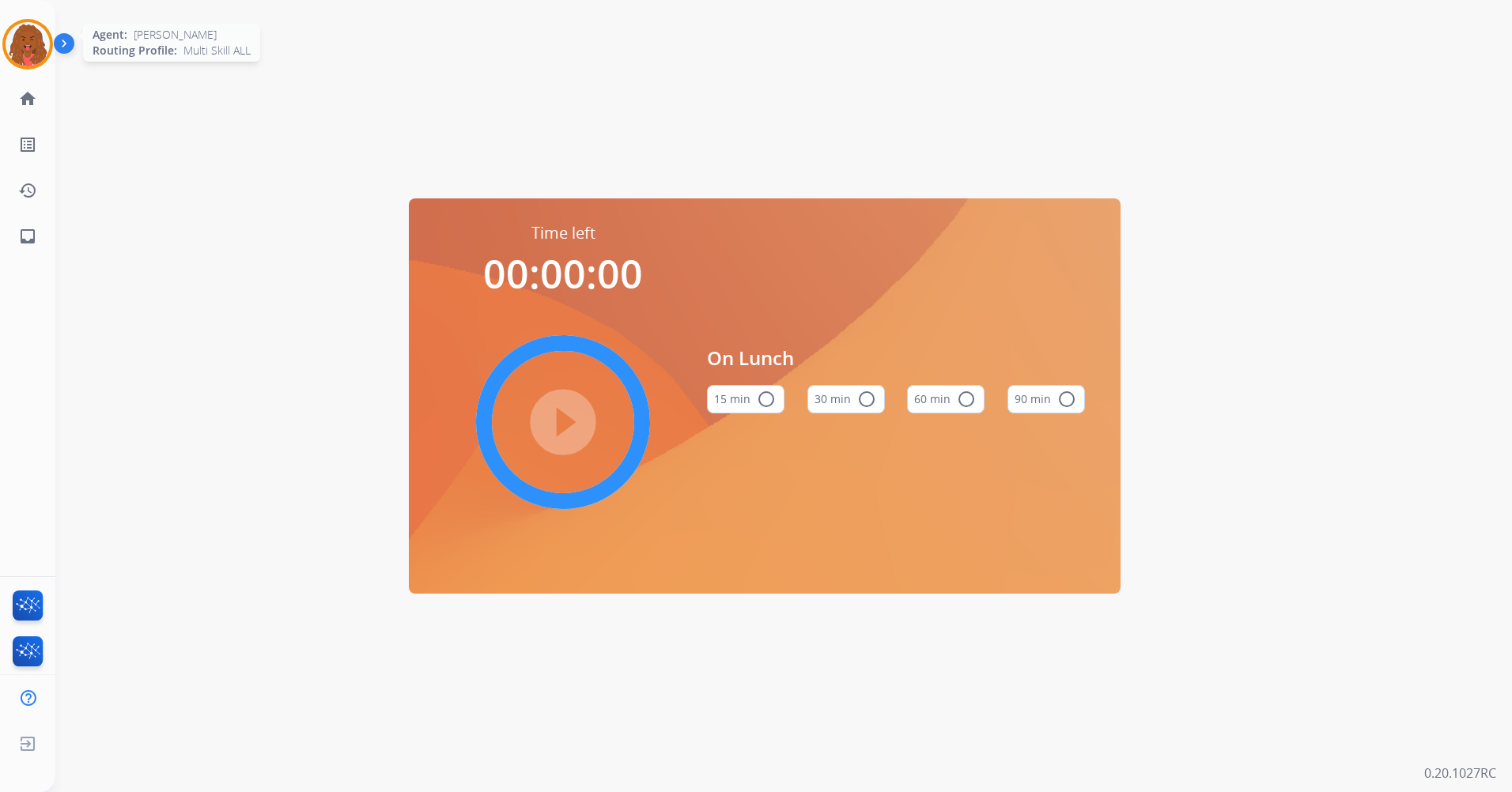
click at [19, 37] on img at bounding box center [27, 44] width 44 height 44
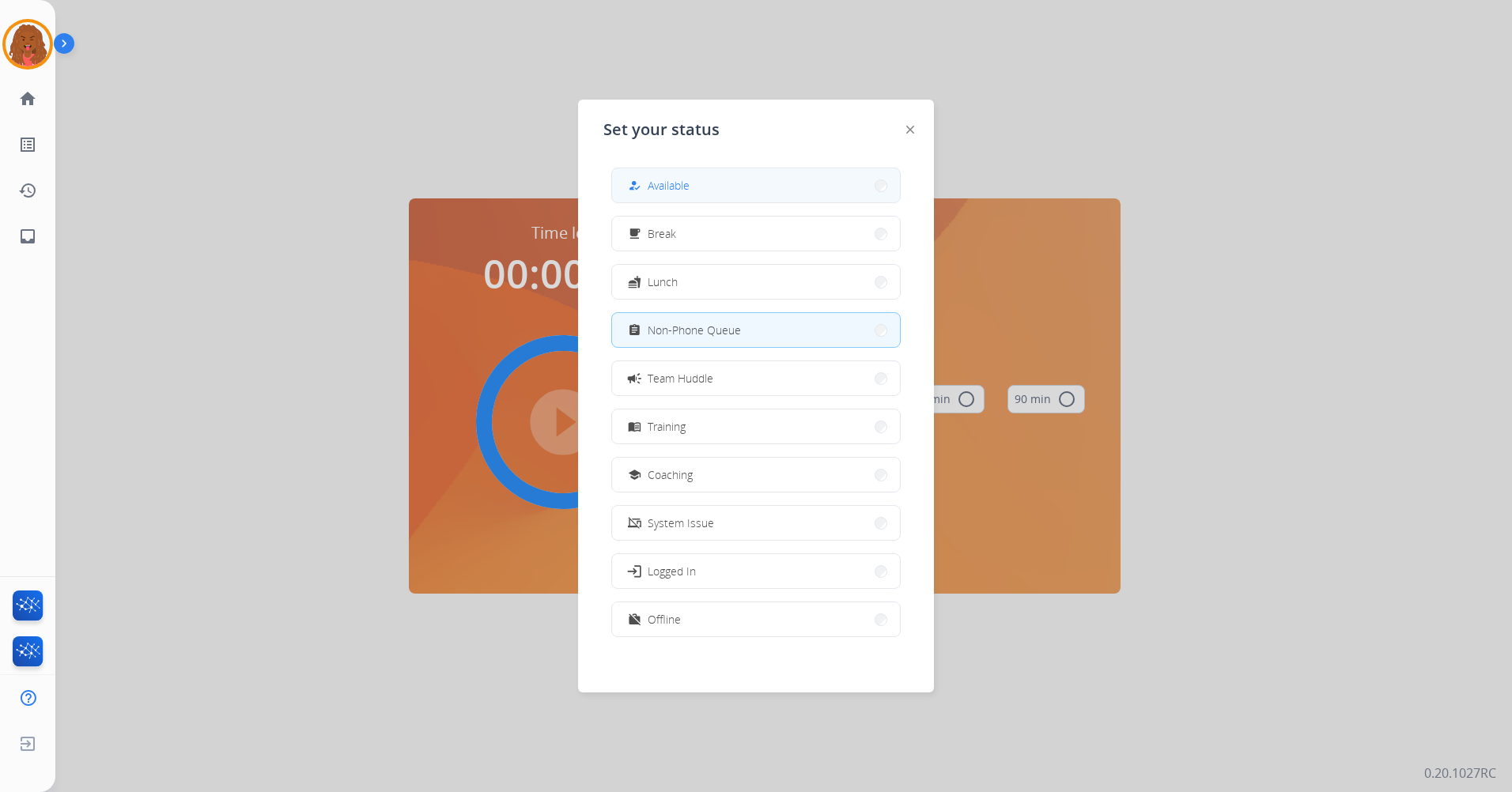
click at [669, 178] on span "Available" at bounding box center [669, 185] width 42 height 17
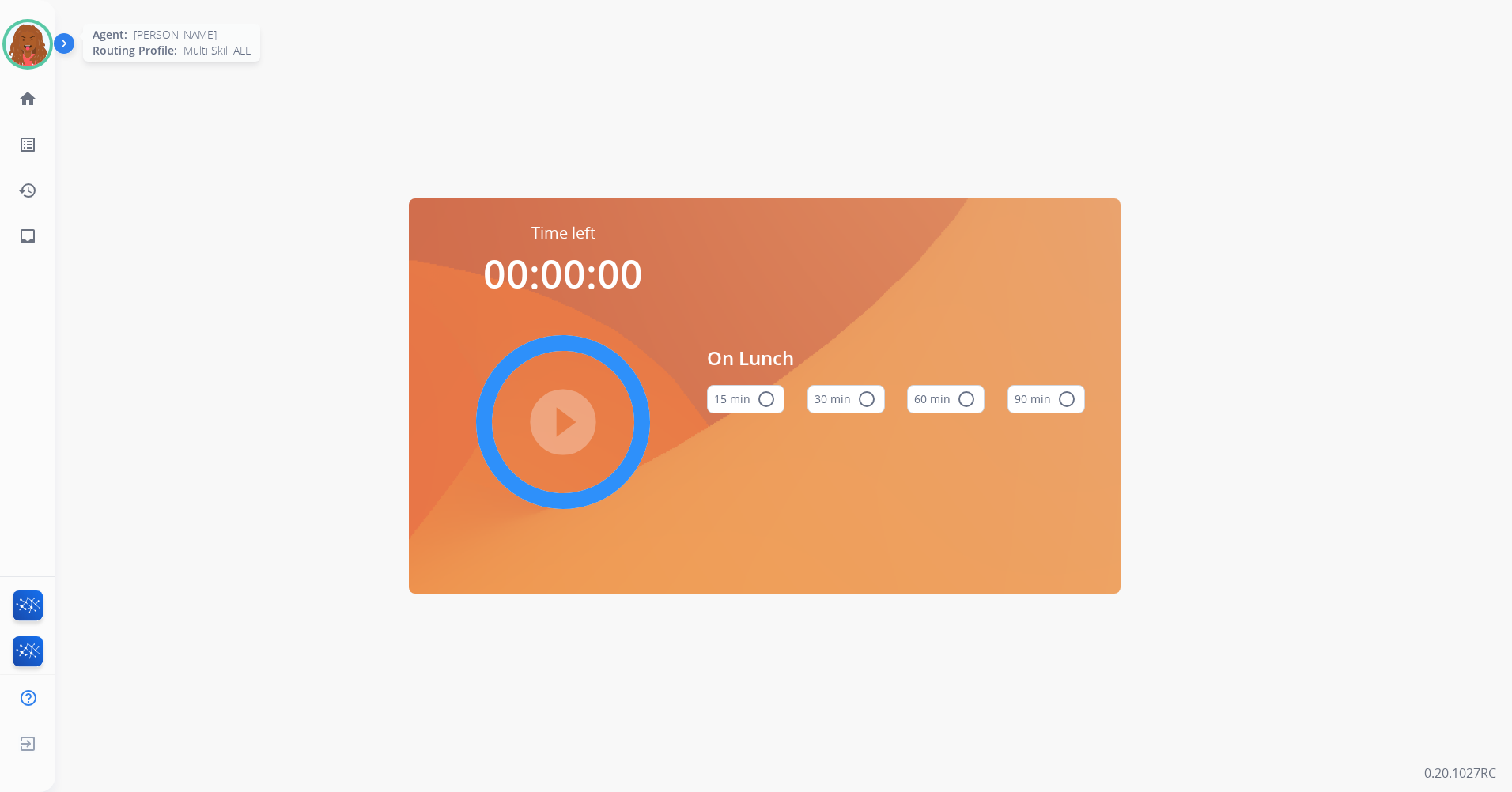
click at [20, 40] on img at bounding box center [27, 44] width 44 height 44
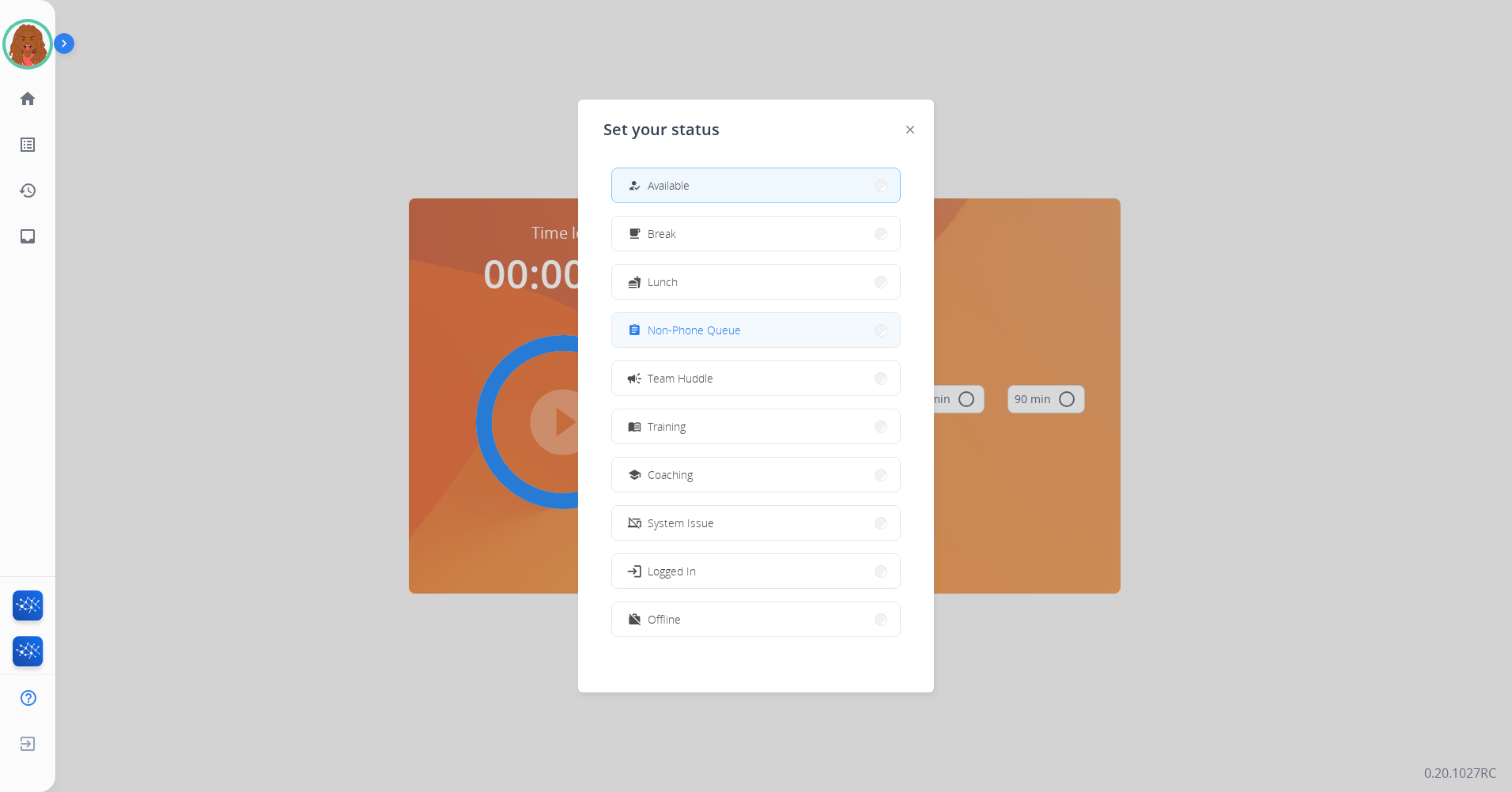
click at [709, 328] on span "Non-Phone Queue" at bounding box center [694, 329] width 93 height 17
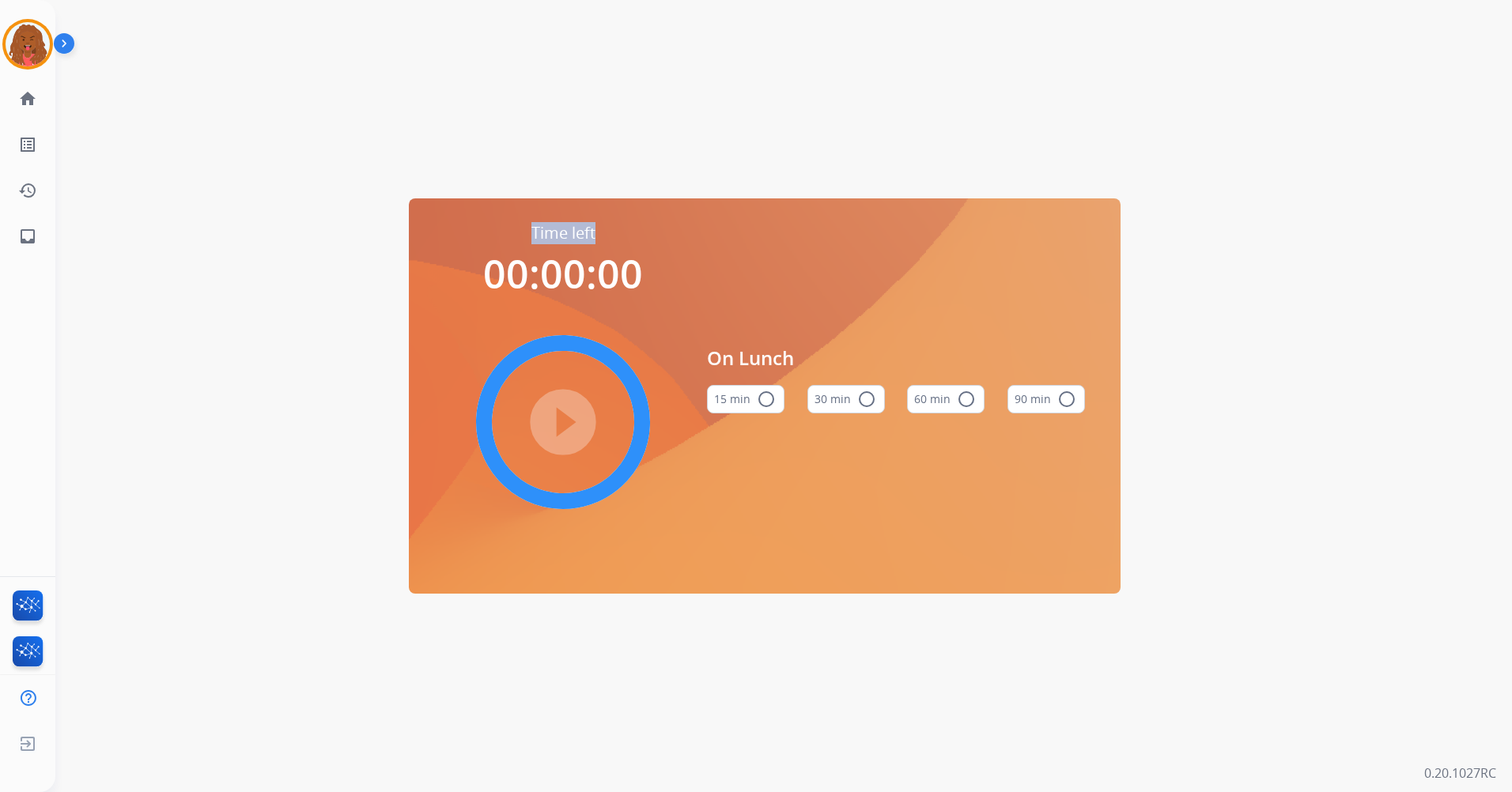
click at [420, 170] on div "Time left 00:00:00 play_circle_filled On Lunch 15 min radio_button_unchecked 30…" at bounding box center [764, 396] width 1419 height 792
click at [41, 45] on img at bounding box center [27, 44] width 44 height 44
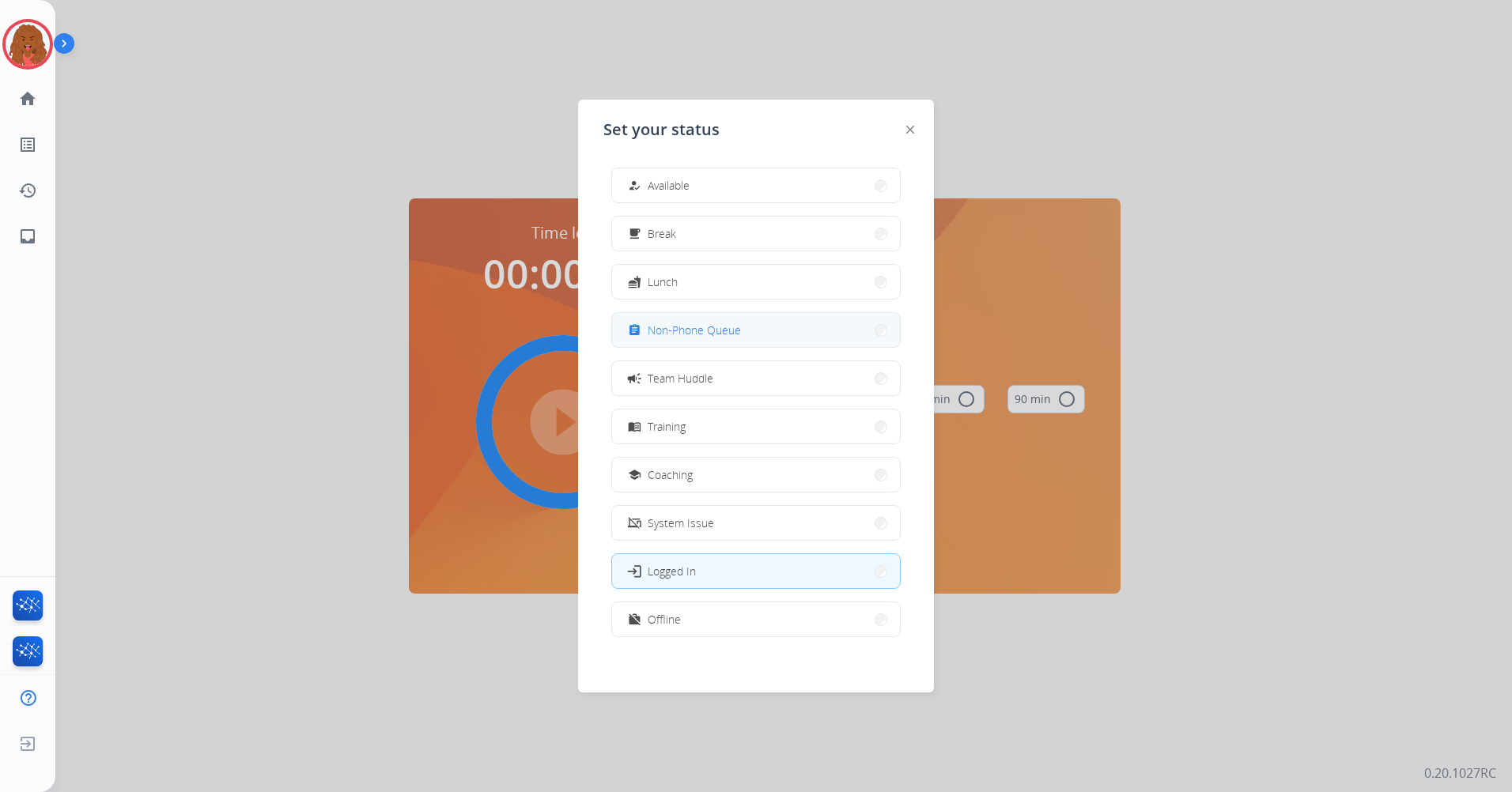
click at [705, 328] on span "Non-Phone Queue" at bounding box center [694, 329] width 93 height 17
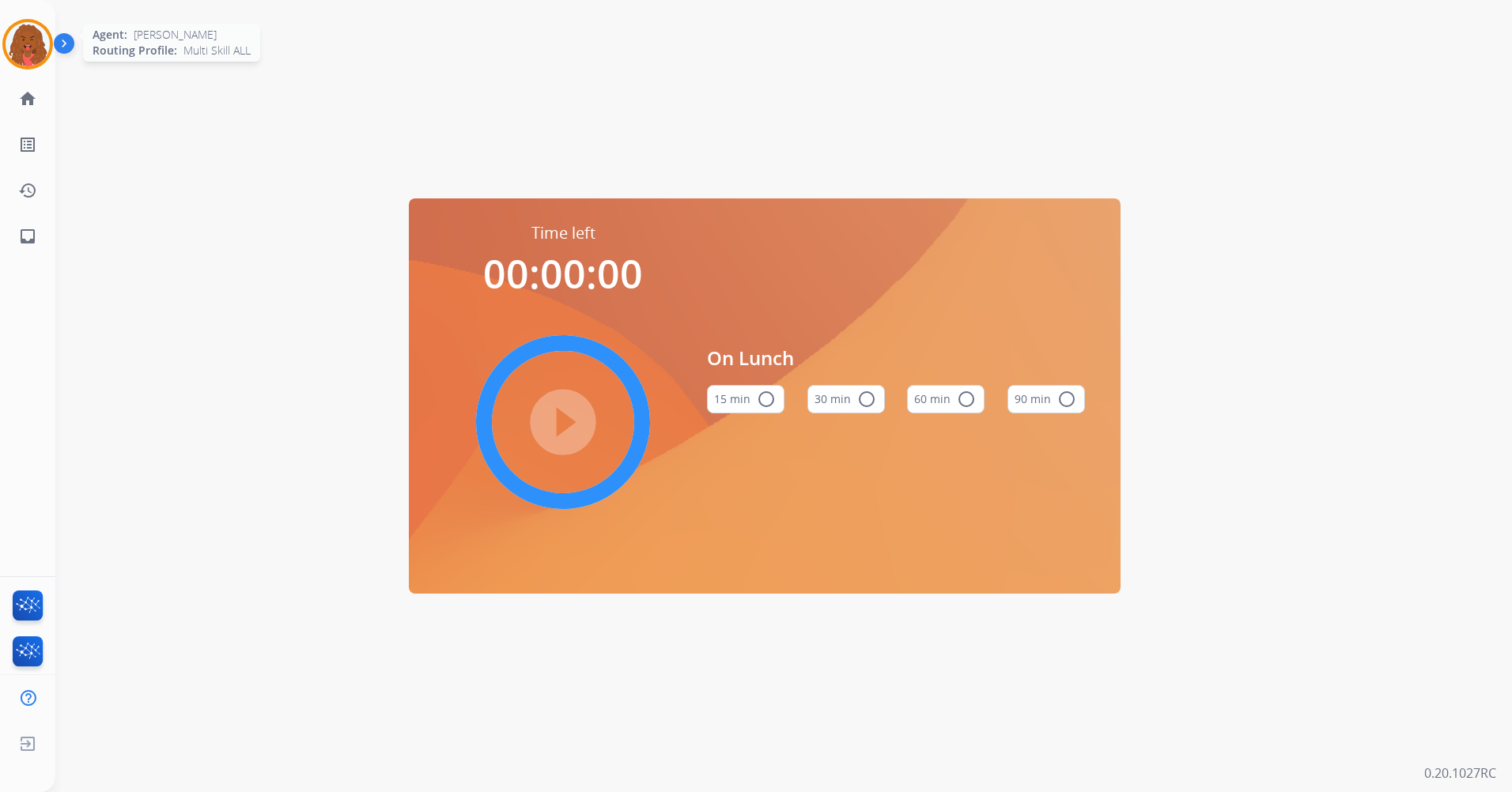
click at [29, 36] on img at bounding box center [27, 44] width 44 height 44
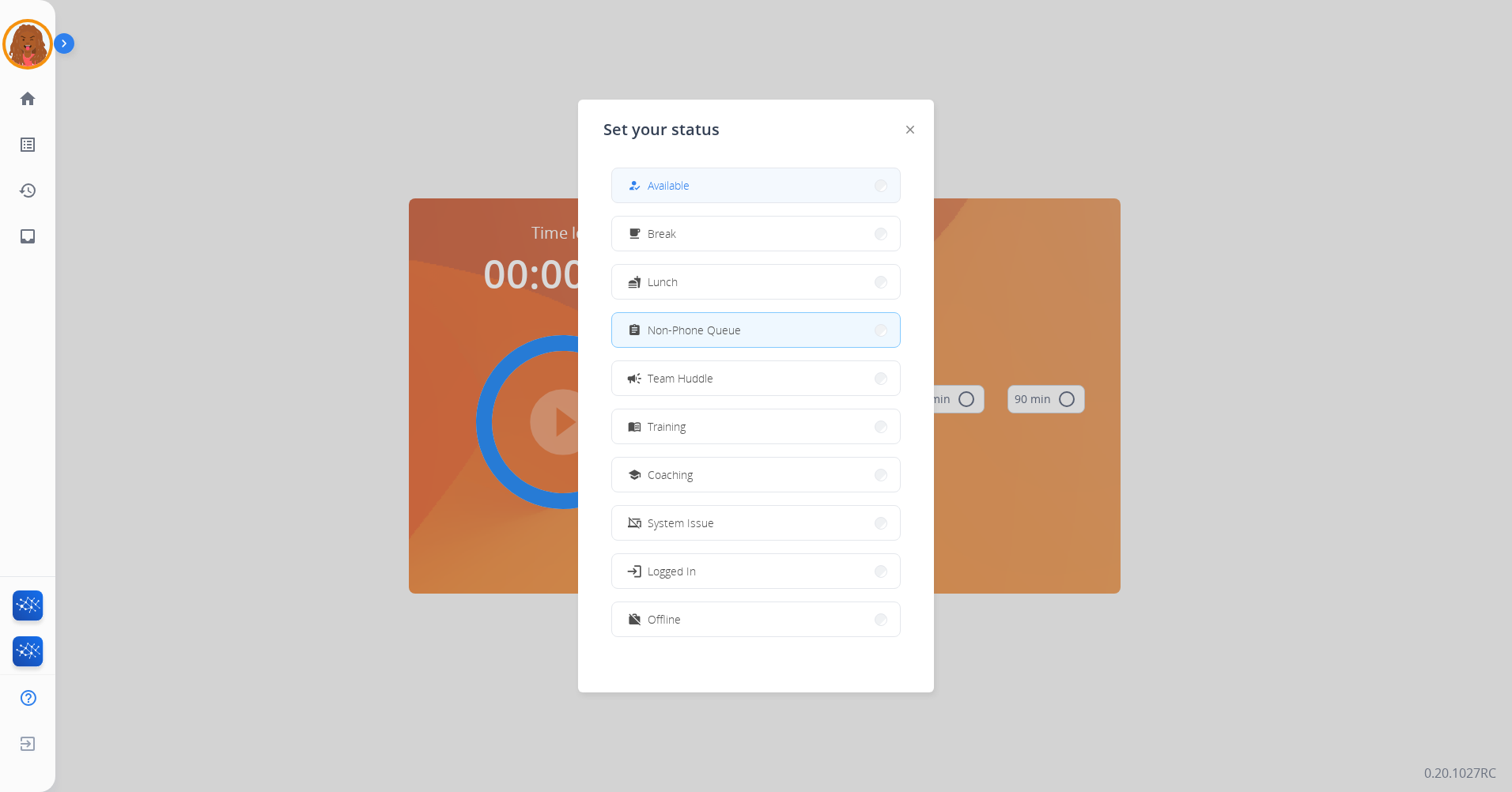
click at [684, 184] on span "Available" at bounding box center [669, 185] width 42 height 17
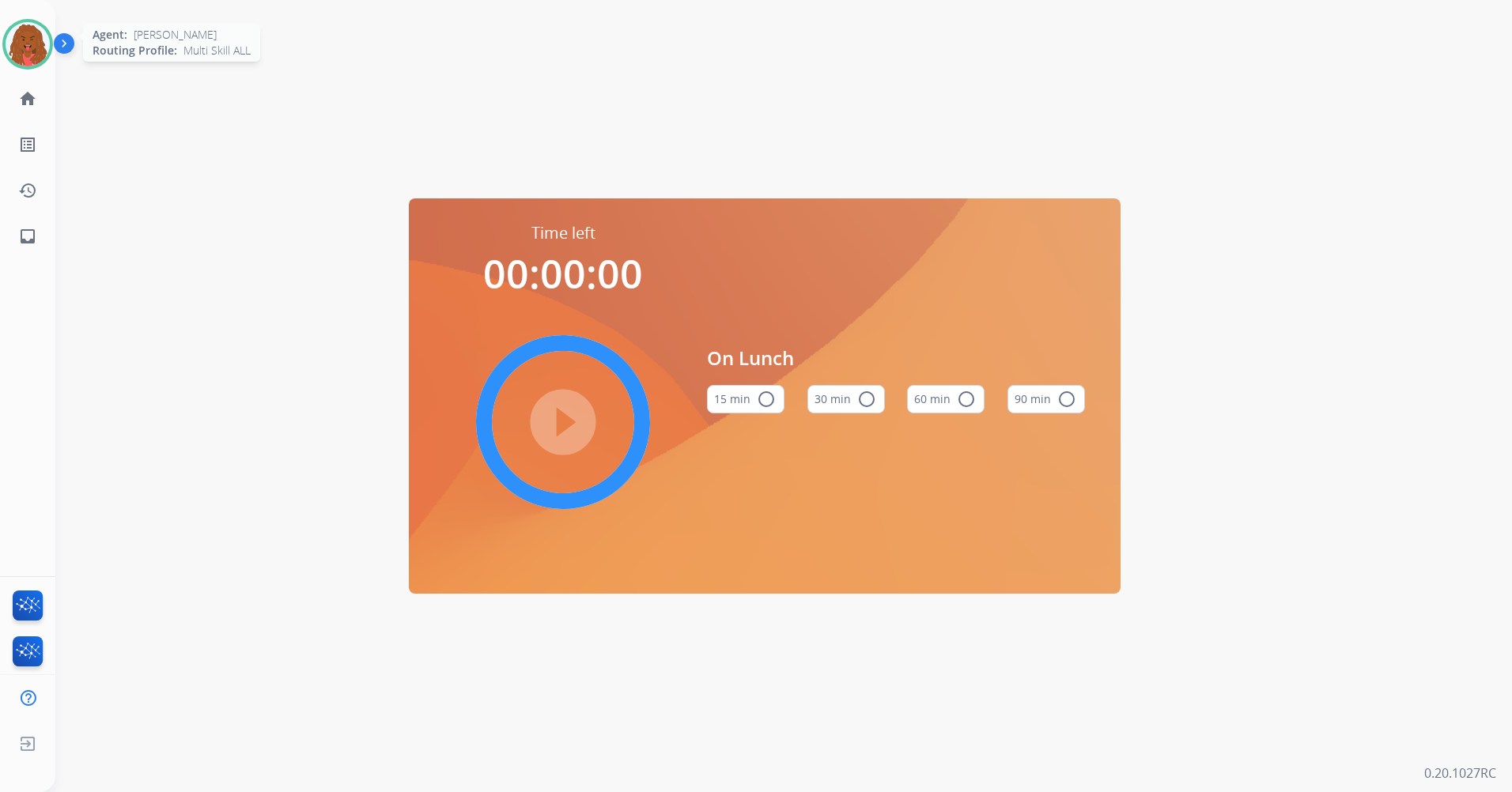
click at [13, 47] on img at bounding box center [27, 44] width 44 height 44
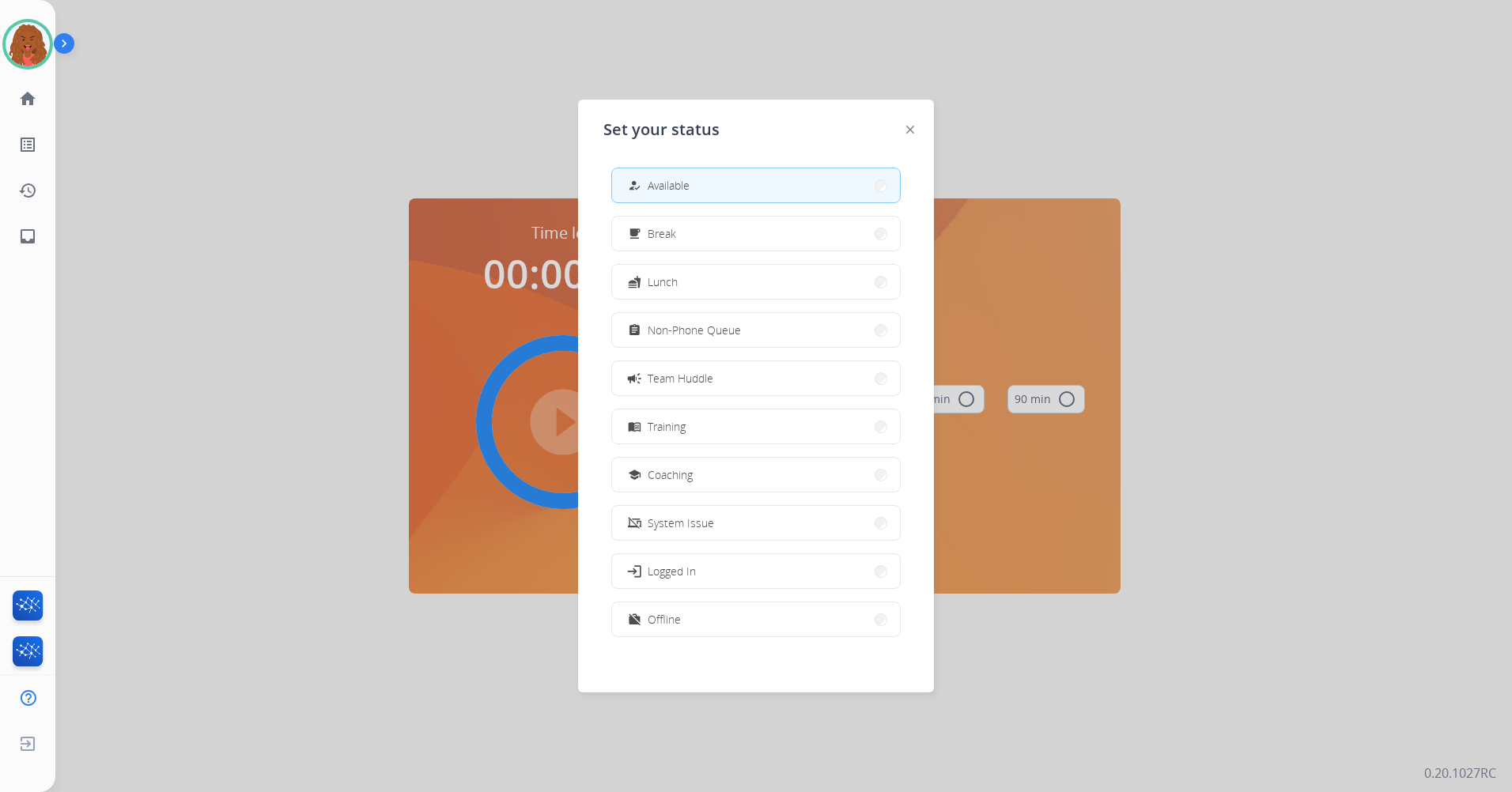
drag, startPoint x: 742, startPoint y: 296, endPoint x: 741, endPoint y: 309, distance: 13.0
click at [740, 303] on div "how_to_reg Available free_breakfast Break fastfood Lunch assignment Non-Phone Q…" at bounding box center [756, 403] width 305 height 498
drag, startPoint x: 752, startPoint y: 290, endPoint x: 753, endPoint y: 299, distance: 9.1
click at [754, 296] on button "fastfood Lunch" at bounding box center [756, 282] width 288 height 34
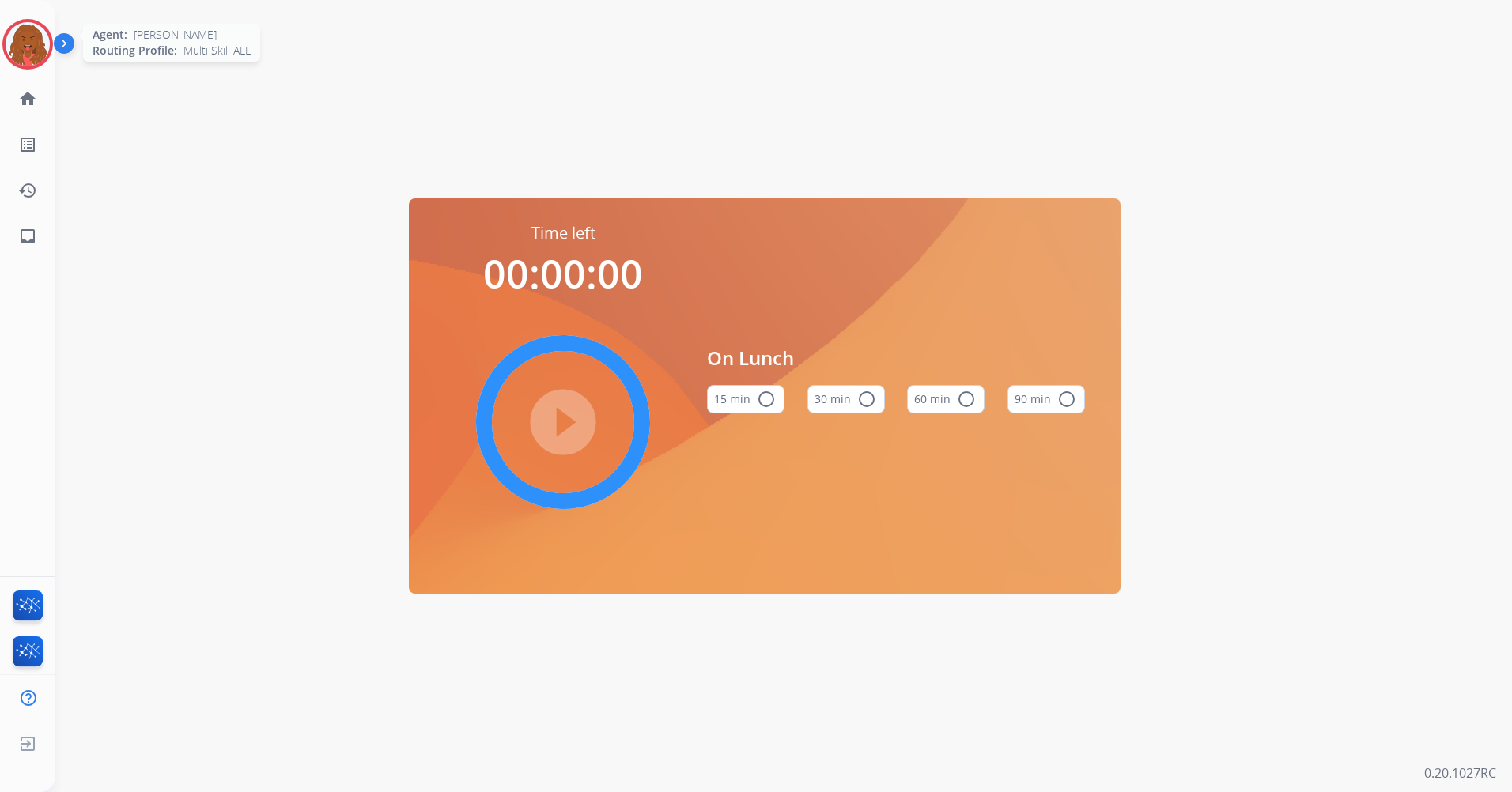
click at [7, 24] on div "Agent: Britney Routing Profile: Multi Skill ALL" at bounding box center [28, 45] width 51 height 51
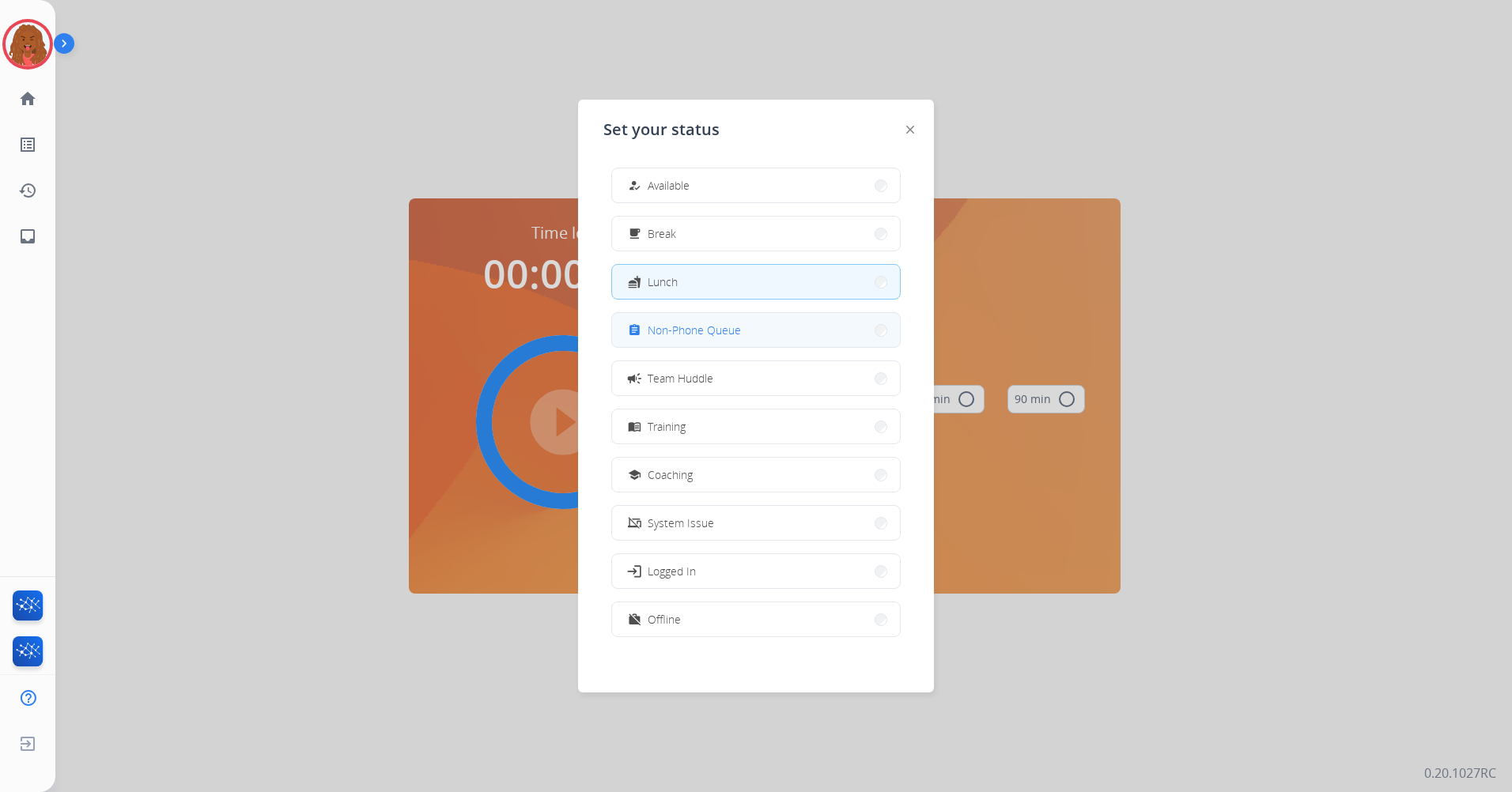
click at [721, 336] on span "Non-Phone Queue" at bounding box center [694, 329] width 93 height 17
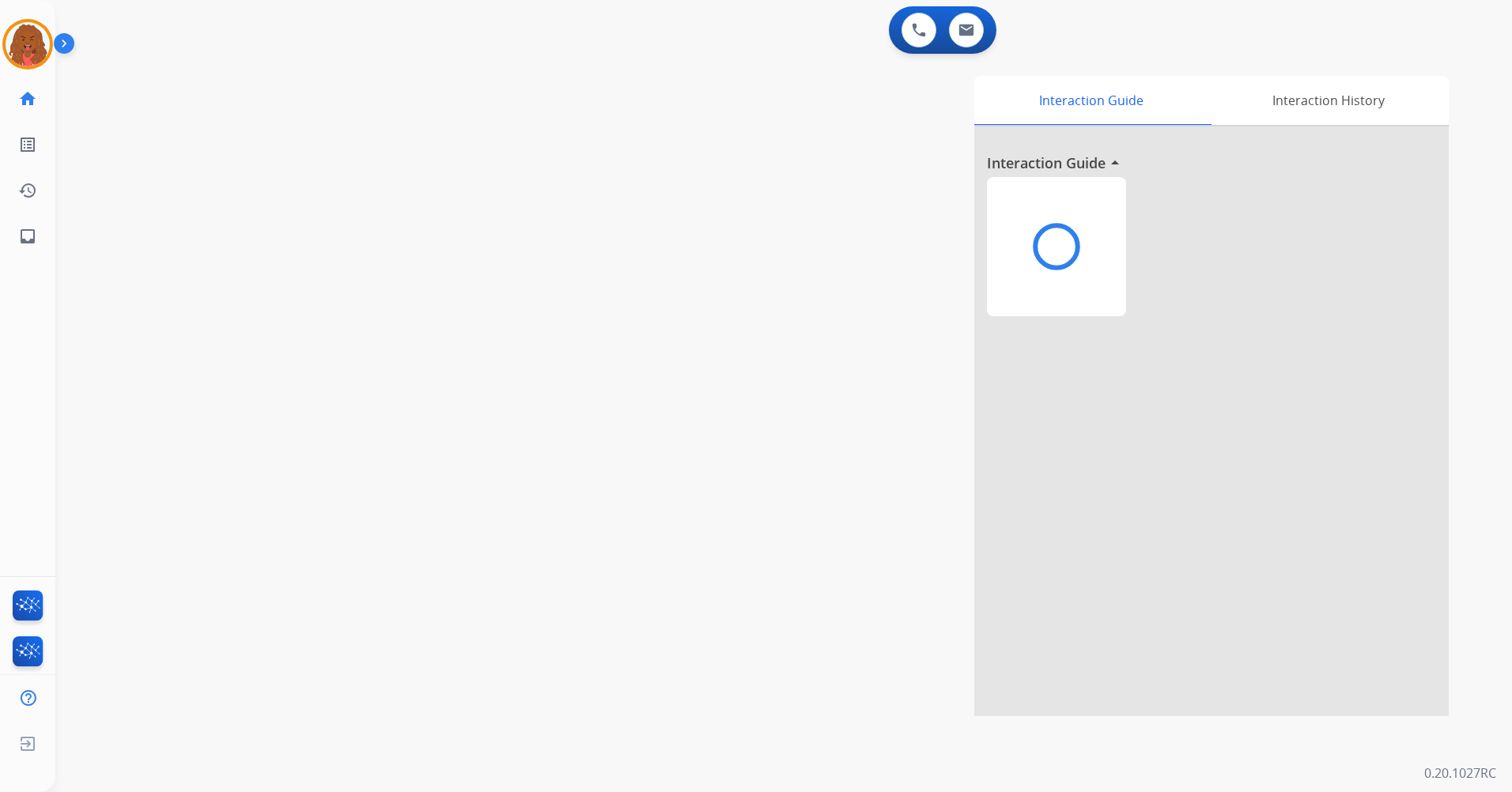
click at [1248, 290] on div at bounding box center [1212, 421] width 474 height 590
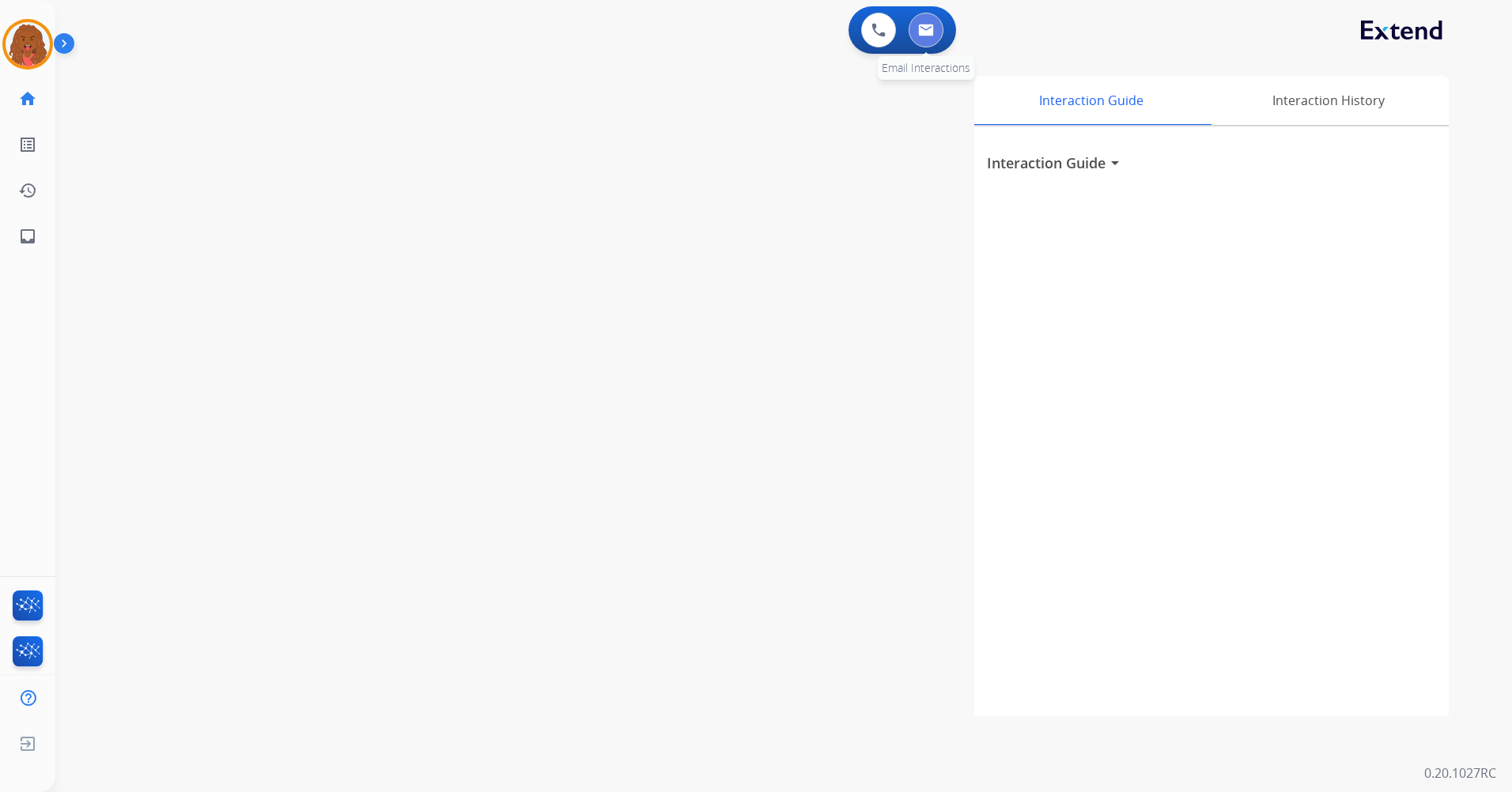
click at [930, 28] on img at bounding box center [926, 30] width 16 height 12
select select "**********"
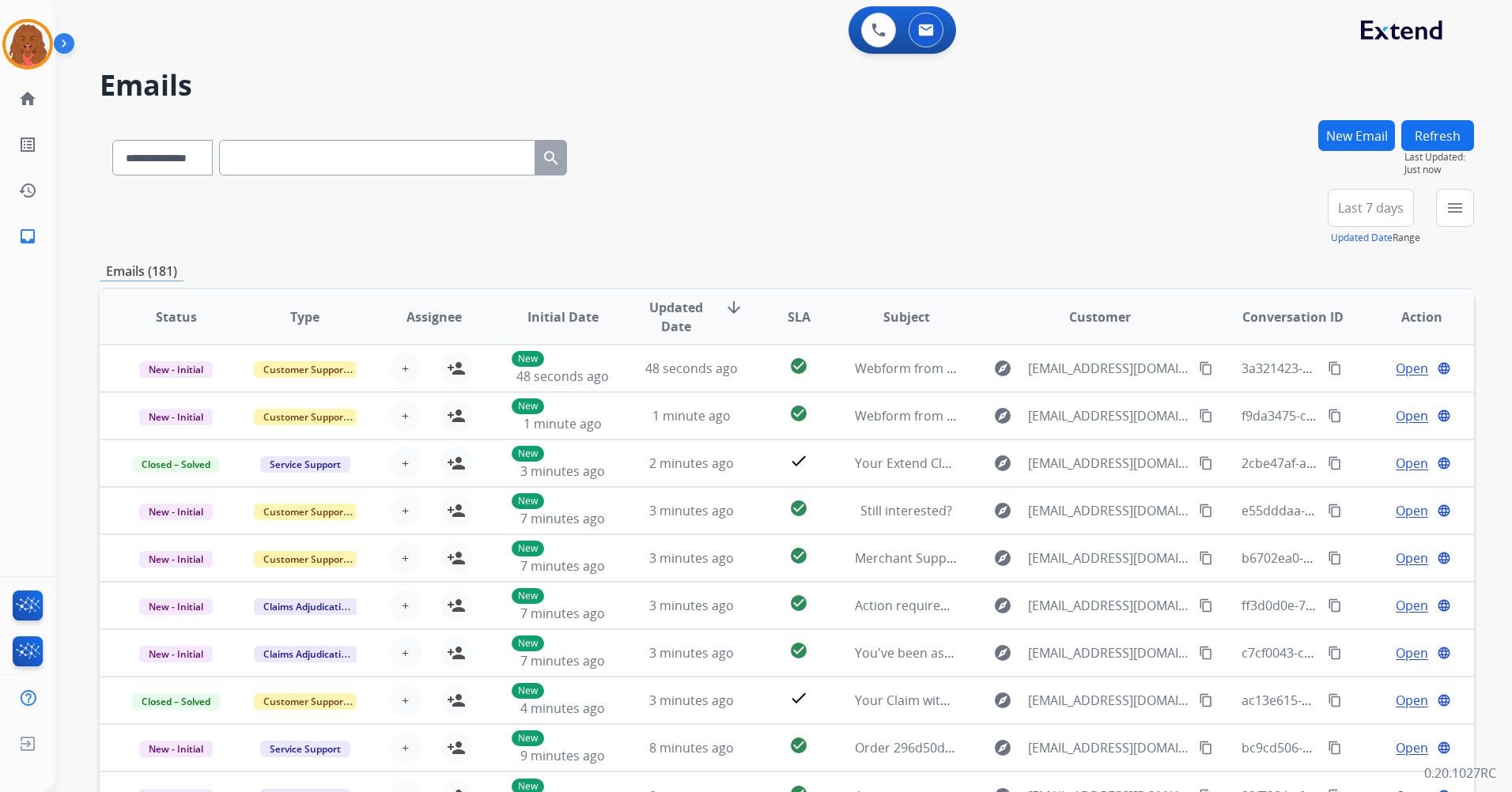
click at [1374, 205] on span "Last 7 days" at bounding box center [1371, 207] width 66 height 6
click at [1355, 395] on div "Last 90 days" at bounding box center [1365, 400] width 87 height 24
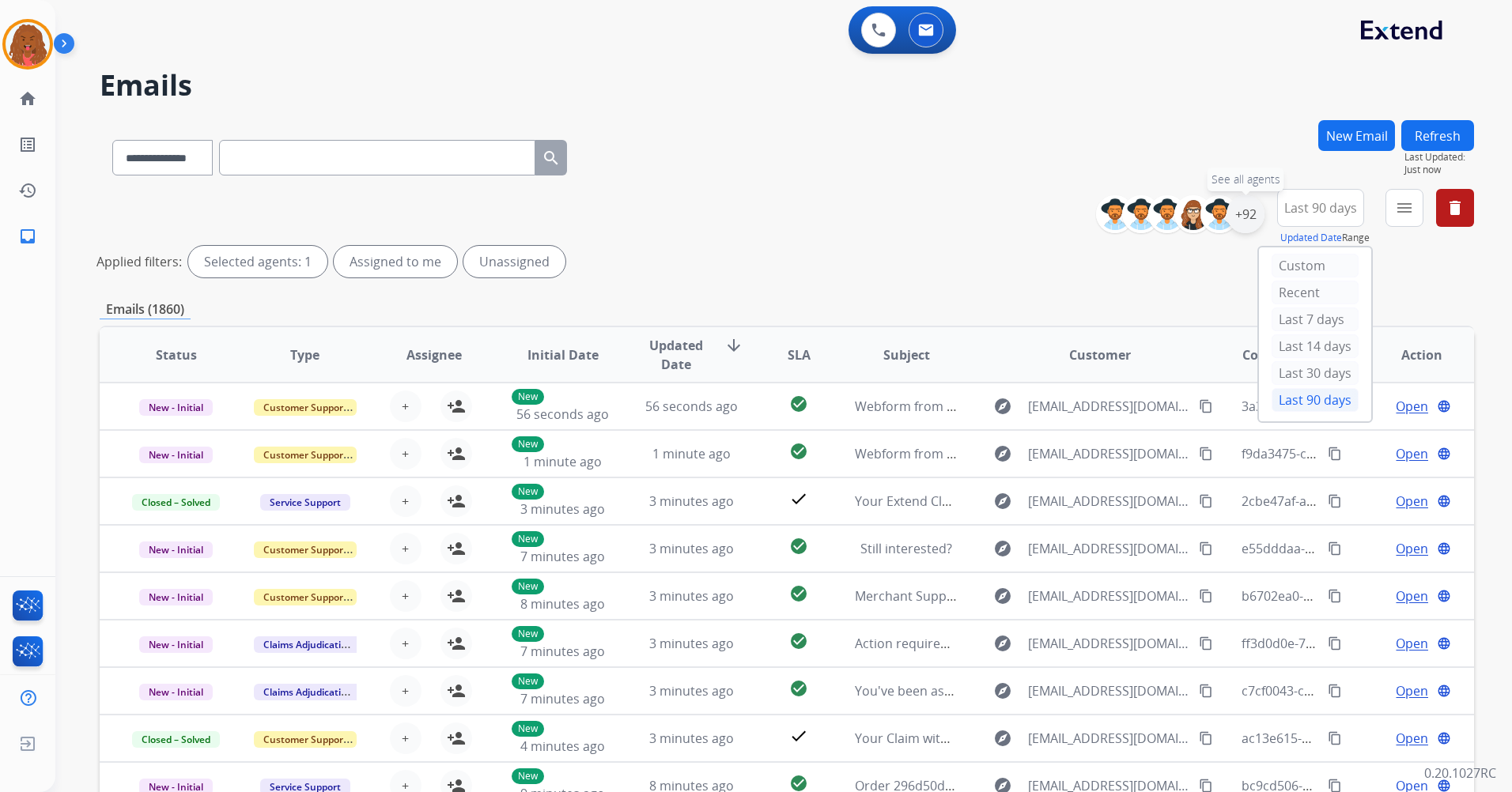
click at [1259, 216] on div "+92" at bounding box center [1245, 213] width 38 height 38
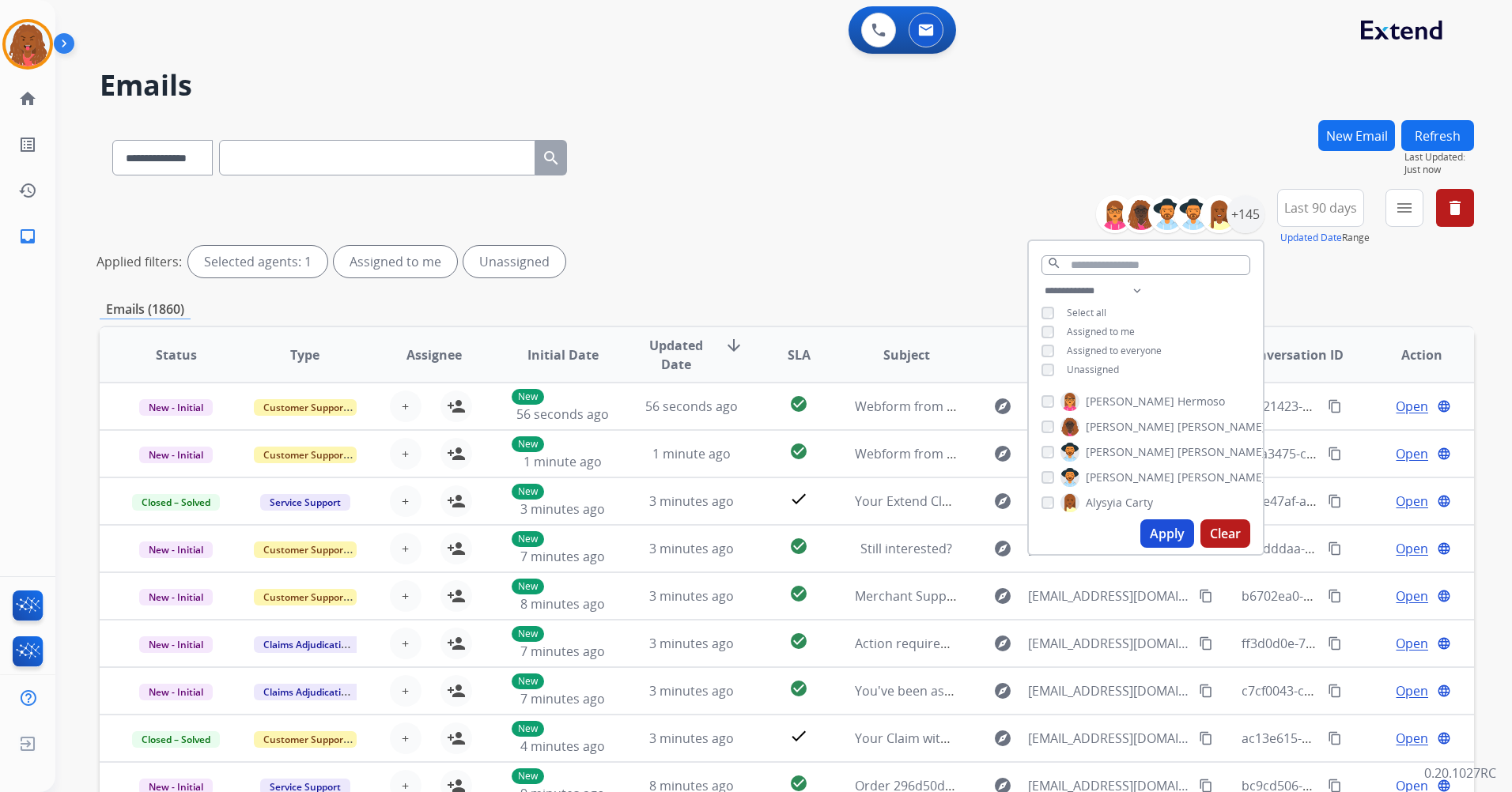
click at [1053, 364] on div "Unassigned" at bounding box center [1081, 370] width 77 height 12
click at [1159, 524] on button "Apply" at bounding box center [1167, 533] width 54 height 28
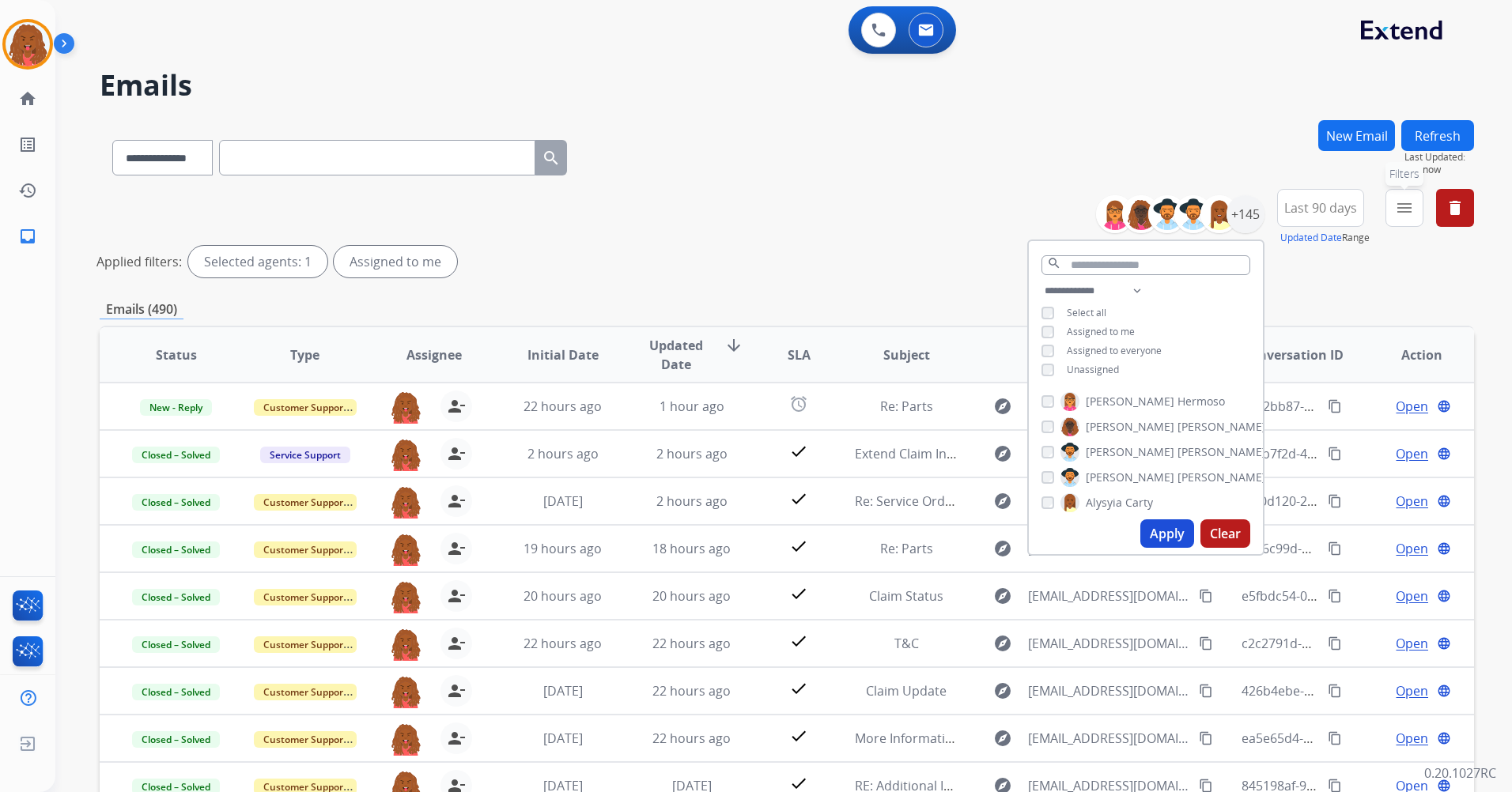
click at [1411, 202] on mat-icon "menu" at bounding box center [1405, 208] width 19 height 19
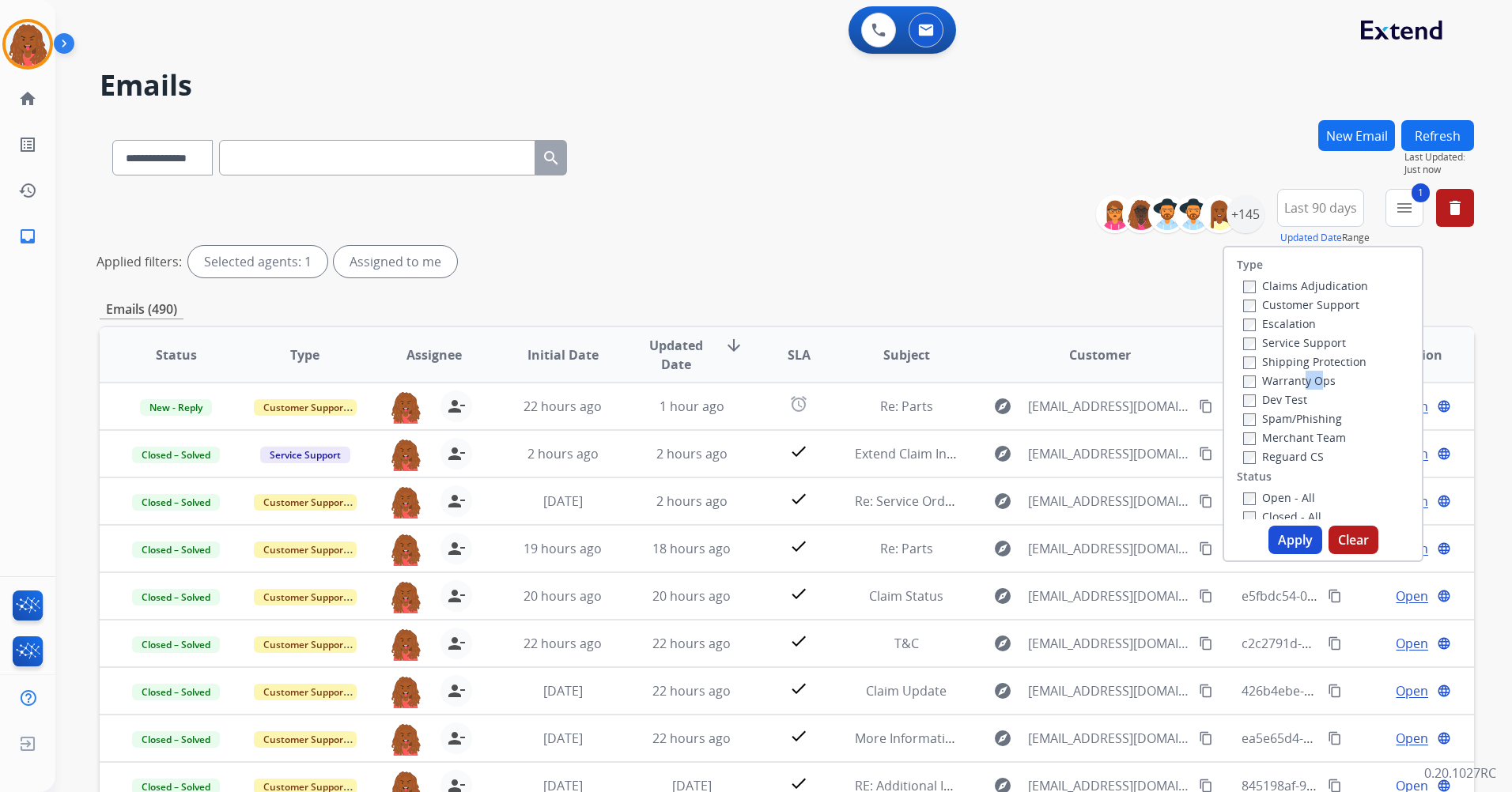
drag, startPoint x: 1298, startPoint y: 376, endPoint x: 1308, endPoint y: 377, distance: 10.0
click at [1308, 377] on label "Warranty Ops" at bounding box center [1289, 380] width 92 height 15
drag, startPoint x: 1308, startPoint y: 377, endPoint x: 1223, endPoint y: 340, distance: 92.7
click at [1224, 340] on div "Type Claims Adjudication Customer Support Escalation Service Support Shipping P…" at bounding box center [1322, 384] width 198 height 272
click at [1245, 363] on label "Shipping Protection" at bounding box center [1305, 361] width 123 height 15
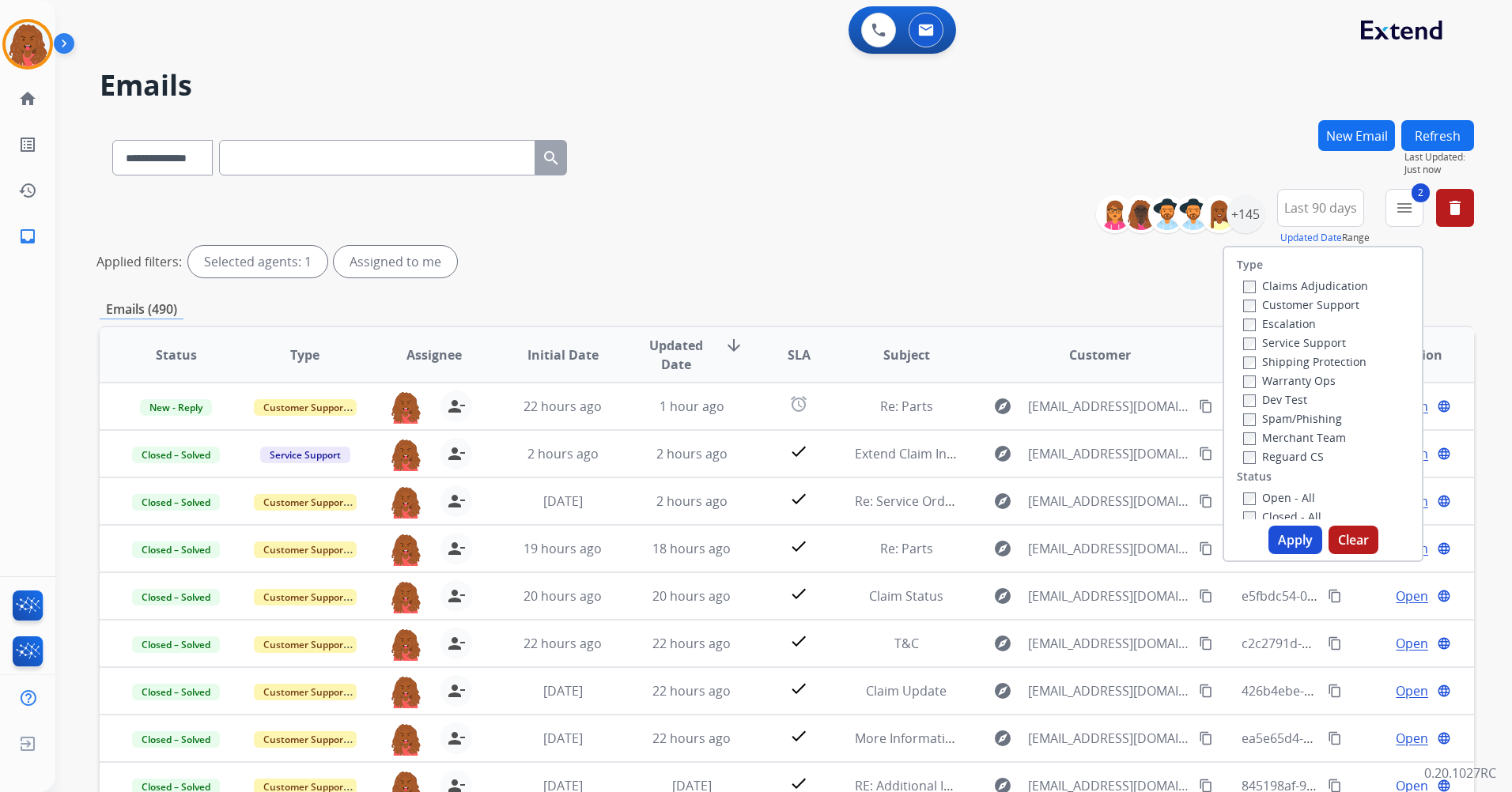
click at [1246, 456] on label "Reguard CS" at bounding box center [1284, 456] width 81 height 15
click at [1279, 535] on button "Apply" at bounding box center [1295, 540] width 54 height 28
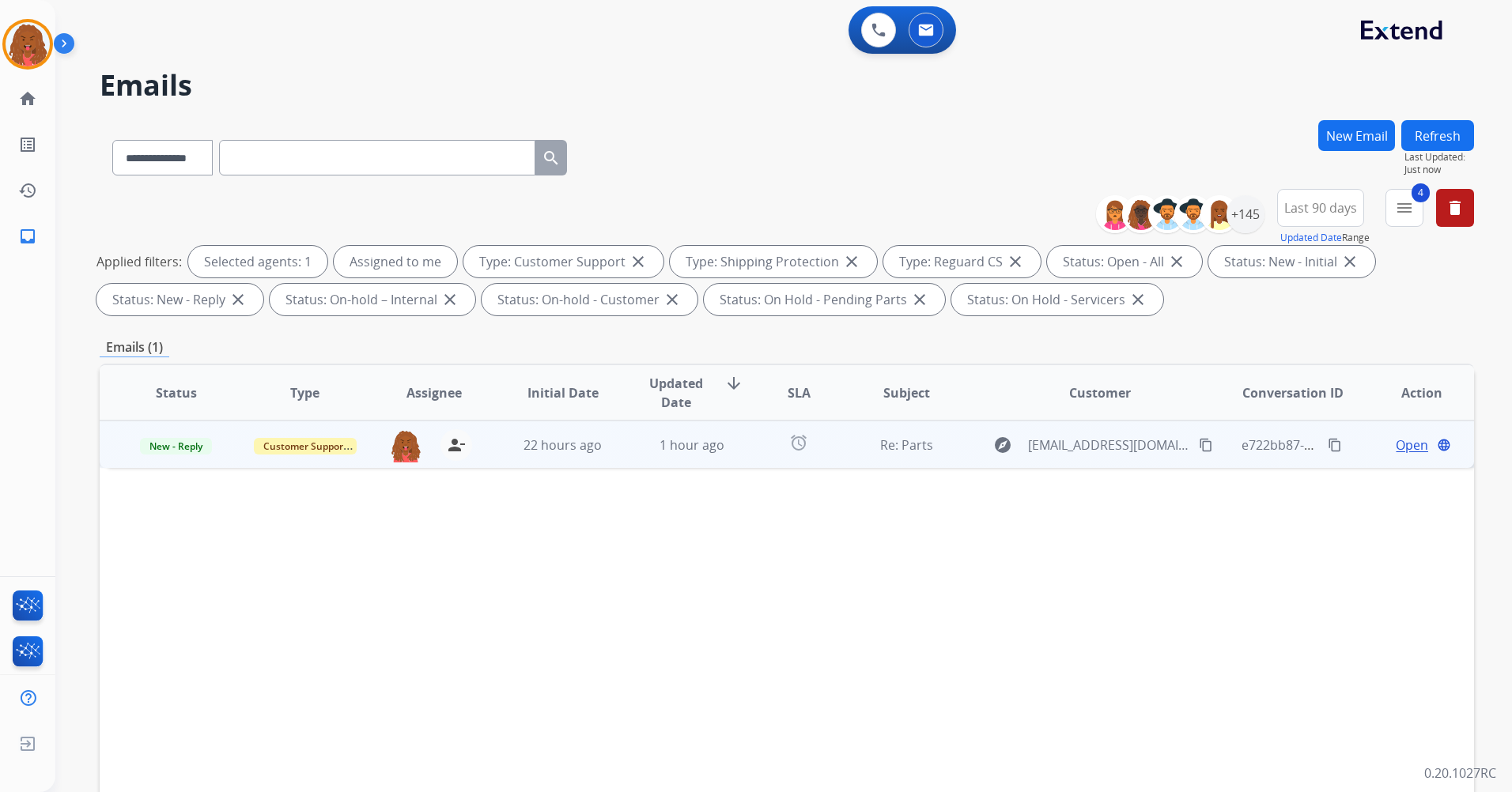
click at [1396, 450] on span "Open" at bounding box center [1412, 445] width 33 height 19
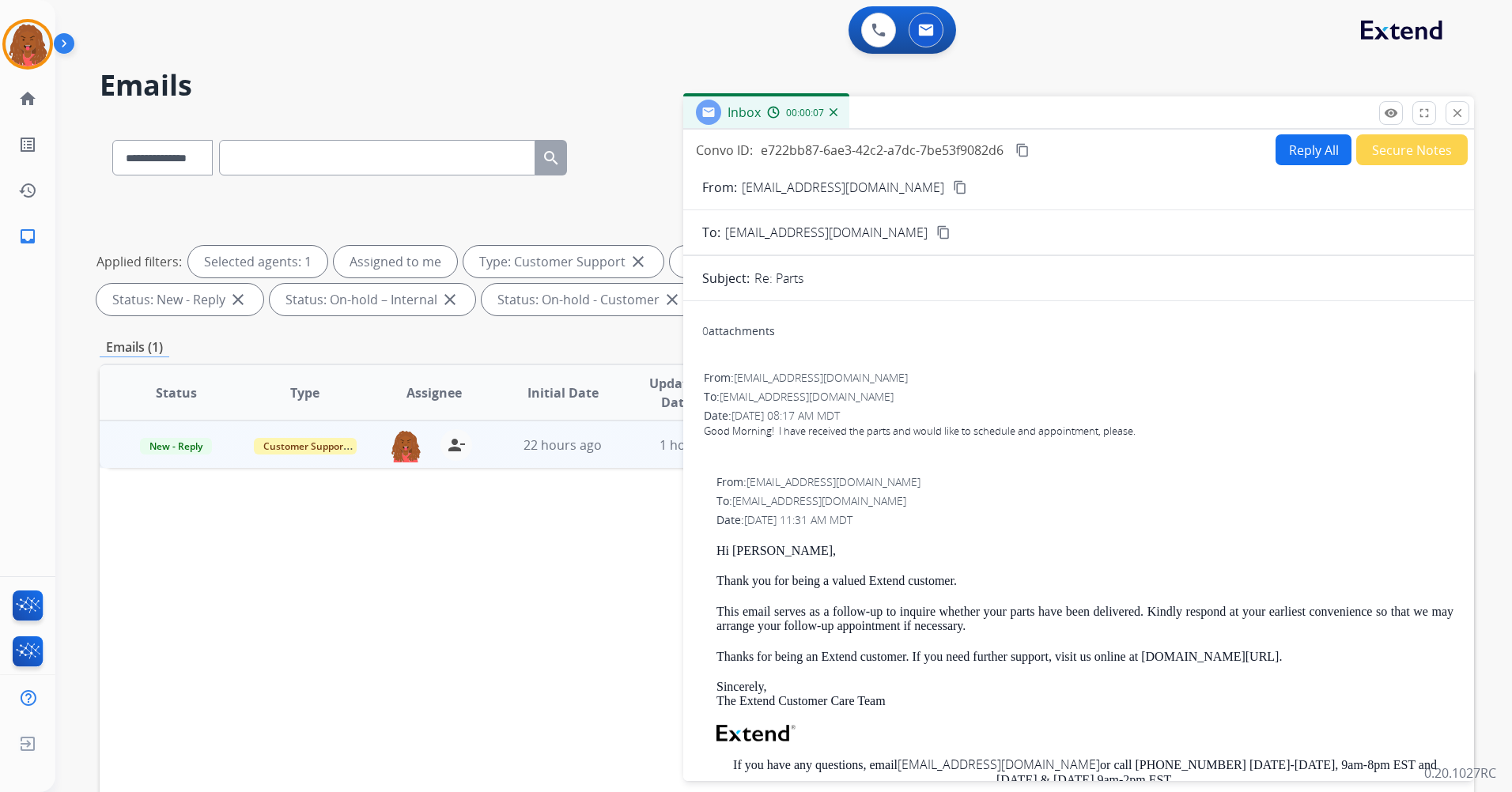
click at [1300, 150] on button "Reply All" at bounding box center [1313, 149] width 76 height 31
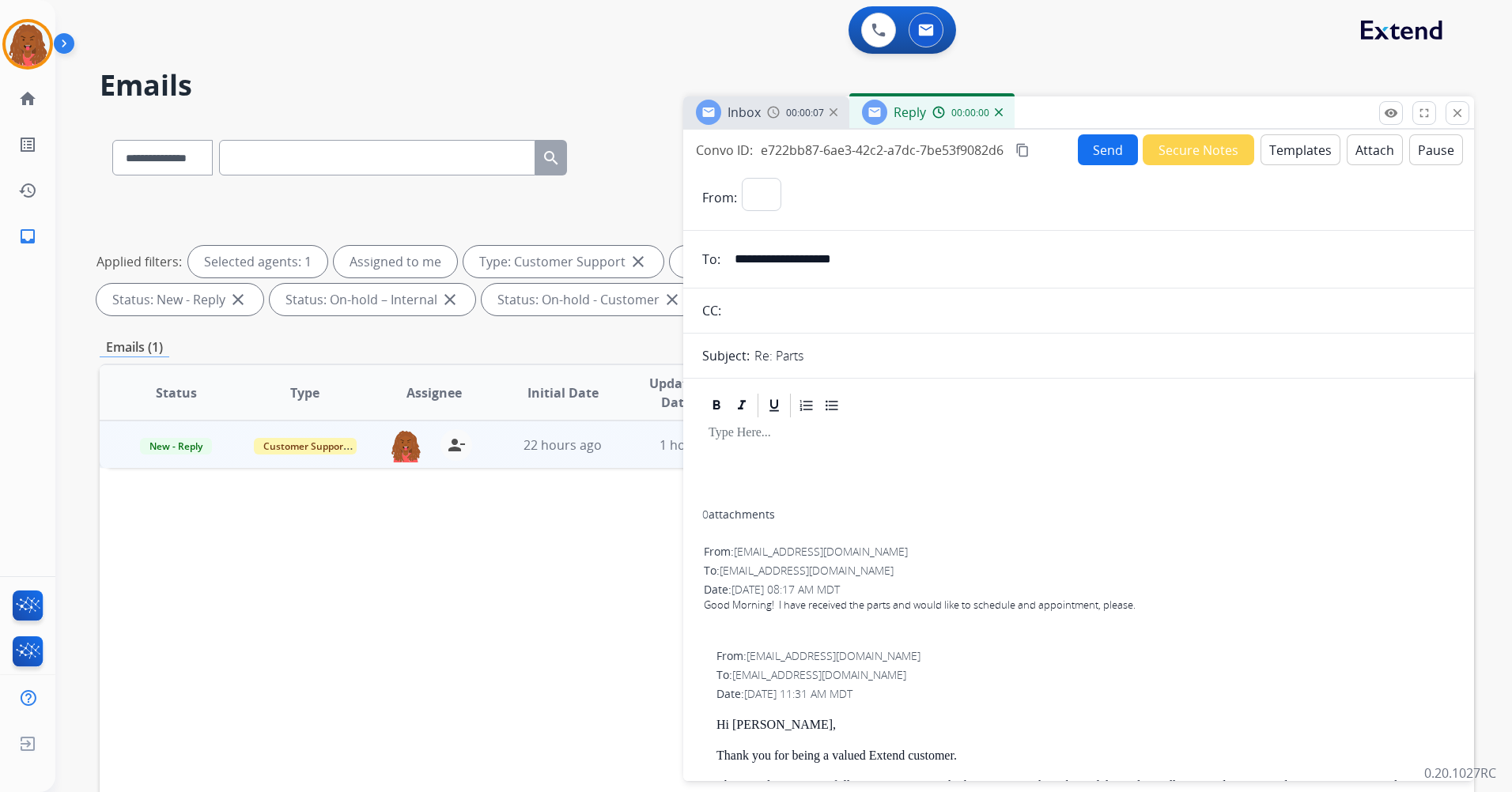
select select "**********"
click at [1295, 155] on button "Templates" at bounding box center [1300, 149] width 80 height 31
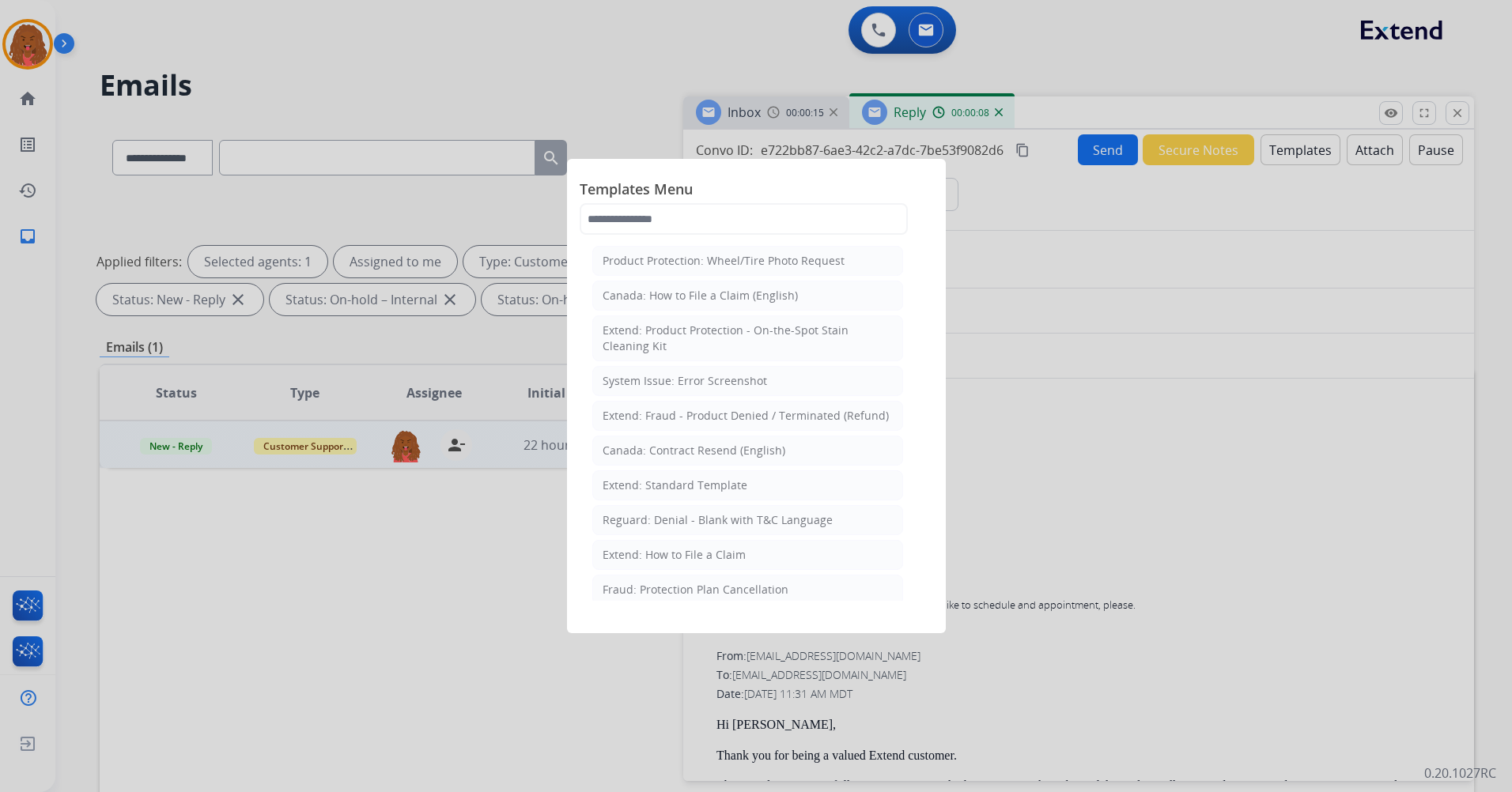
click at [1021, 292] on div at bounding box center [756, 396] width 1512 height 792
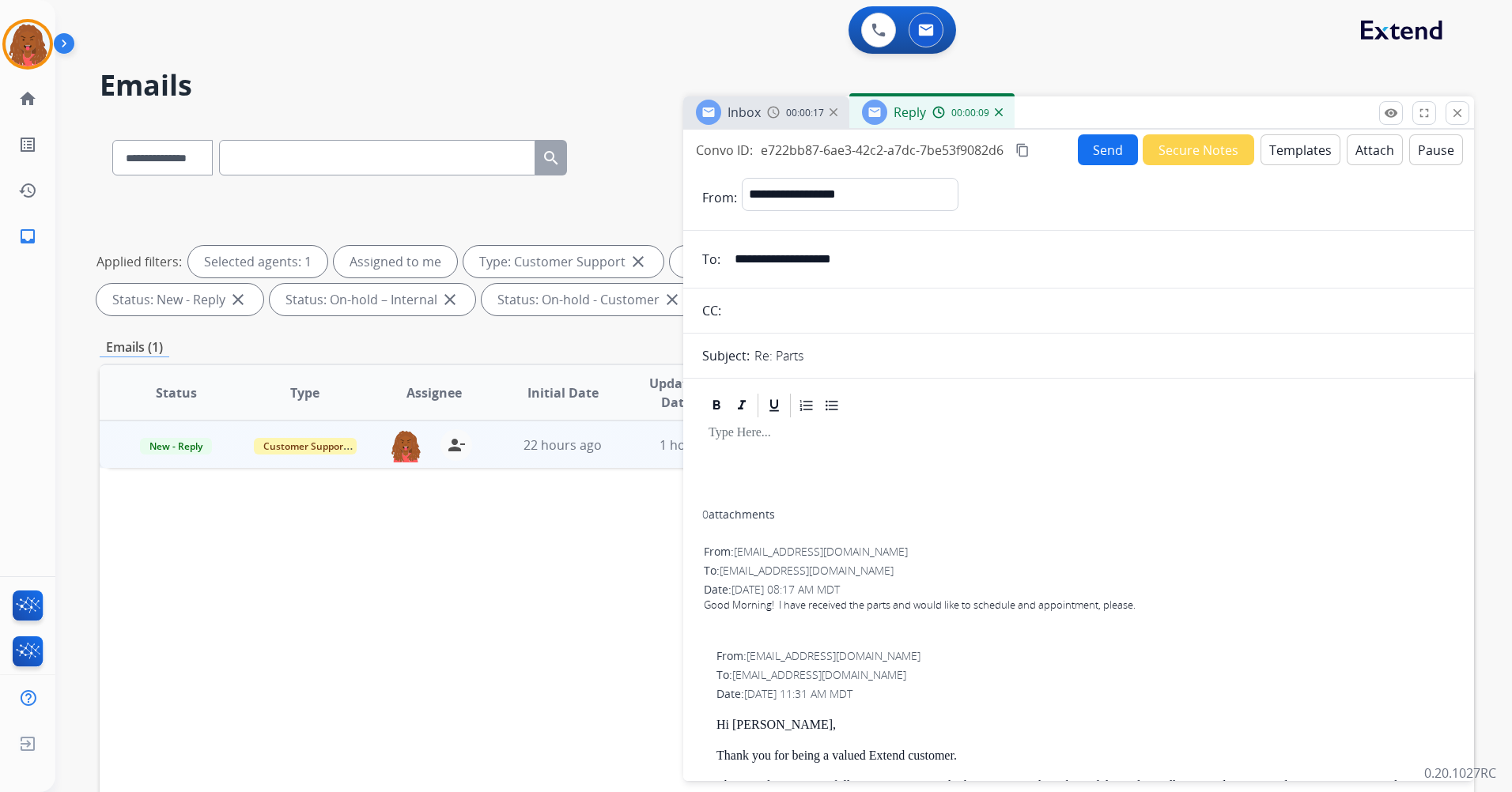
click at [815, 256] on input "**********" at bounding box center [1089, 259] width 730 height 32
click at [1270, 150] on button "Templates" at bounding box center [1300, 149] width 80 height 31
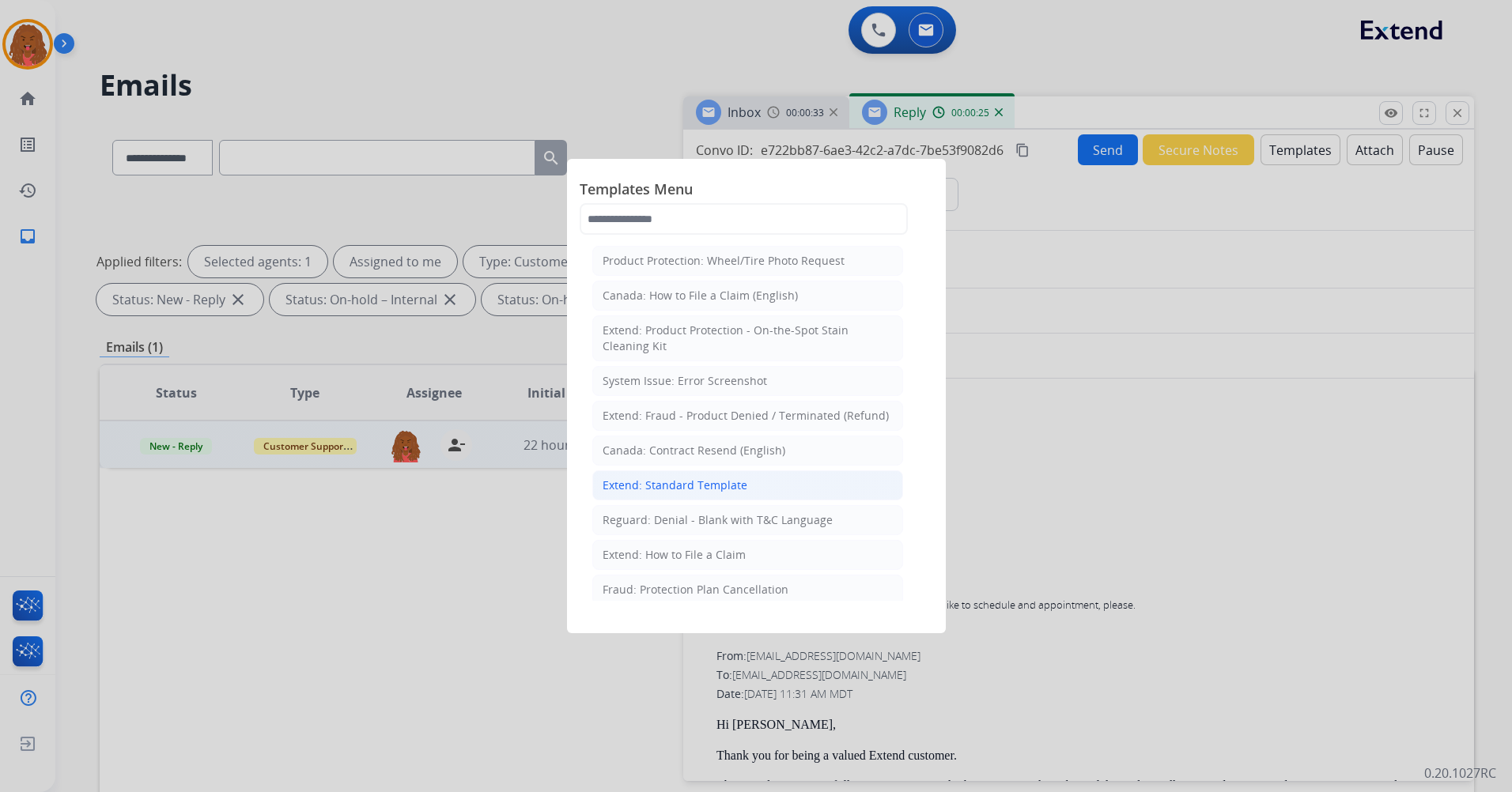
click at [675, 487] on div "Extend: Standard Template" at bounding box center [675, 486] width 145 height 16
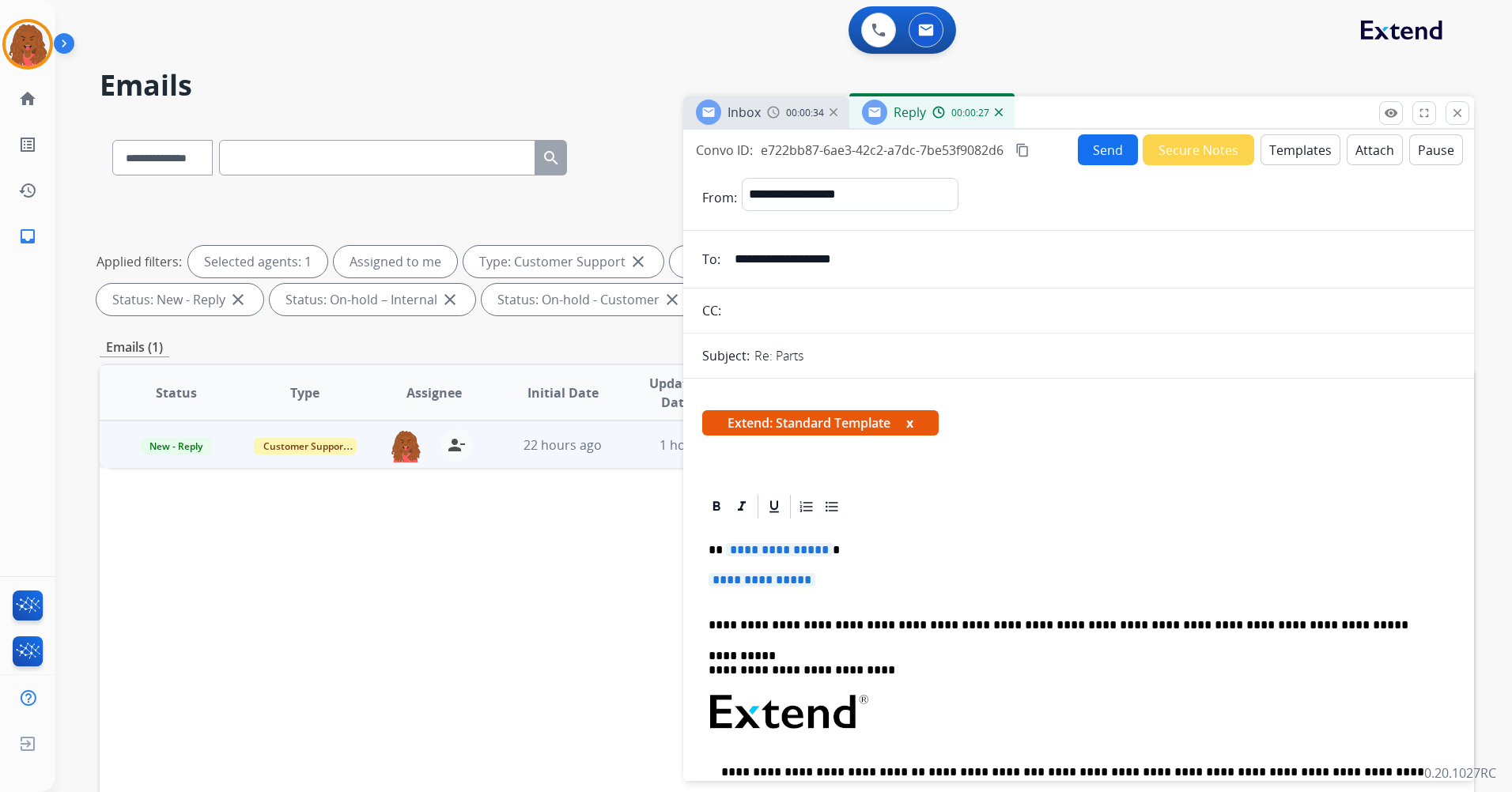
click at [826, 580] on p "**********" at bounding box center [1079, 587] width 741 height 29
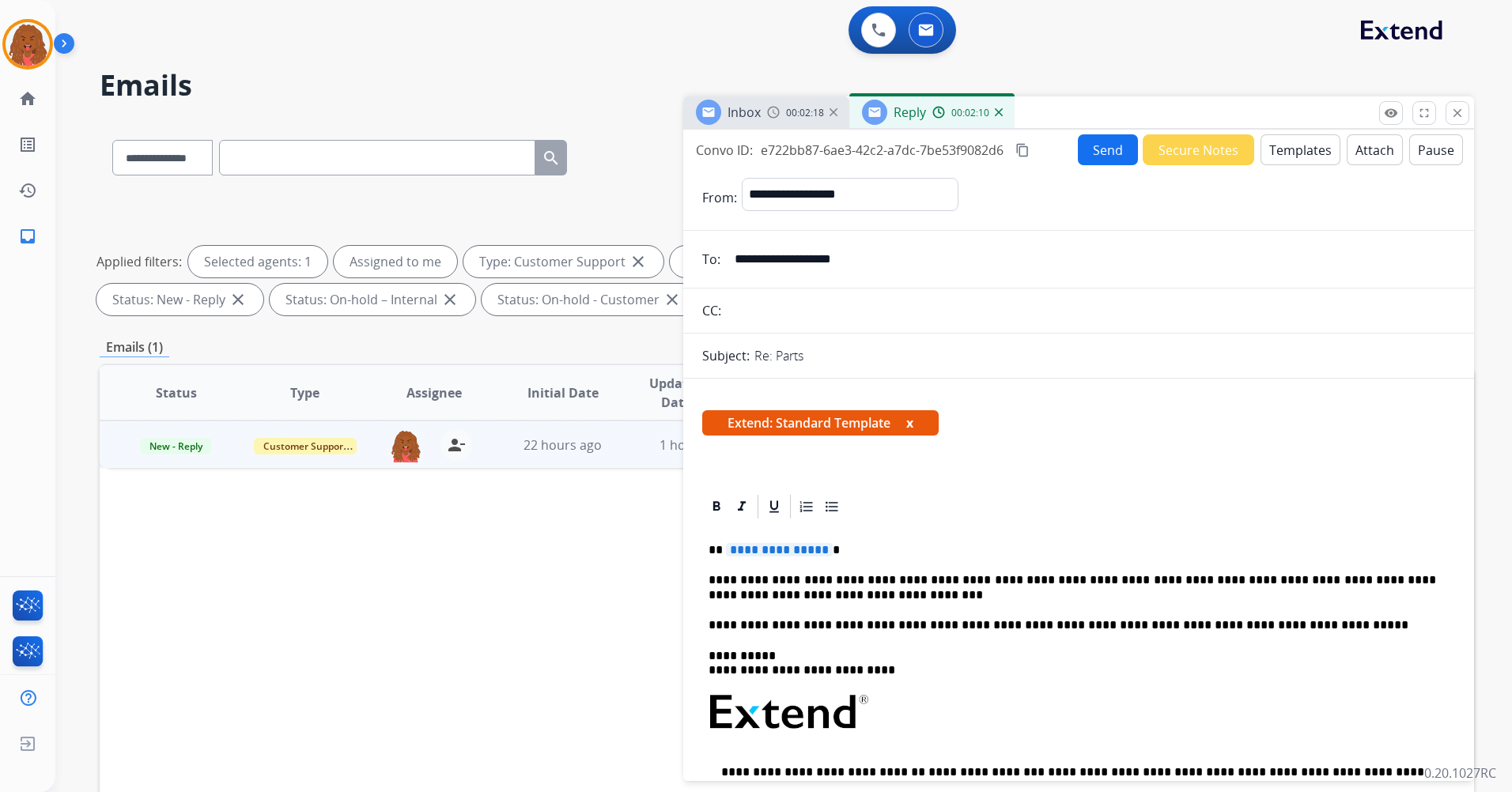
click at [821, 551] on span "**********" at bounding box center [779, 549] width 107 height 13
drag, startPoint x: 1125, startPoint y: 146, endPoint x: 1137, endPoint y: 146, distance: 12.0
click at [1135, 146] on div "Send Secure Notes Templates Attach Pause" at bounding box center [1270, 149] width 385 height 31
click at [1122, 162] on button "Send" at bounding box center [1108, 149] width 60 height 31
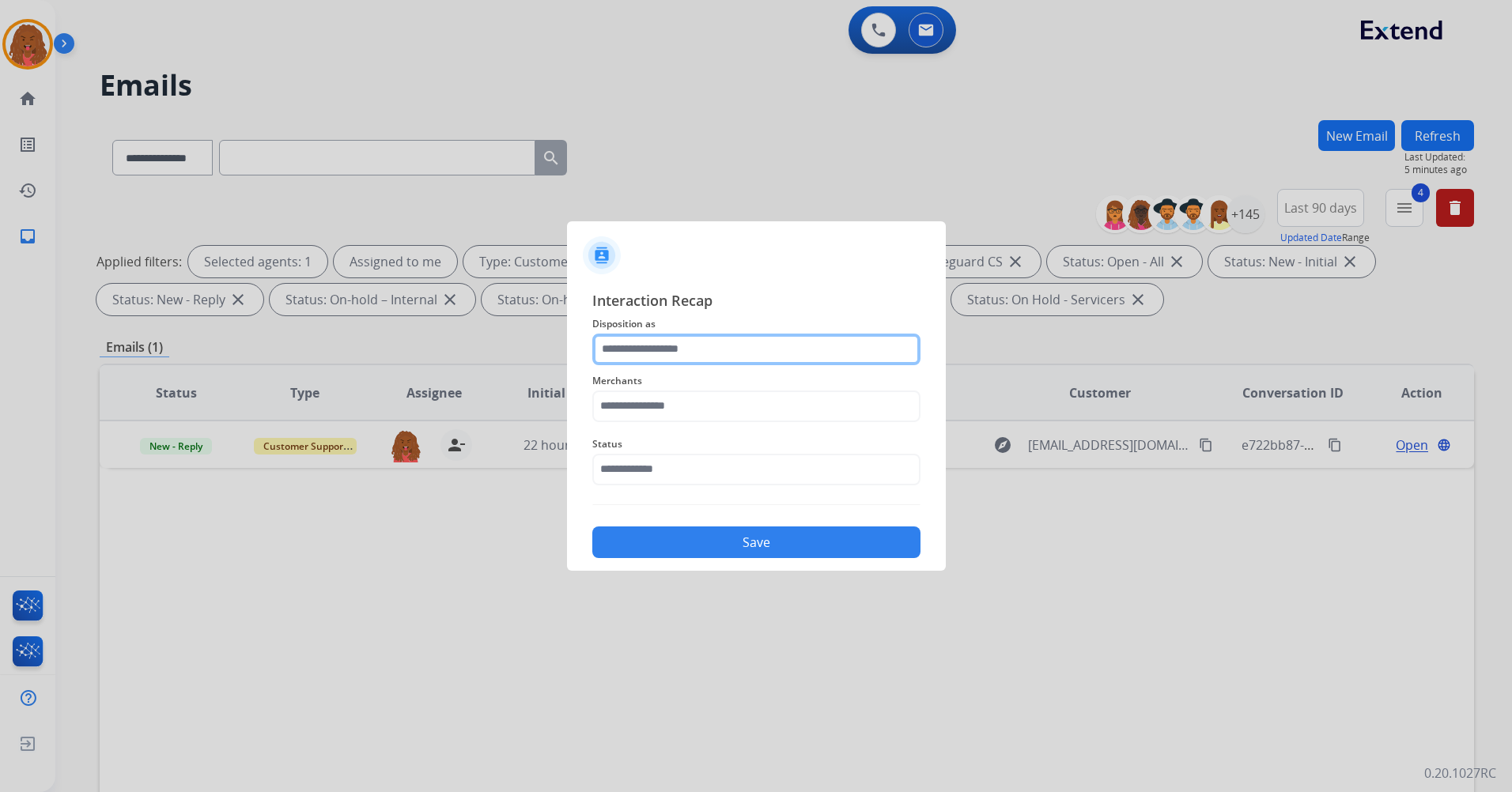
click at [784, 336] on input "text" at bounding box center [756, 349] width 329 height 32
drag, startPoint x: 662, startPoint y: 446, endPoint x: 640, endPoint y: 344, distance: 104.3
click at [640, 344] on input "text" at bounding box center [756, 349] width 329 height 32
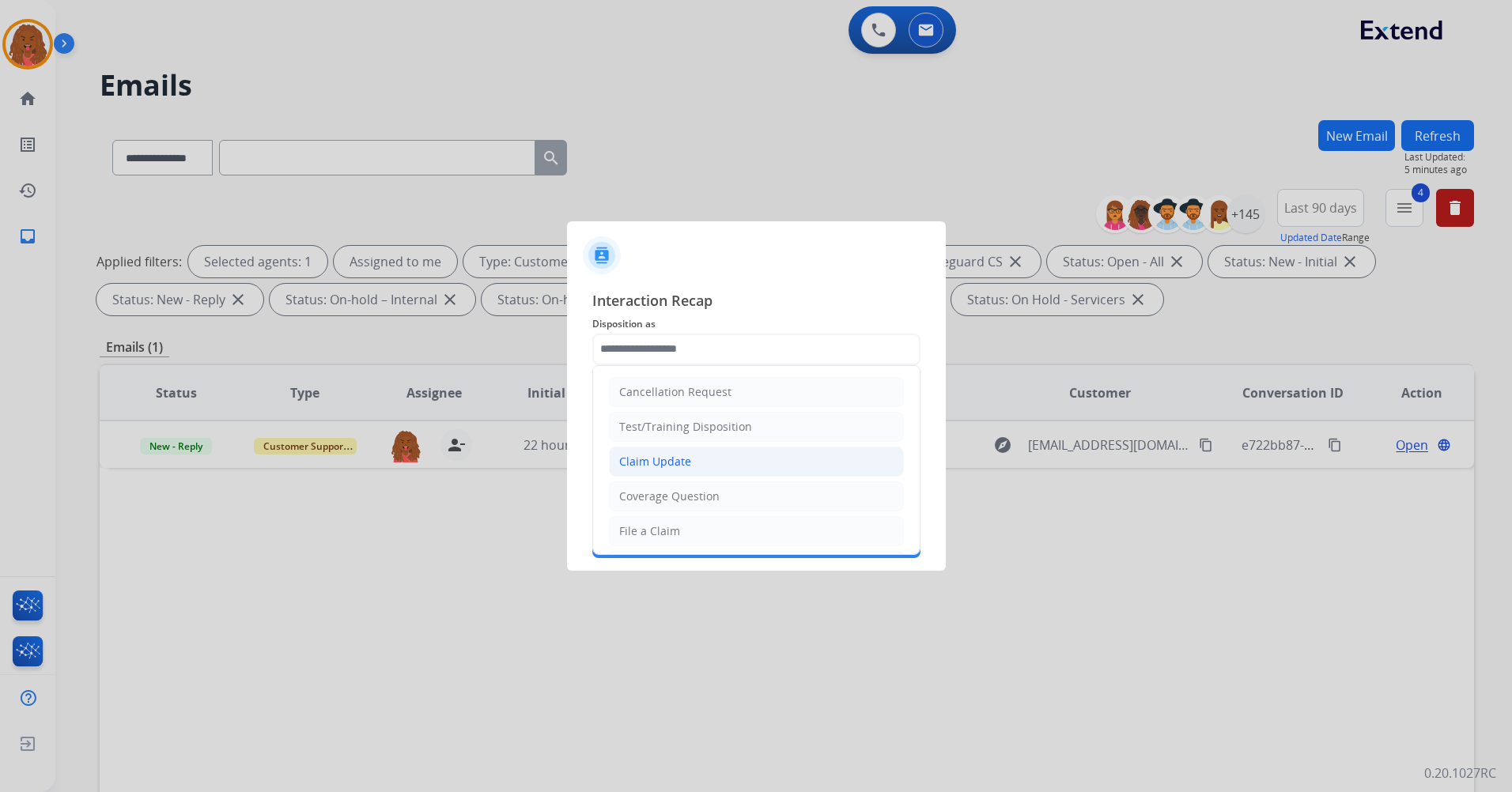
click at [647, 458] on div "Claim Update" at bounding box center [655, 462] width 72 height 16
type input "**********"
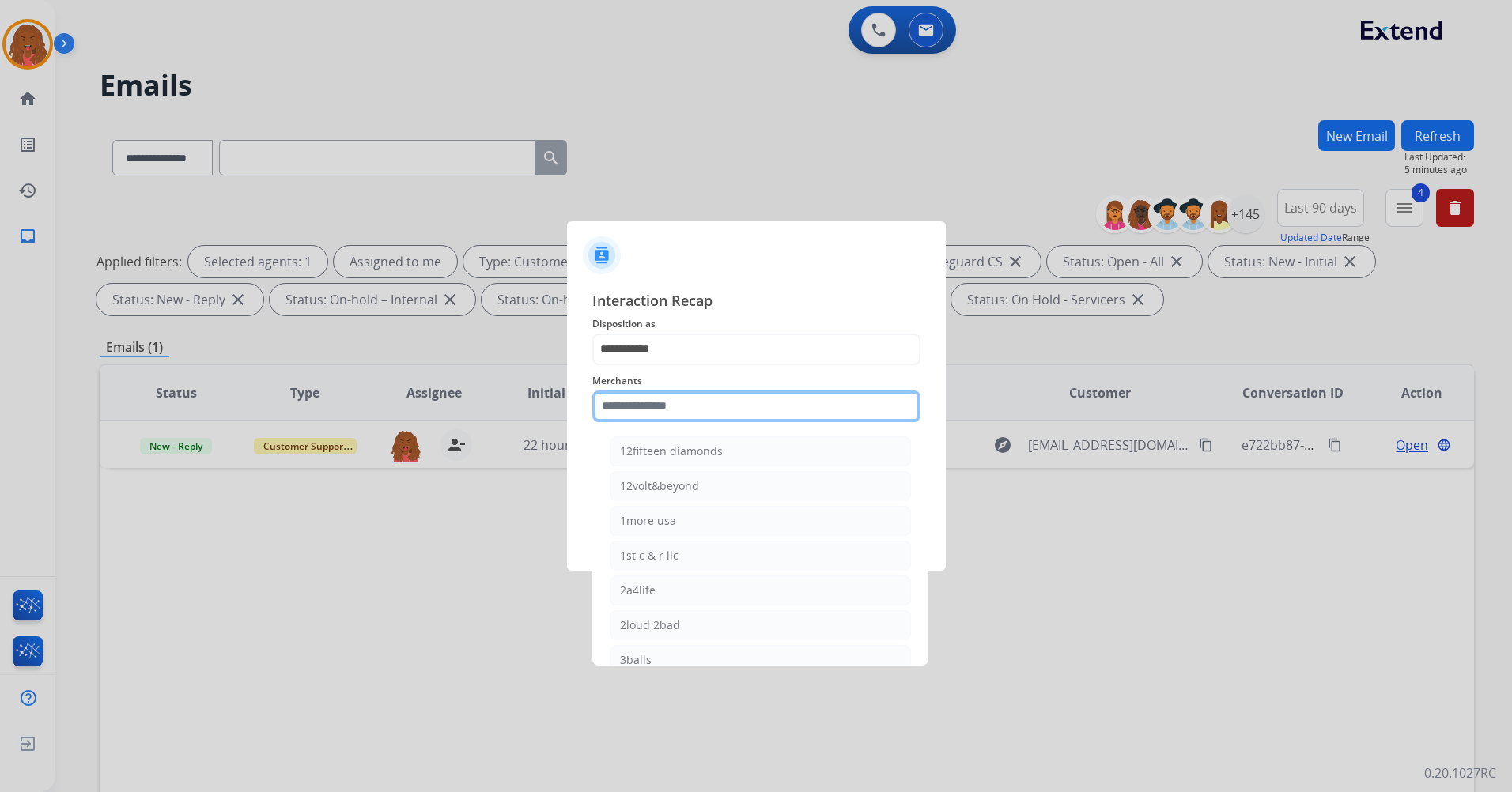
click at [645, 407] on input "text" at bounding box center [756, 407] width 329 height 32
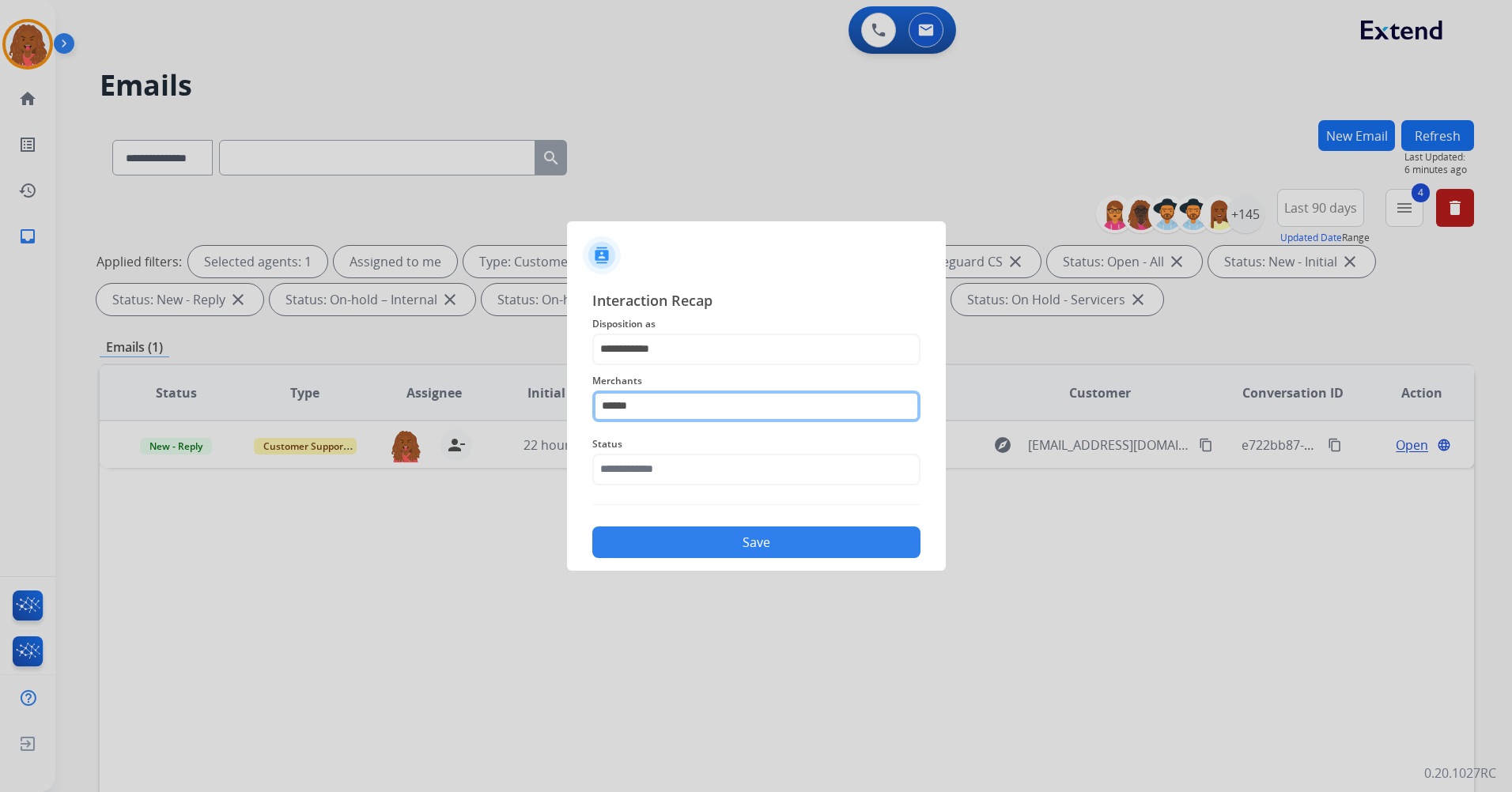
click at [684, 407] on input "******" at bounding box center [756, 407] width 329 height 32
click at [676, 403] on input "******" at bounding box center [756, 407] width 329 height 32
click at [676, 402] on input "******" at bounding box center [756, 407] width 329 height 32
type input "******"
click at [631, 490] on div "Status" at bounding box center [756, 460] width 329 height 63
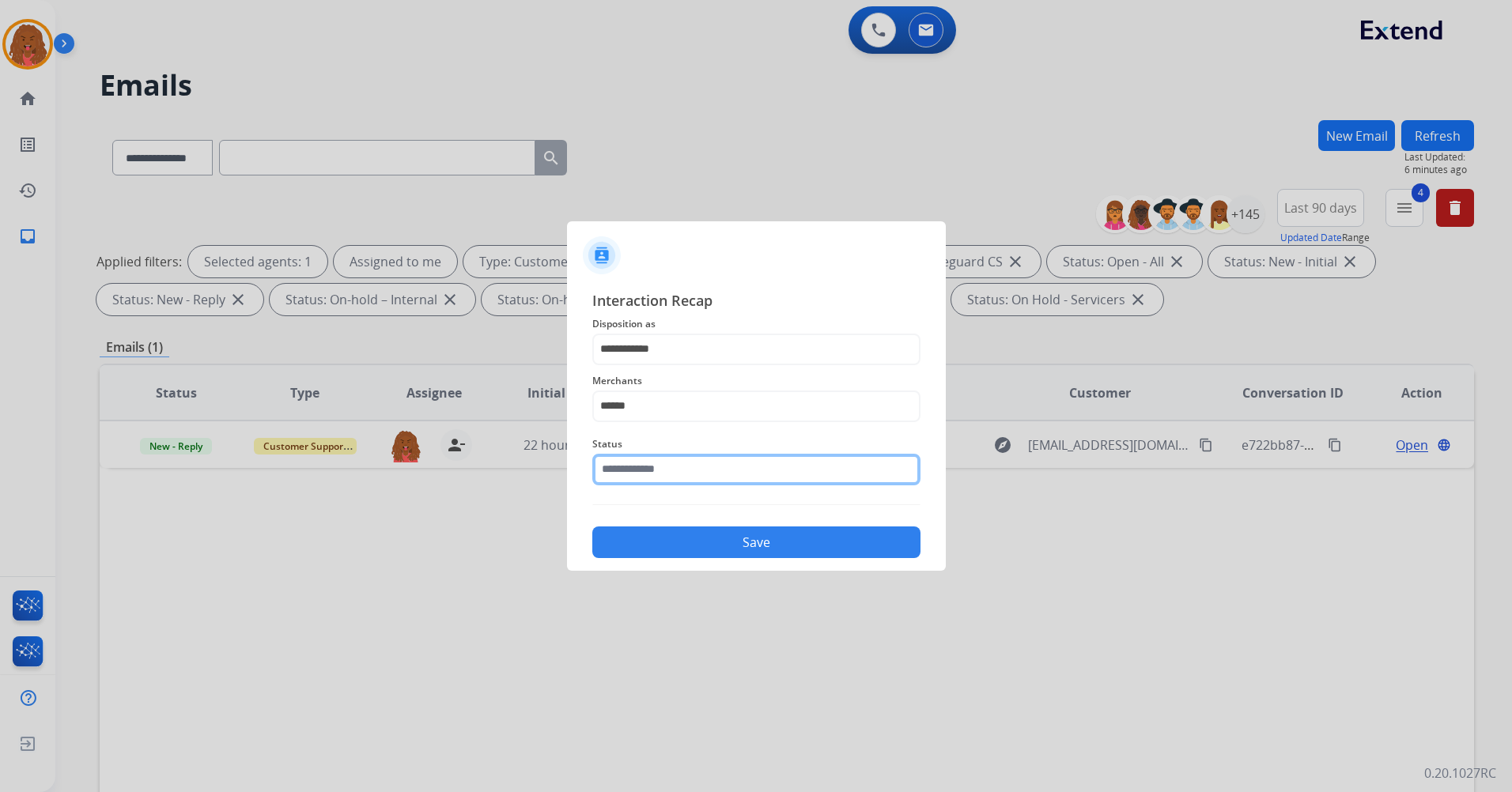
drag, startPoint x: 619, startPoint y: 472, endPoint x: 616, endPoint y: 488, distance: 16.3
click at [618, 473] on input "text" at bounding box center [756, 470] width 329 height 32
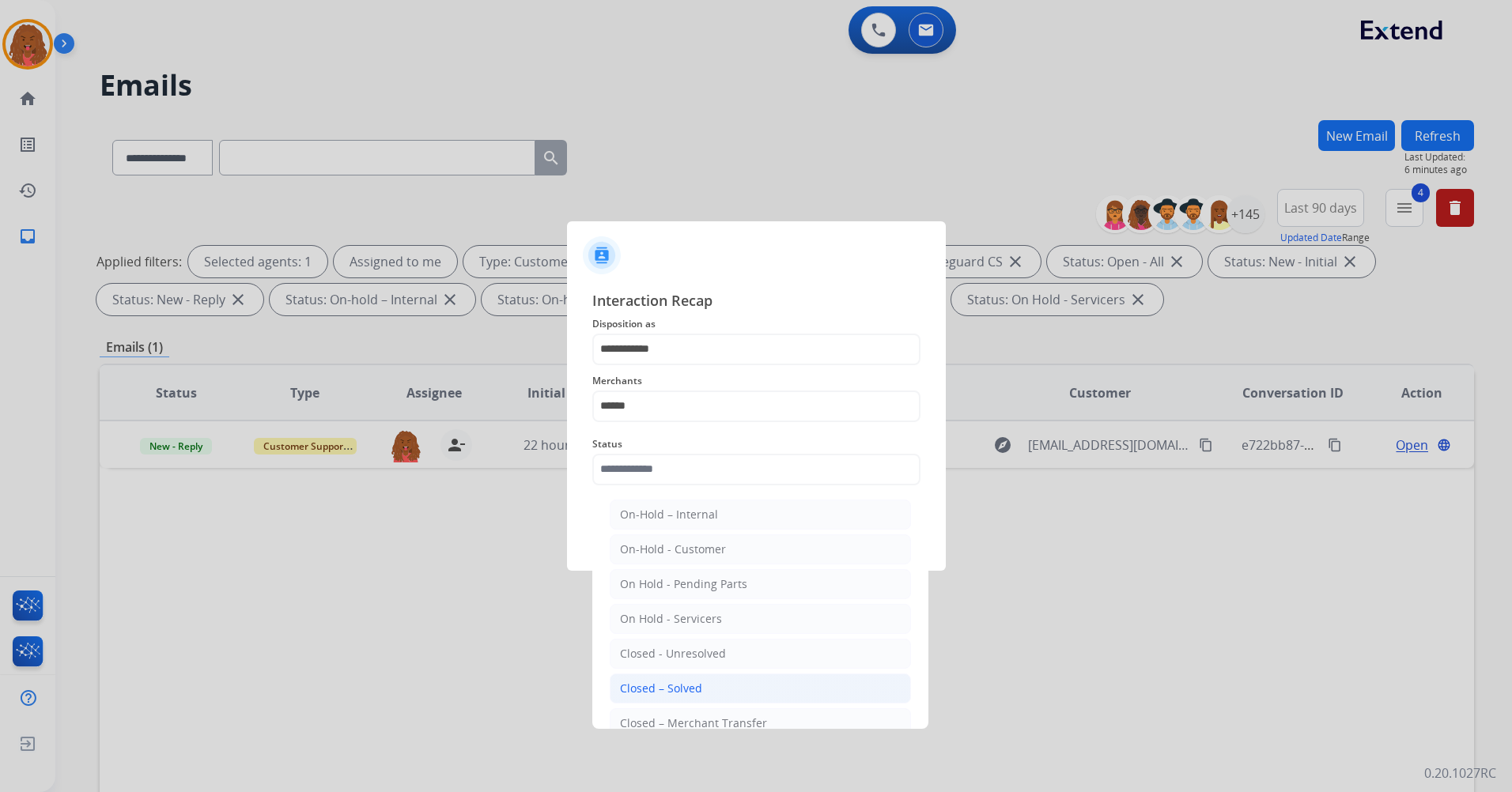
click at [683, 692] on div "Closed – Solved" at bounding box center [662, 688] width 83 height 16
type input "**********"
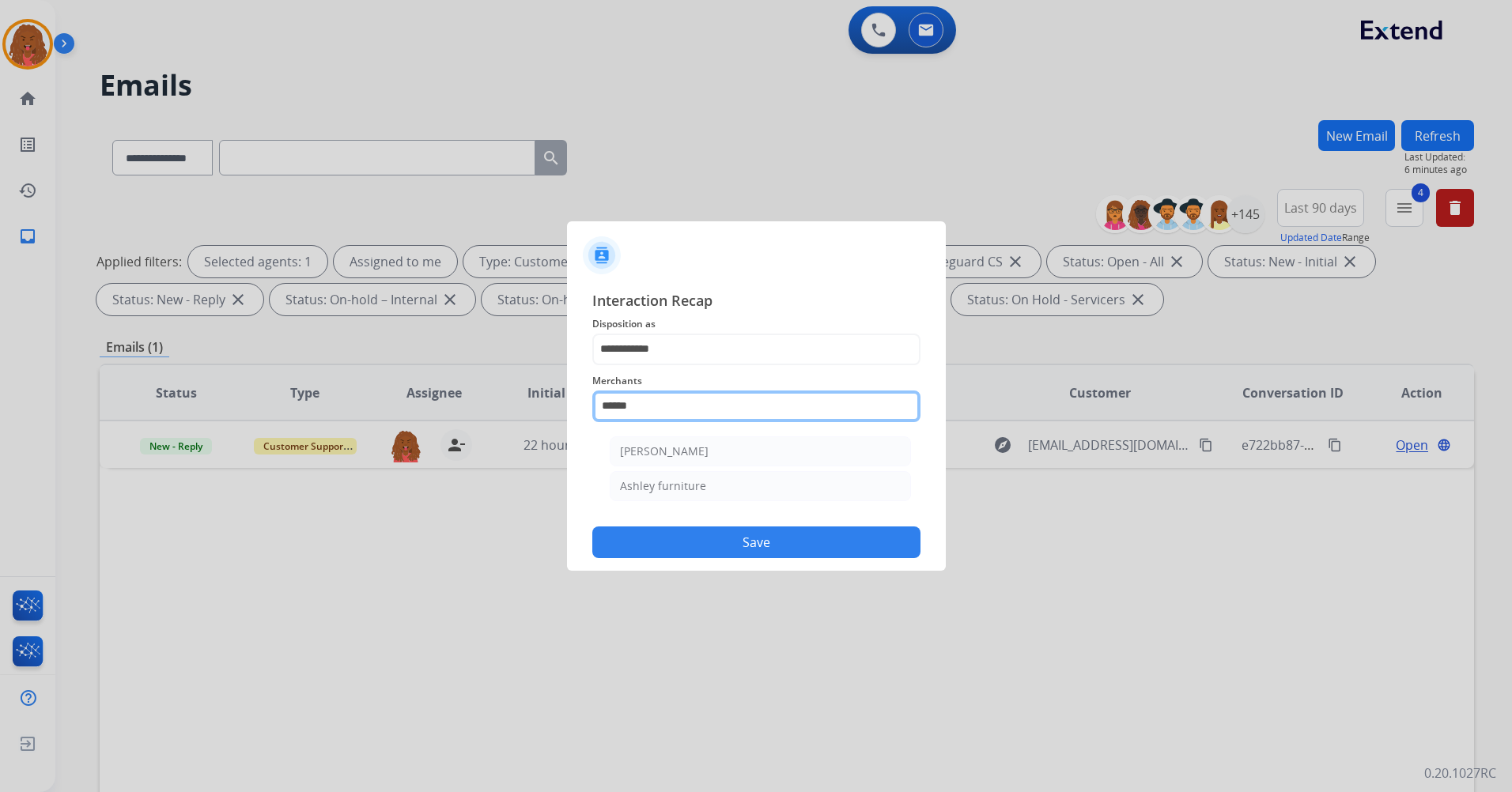
click at [660, 410] on input "******" at bounding box center [756, 407] width 329 height 32
click at [672, 479] on div "Ashley furniture" at bounding box center [663, 486] width 86 height 16
type input "**********"
drag, startPoint x: 701, startPoint y: 557, endPoint x: 709, endPoint y: 552, distance: 9.4
click at [700, 557] on button "Save" at bounding box center [756, 543] width 329 height 32
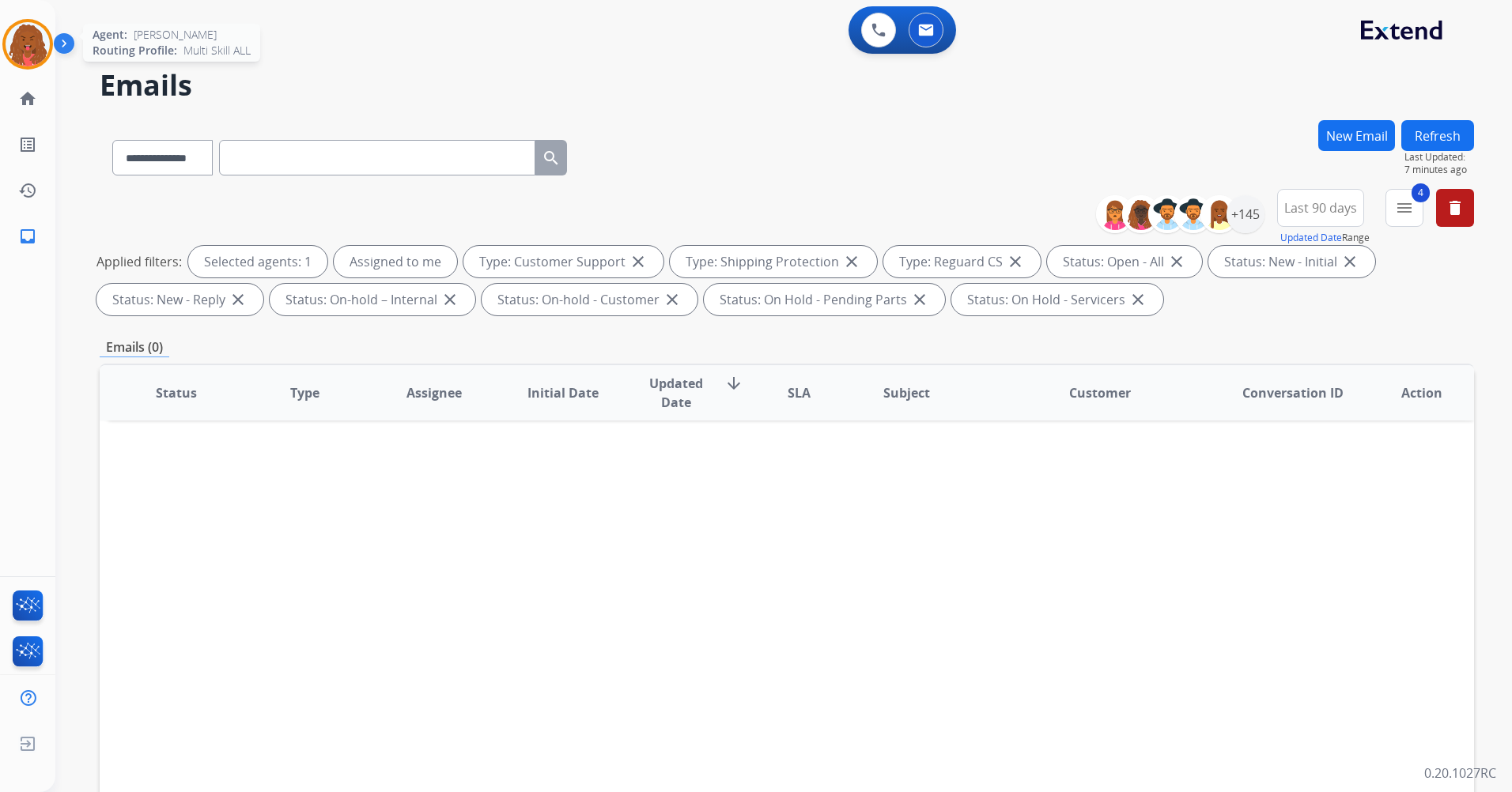
click at [24, 49] on img at bounding box center [27, 44] width 44 height 44
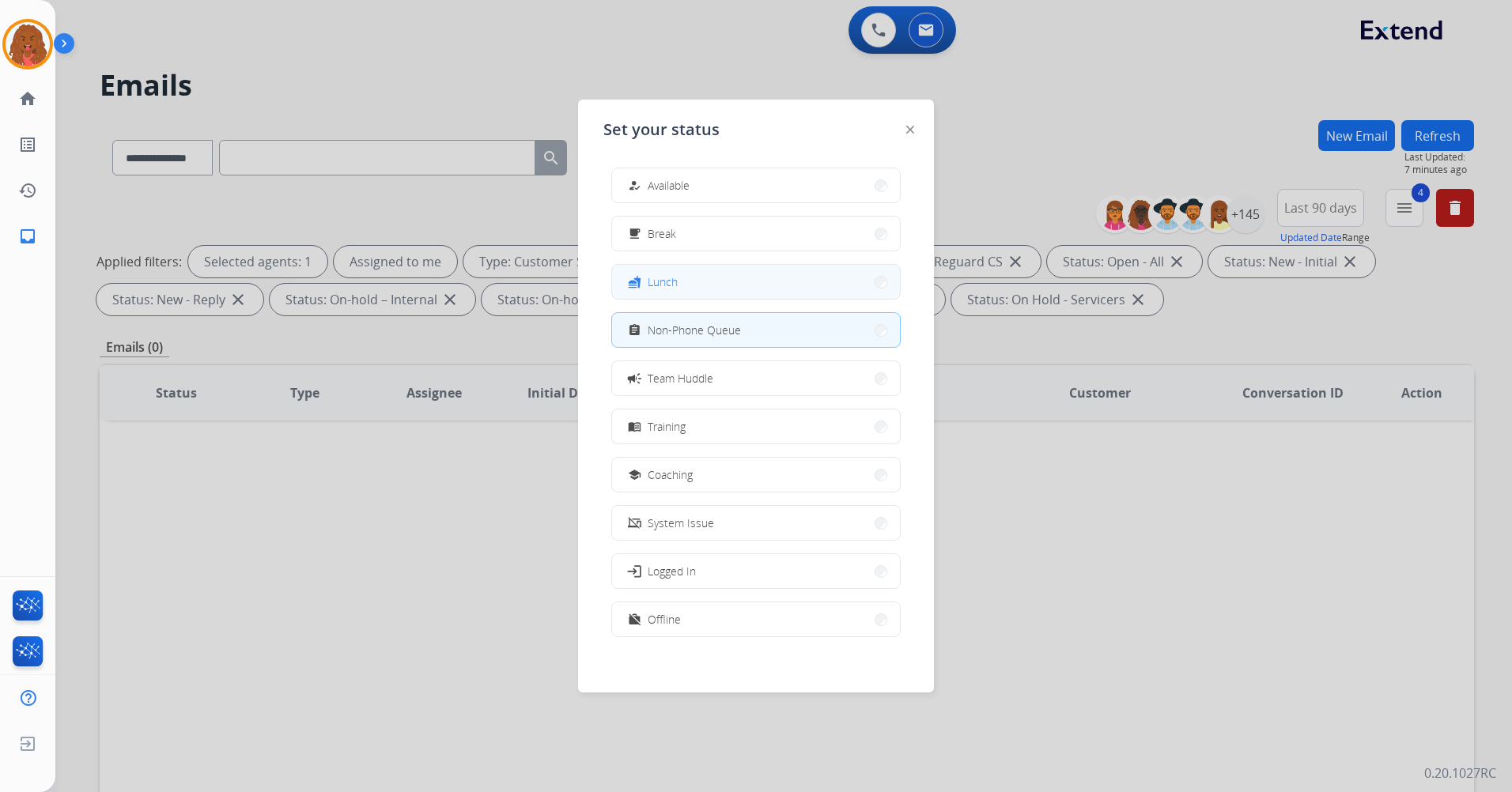
click at [684, 291] on button "fastfood Lunch" at bounding box center [756, 282] width 288 height 34
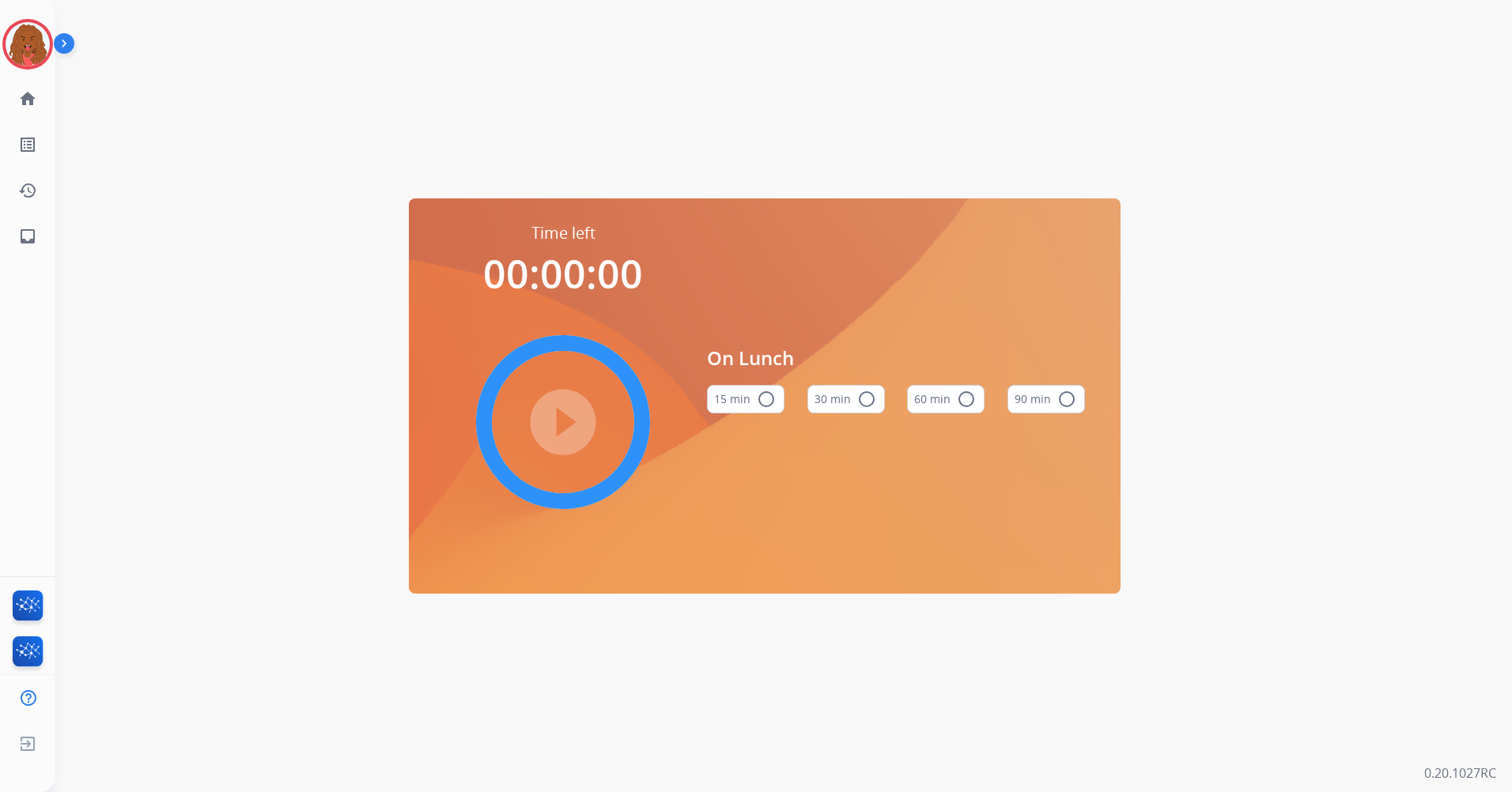
click at [865, 398] on mat-icon "radio_button_unchecked" at bounding box center [867, 400] width 19 height 19
click at [565, 426] on mat-icon "play_circle_filled" at bounding box center [563, 422] width 19 height 19
